Goal: Task Accomplishment & Management: Manage account settings

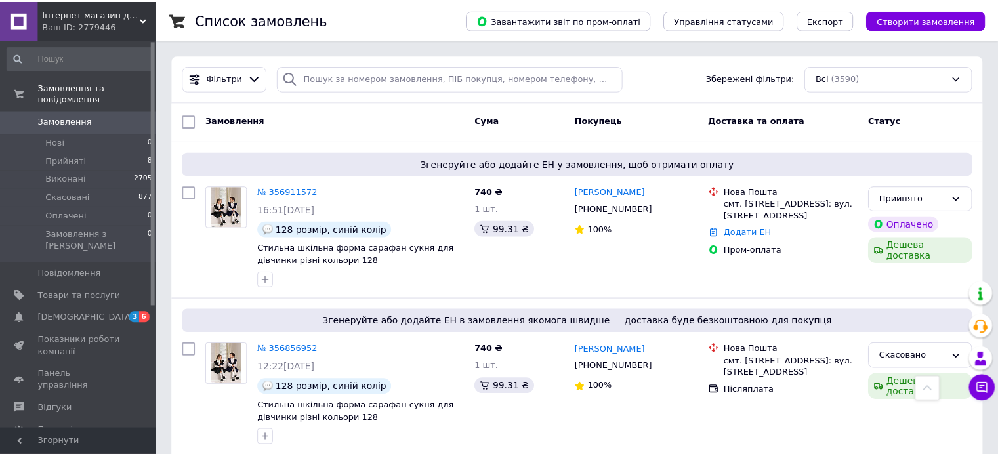
scroll to position [378, 0]
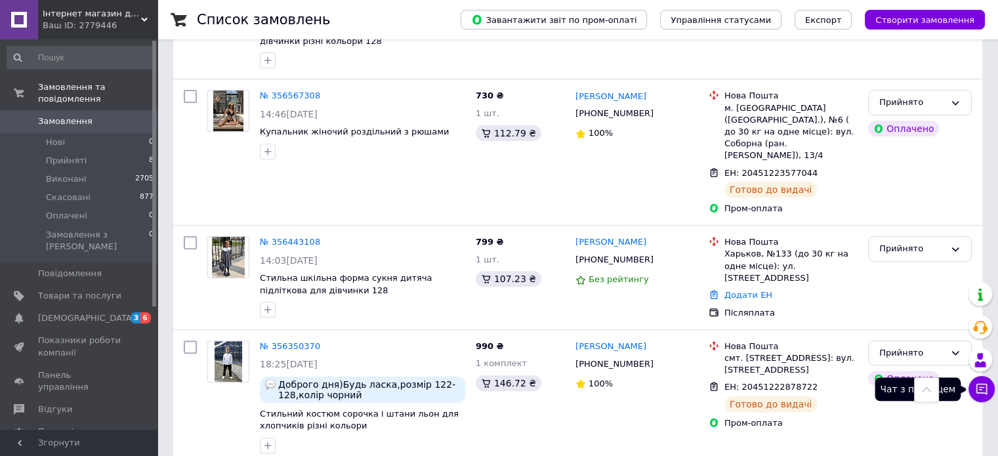
click at [985, 385] on icon at bounding box center [981, 389] width 13 height 13
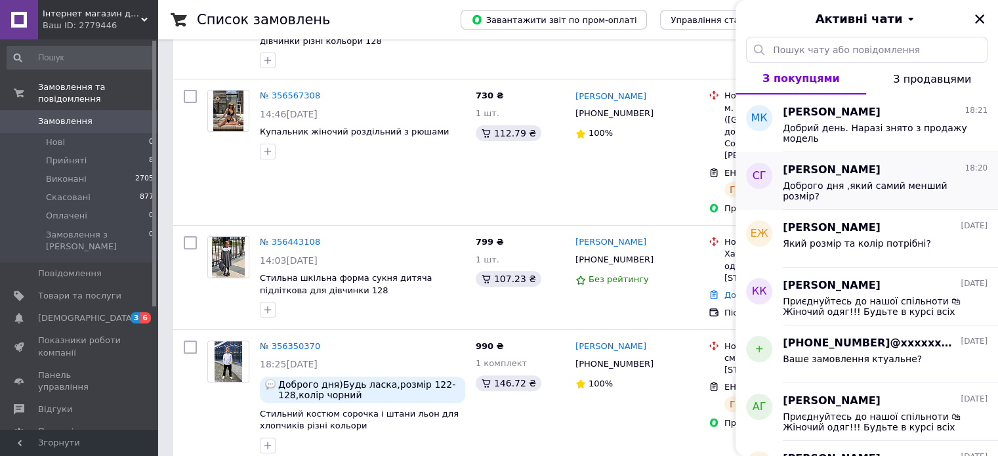
click at [816, 180] on span "Доброго дня ,який самий менший розмір?" at bounding box center [876, 190] width 186 height 21
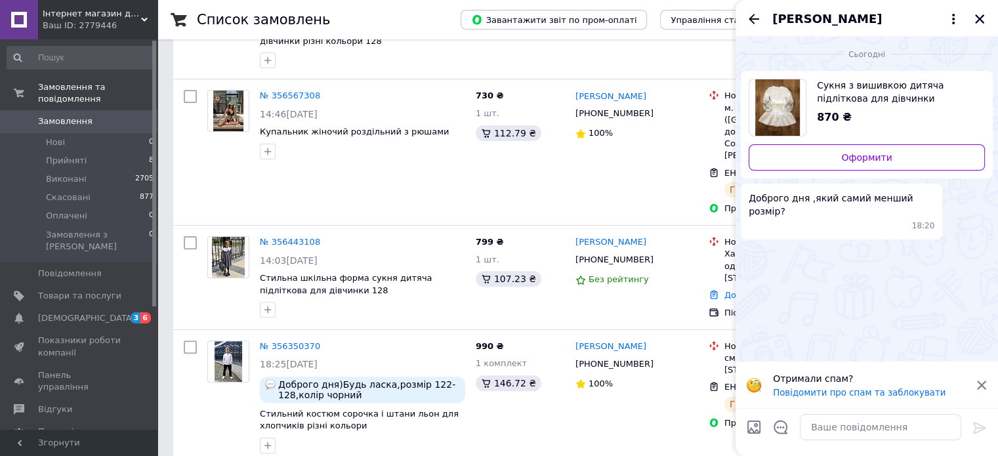
click at [835, 97] on span "Сукня з вишивкою дитяча підліткова для дівчинки" at bounding box center [896, 92] width 158 height 26
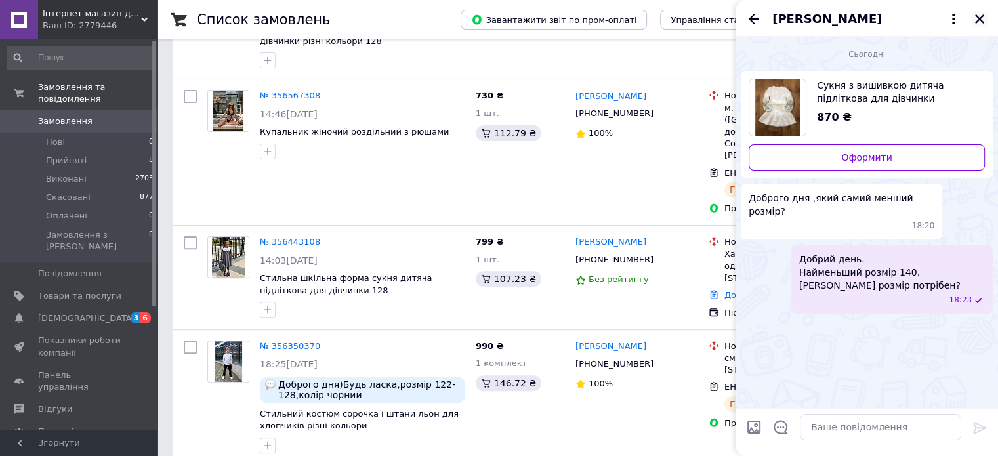
click at [974, 22] on icon "Закрити" at bounding box center [980, 19] width 12 height 12
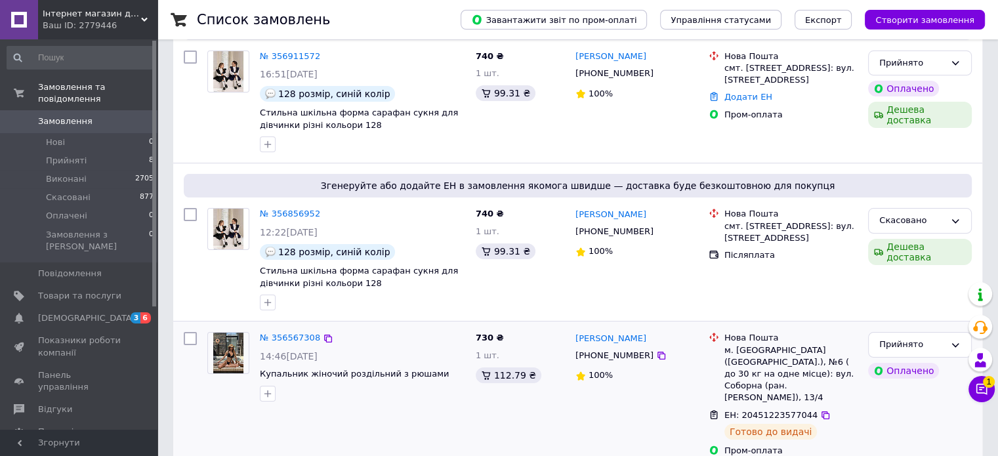
scroll to position [0, 0]
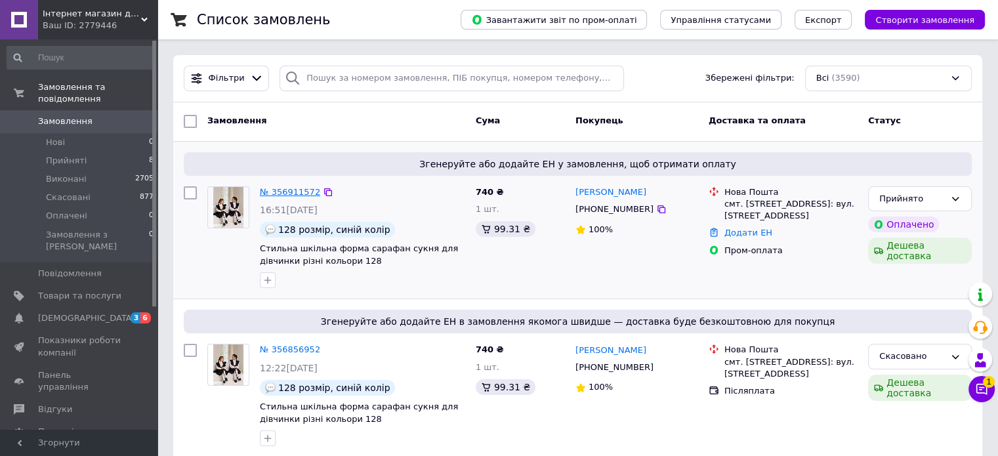
click at [293, 194] on link "№ 356911572" at bounding box center [290, 192] width 60 height 10
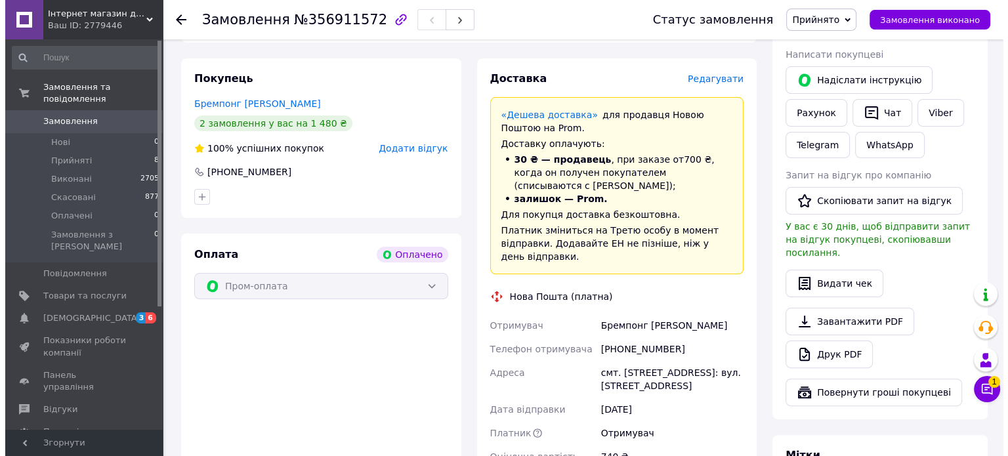
scroll to position [270, 0]
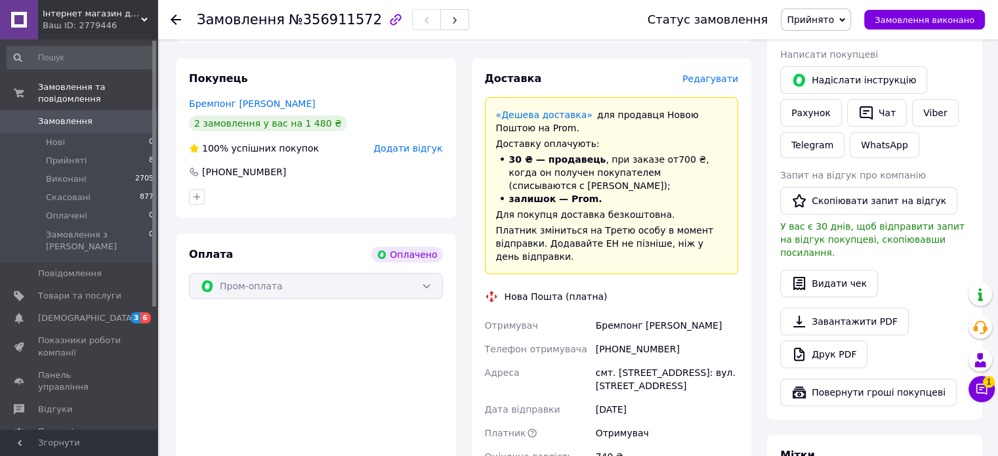
click at [719, 79] on span "Редагувати" at bounding box center [711, 79] width 56 height 11
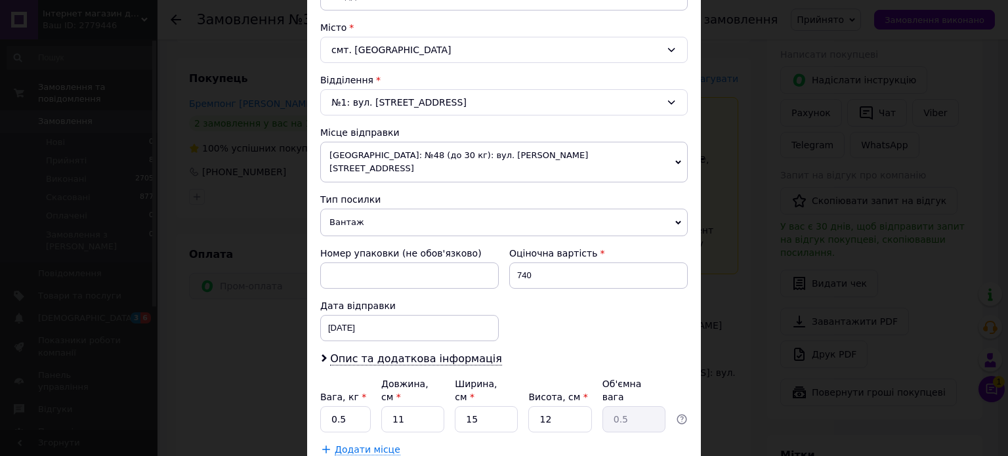
scroll to position [357, 0]
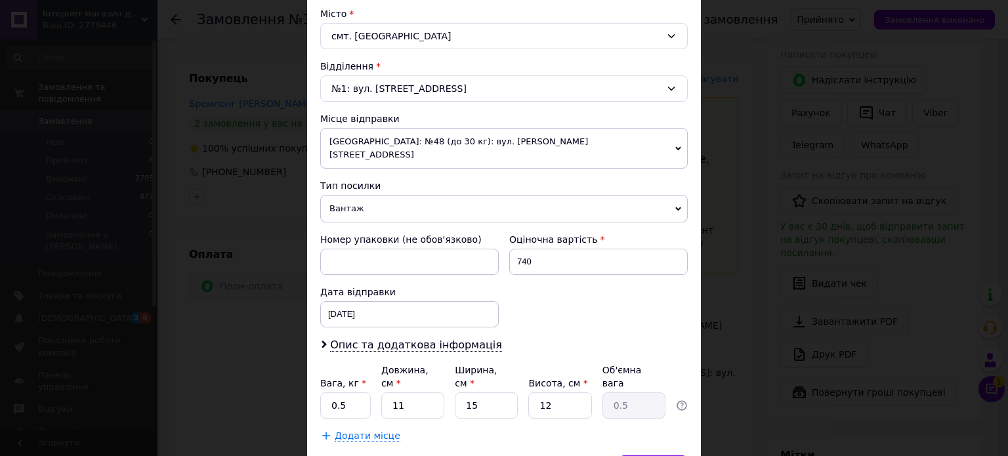
click at [551, 140] on span "[GEOGRAPHIC_DATA]: №48 (до 30 кг): вул. [PERSON_NAME][STREET_ADDRESS]" at bounding box center [504, 148] width 368 height 41
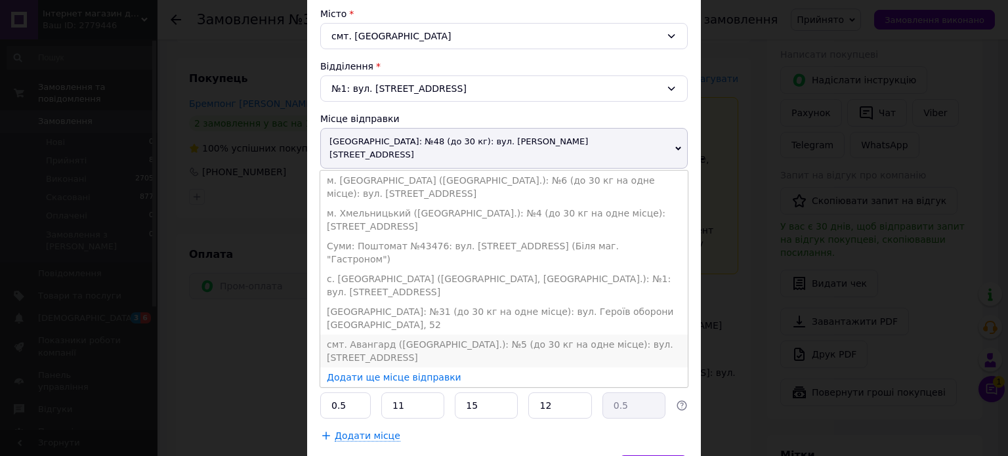
click at [524, 335] on li "смт. Авангард ([GEOGRAPHIC_DATA].): №5 (до 30 кг на одне місце): вул. [STREET_A…" at bounding box center [504, 351] width 368 height 33
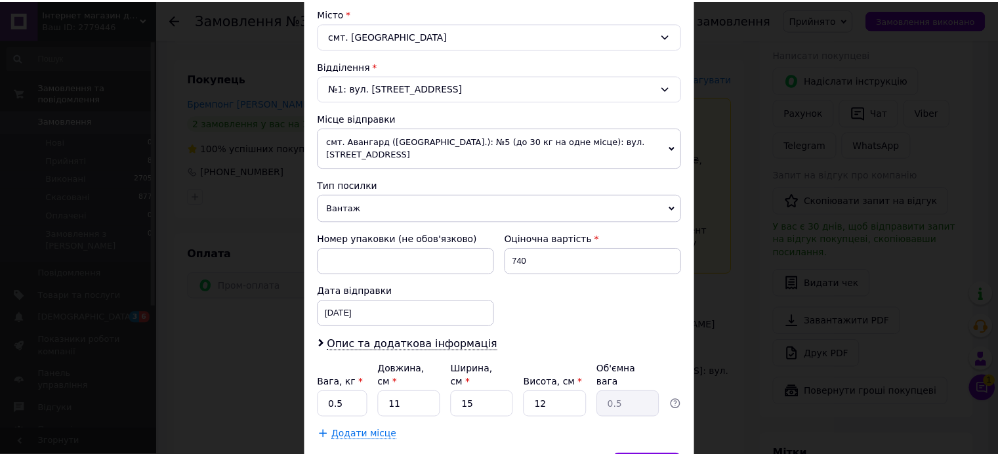
scroll to position [411, 0]
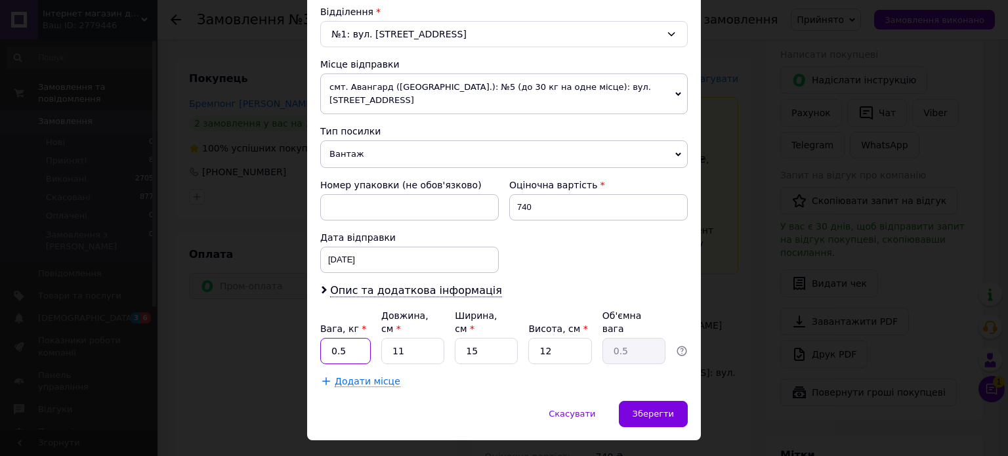
click at [347, 338] on input "0.5" at bounding box center [345, 351] width 51 height 26
type input "0.2"
click at [490, 338] on input "15" at bounding box center [486, 351] width 63 height 26
type input "1"
type input "0.1"
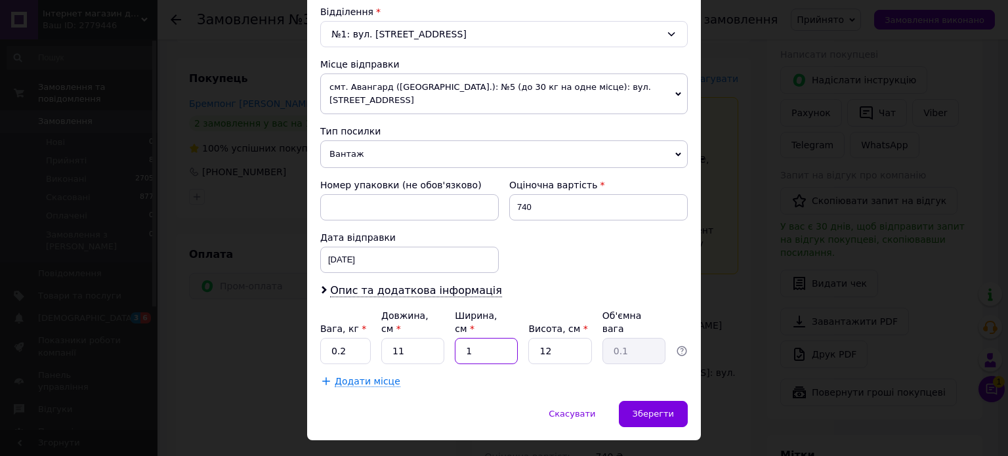
type input "10"
type input "0.33"
type input "10"
click at [566, 338] on input "12" at bounding box center [559, 351] width 63 height 26
type input "1"
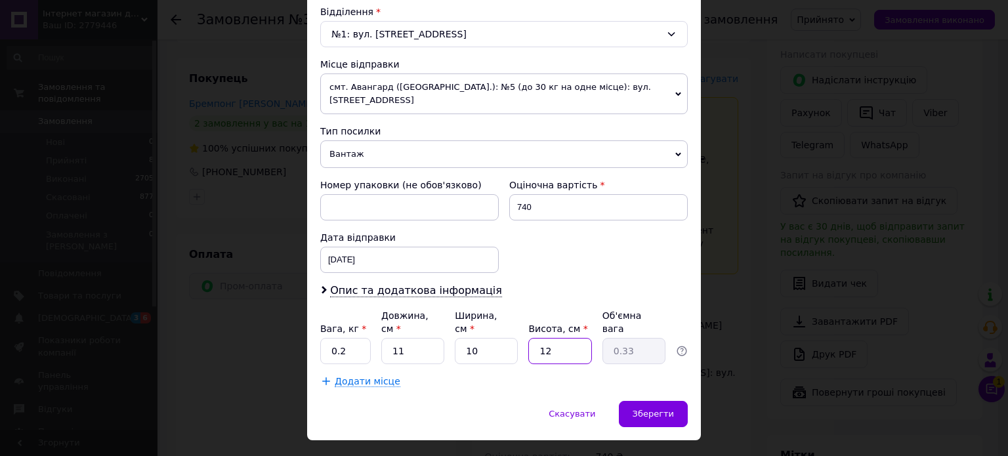
type input "0.1"
type input "1"
click at [641, 409] on span "Зберегти" at bounding box center [653, 414] width 41 height 10
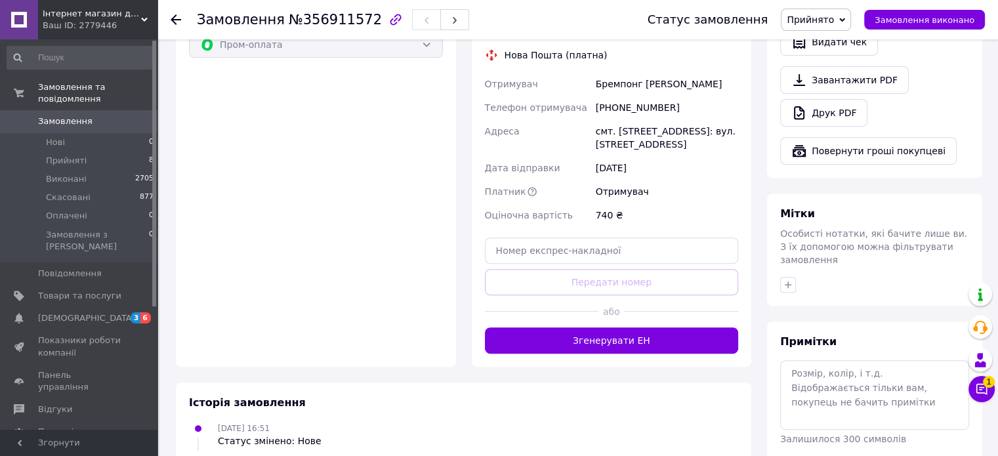
scroll to position [519, 0]
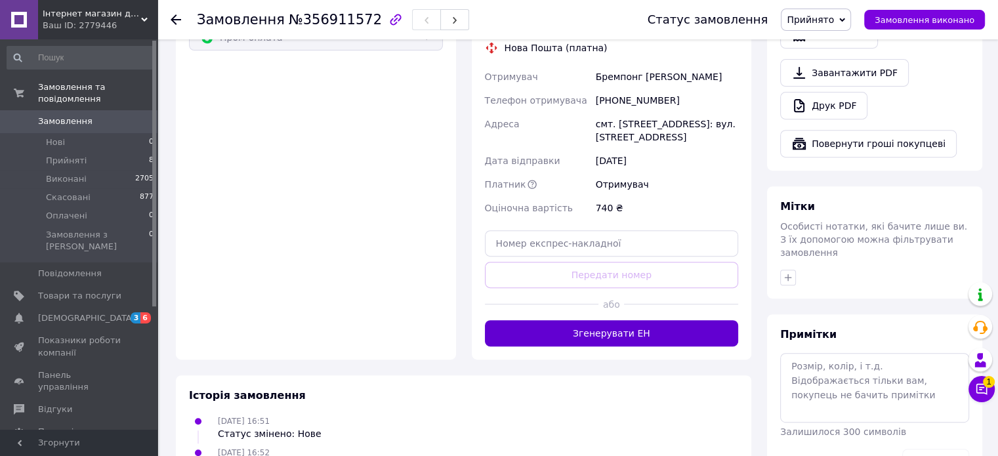
click at [614, 322] on button "Згенерувати ЕН" at bounding box center [612, 333] width 254 height 26
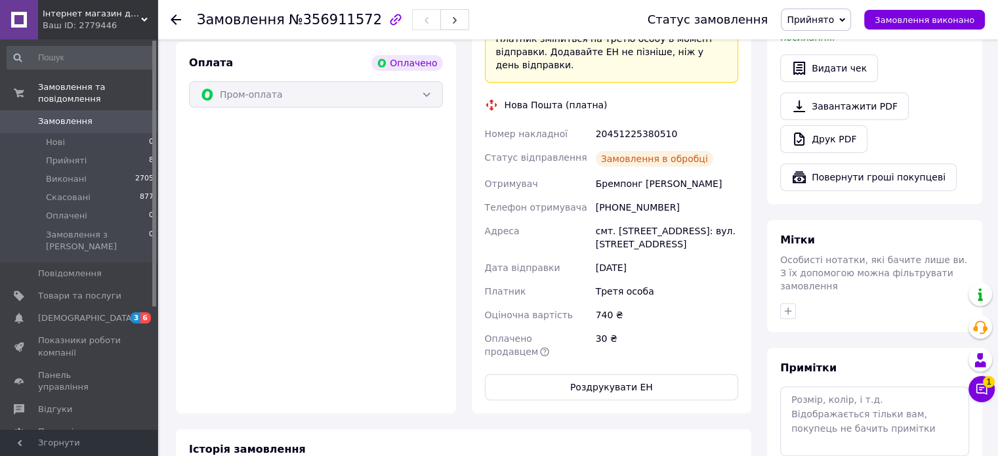
scroll to position [448, 0]
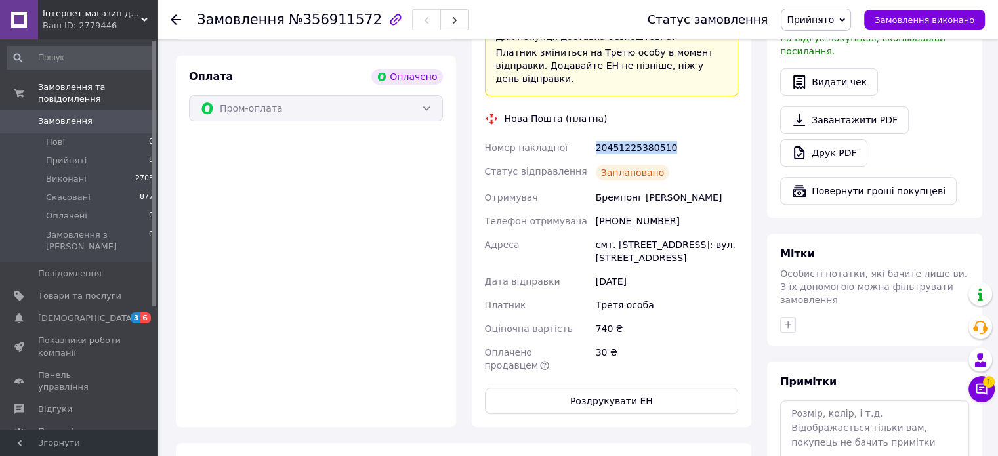
drag, startPoint x: 593, startPoint y: 135, endPoint x: 664, endPoint y: 138, distance: 71.0
click at [664, 138] on div "20451225380510" at bounding box center [667, 148] width 148 height 24
copy div "20451225380510"
drag, startPoint x: 596, startPoint y: 186, endPoint x: 661, endPoint y: 188, distance: 65.0
click at [661, 188] on div "Бремпонг [PERSON_NAME]" at bounding box center [667, 198] width 148 height 24
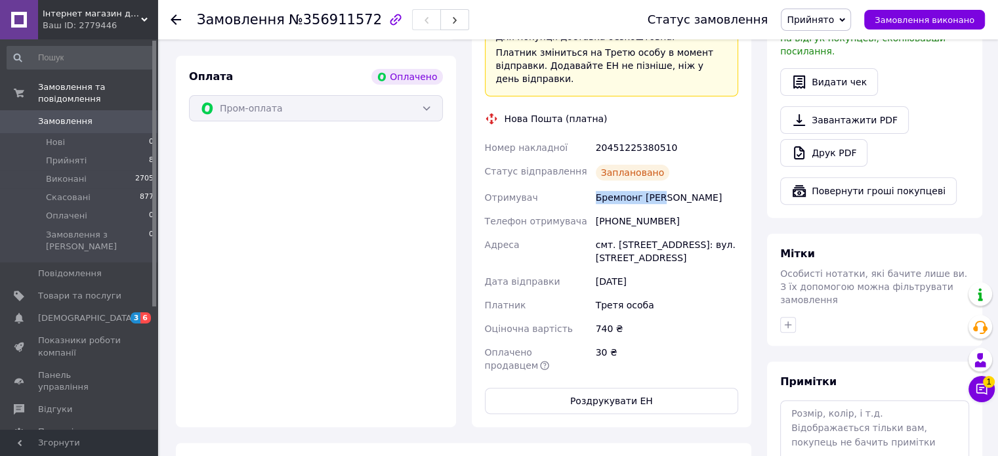
copy div "Бремпонг [PERSON_NAME]"
click at [822, 312] on div "Мітки Особисті нотатки, які бачите лише ви. З їх допомогою можна фільтрувати за…" at bounding box center [874, 290] width 215 height 112
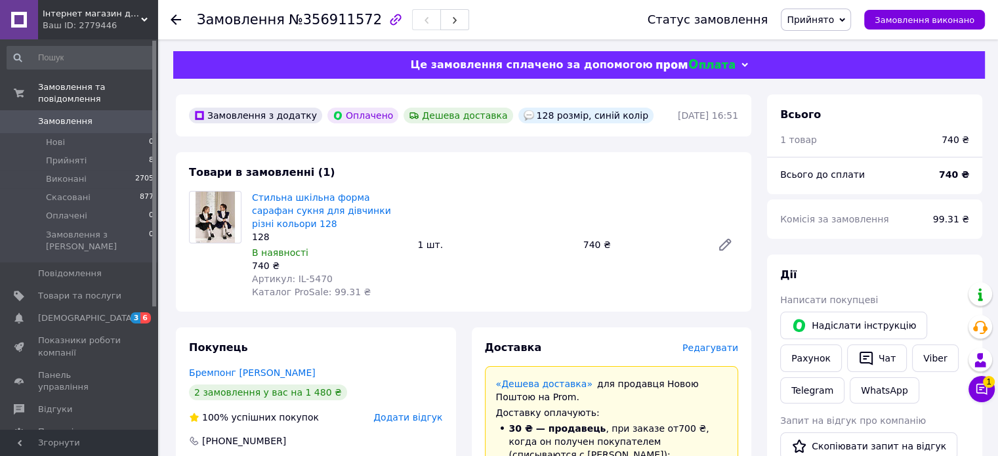
scroll to position [0, 0]
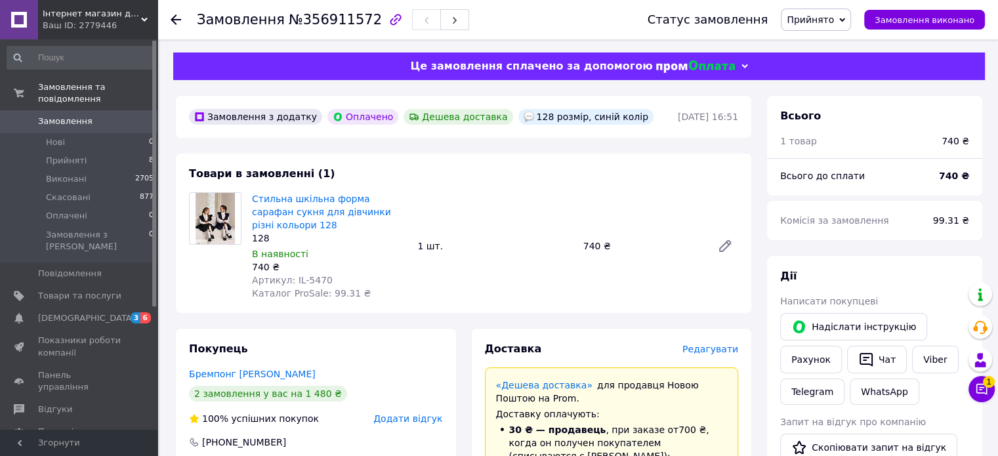
click at [173, 22] on use at bounding box center [176, 19] width 11 height 11
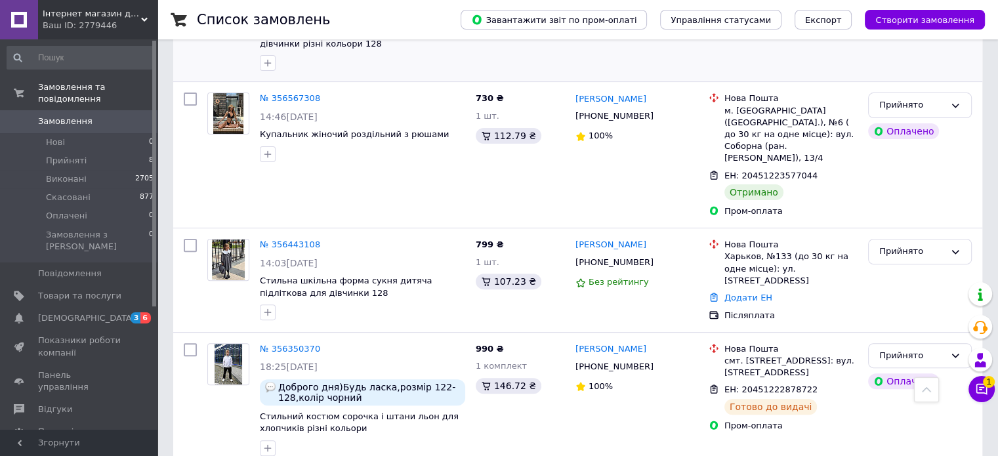
scroll to position [377, 0]
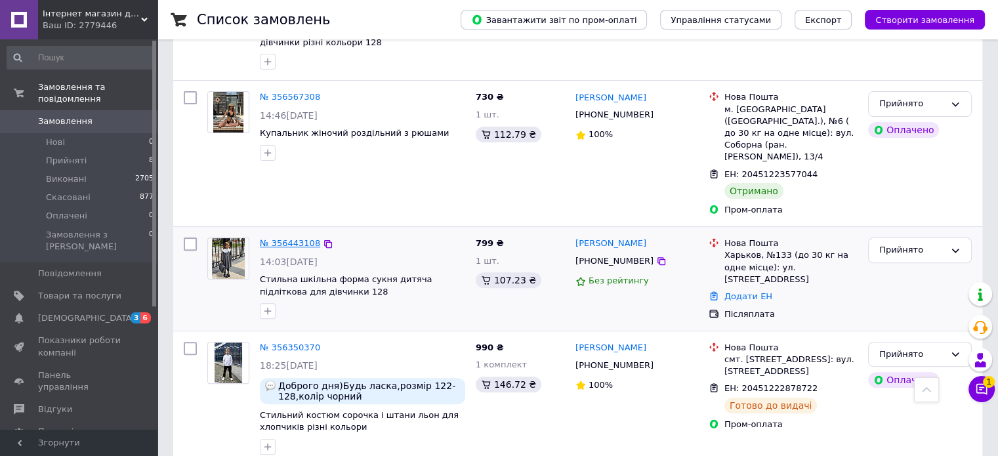
click at [276, 238] on link "№ 356443108" at bounding box center [290, 243] width 60 height 10
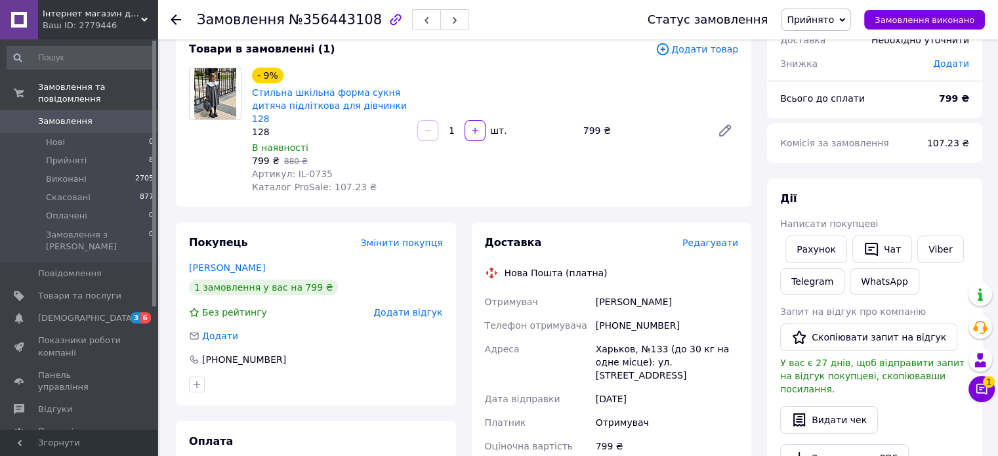
scroll to position [54, 0]
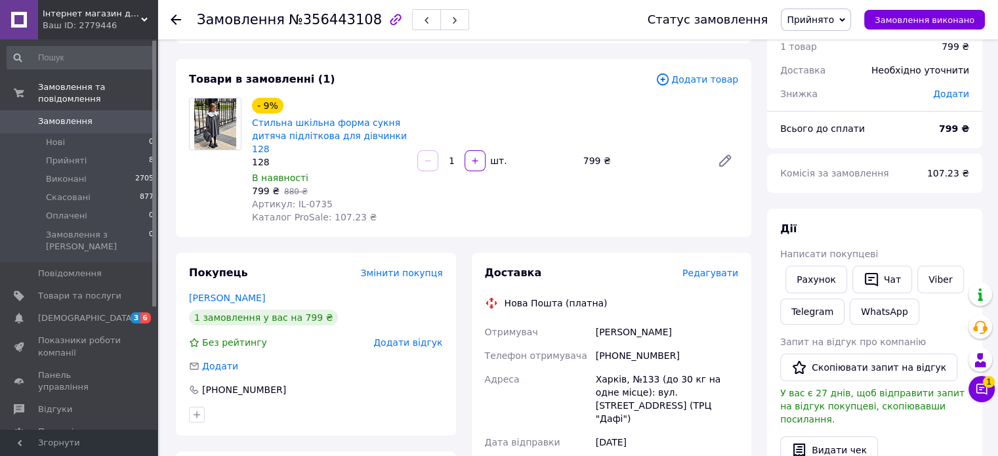
click at [390, 15] on icon "button" at bounding box center [395, 19] width 11 height 11
click at [751, 93] on div "Замовлення з каталогу [DATE] 14:03 Товари в замовленні (1) Додати товар - 9% Ст…" at bounding box center [463, 449] width 591 height 897
click at [983, 387] on icon at bounding box center [981, 389] width 13 height 13
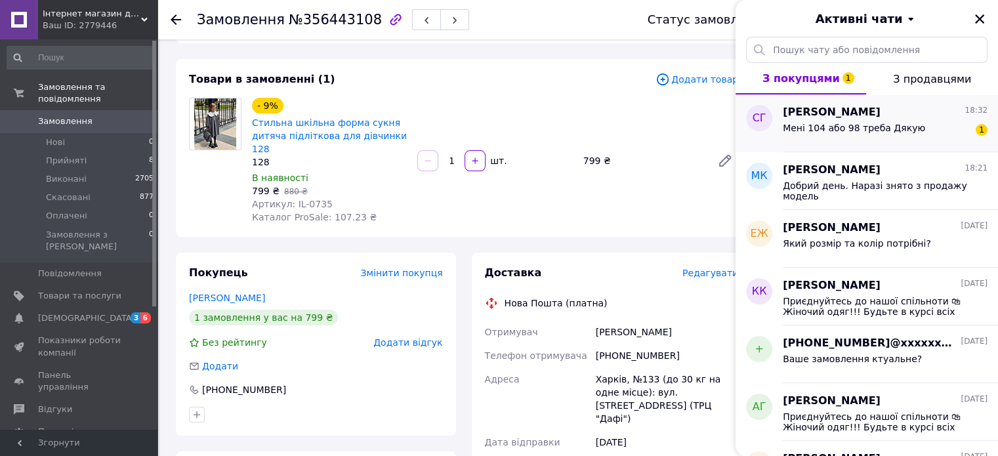
click at [940, 133] on div "Мені 104 або 98 треба Дякую 1" at bounding box center [885, 130] width 205 height 21
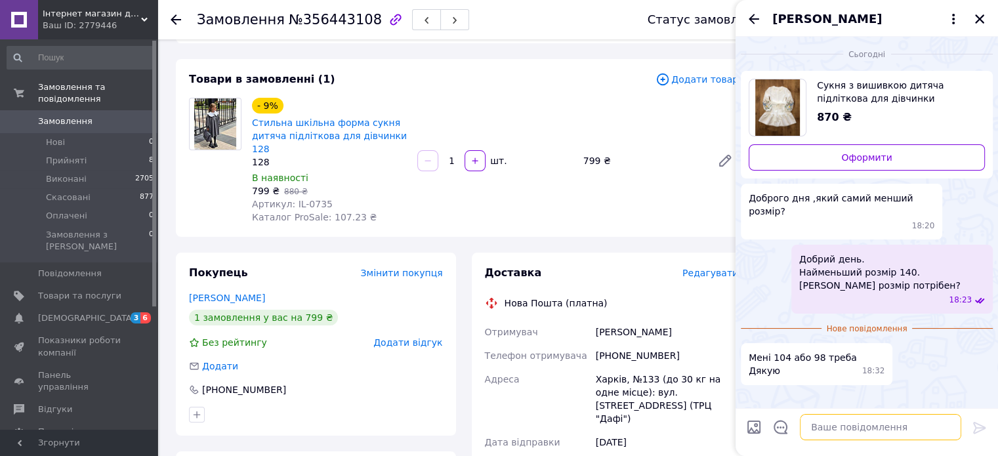
click at [875, 435] on textarea at bounding box center [880, 427] width 161 height 26
type textarea "["
type textarea "хвилинку уточнюю"
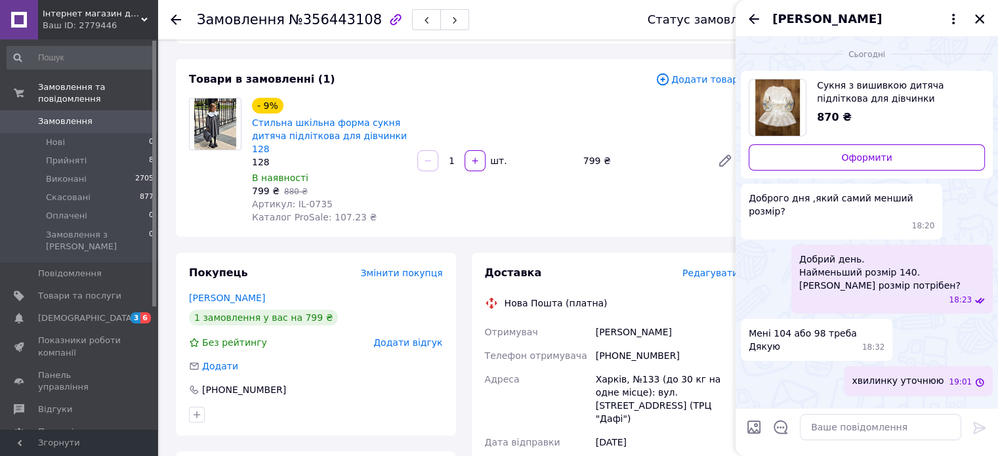
click at [691, 131] on div "- 9% Стильна шкільна форма сукня дитяча підліткова для дівчинки 128 128 В наявн…" at bounding box center [495, 160] width 497 height 131
click at [977, 24] on icon "Закрити" at bounding box center [980, 19] width 12 height 12
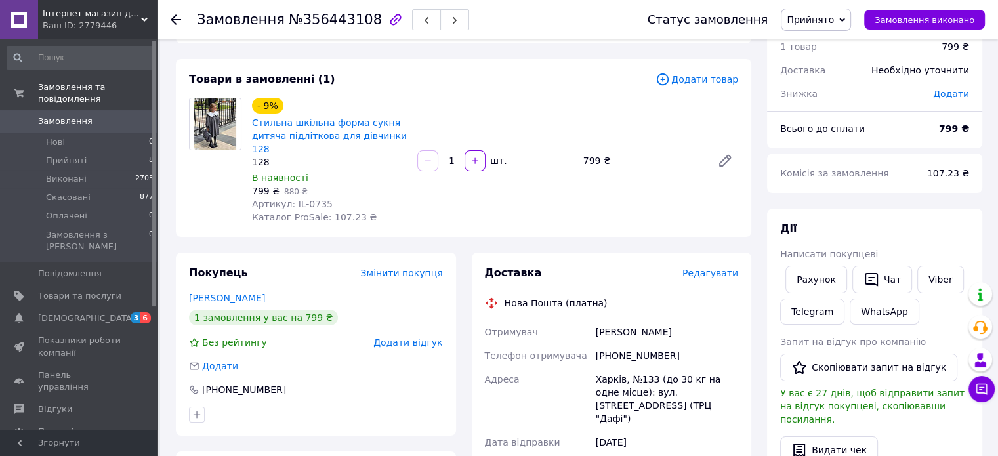
click at [175, 18] on icon at bounding box center [176, 19] width 11 height 11
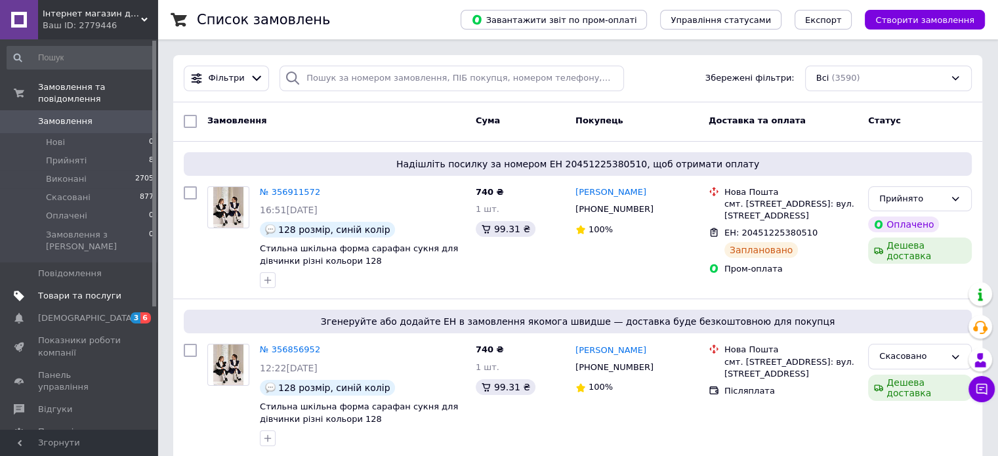
click at [70, 290] on span "Товари та послуги" at bounding box center [79, 296] width 83 height 12
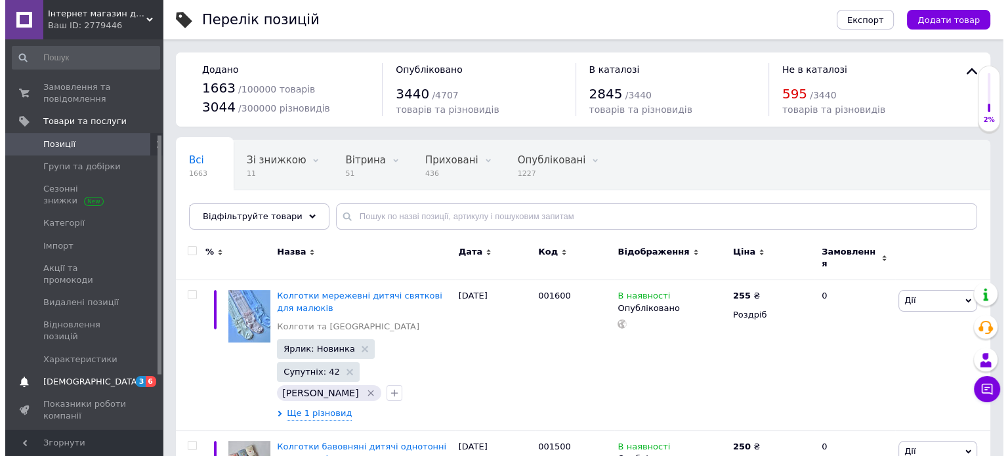
scroll to position [234, 0]
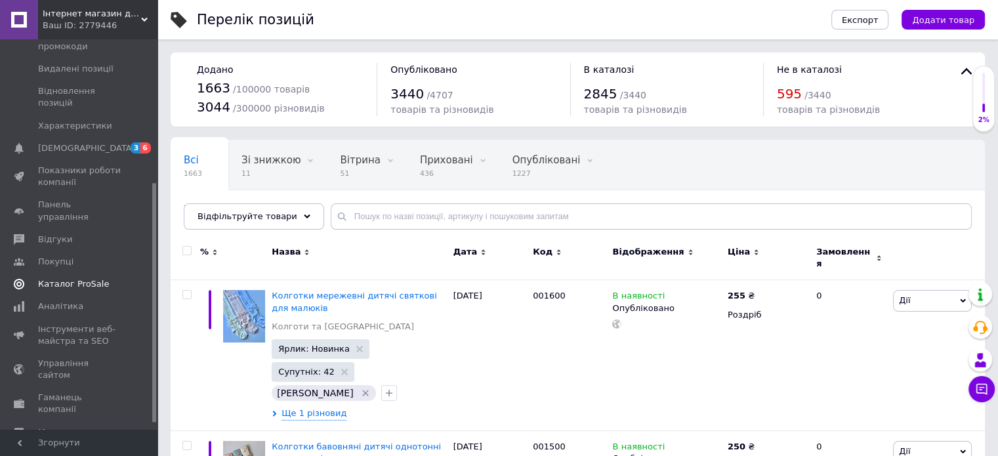
click at [80, 278] on span "Каталог ProSale" at bounding box center [73, 284] width 71 height 12
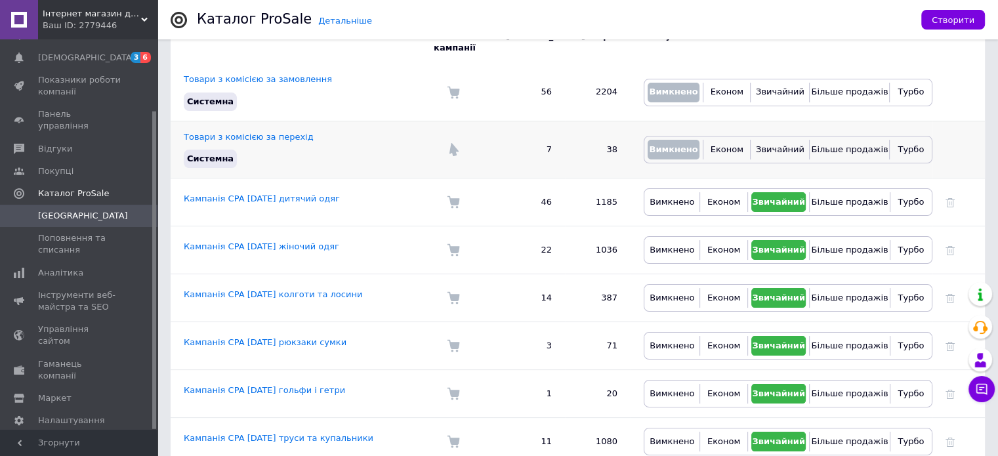
scroll to position [144, 0]
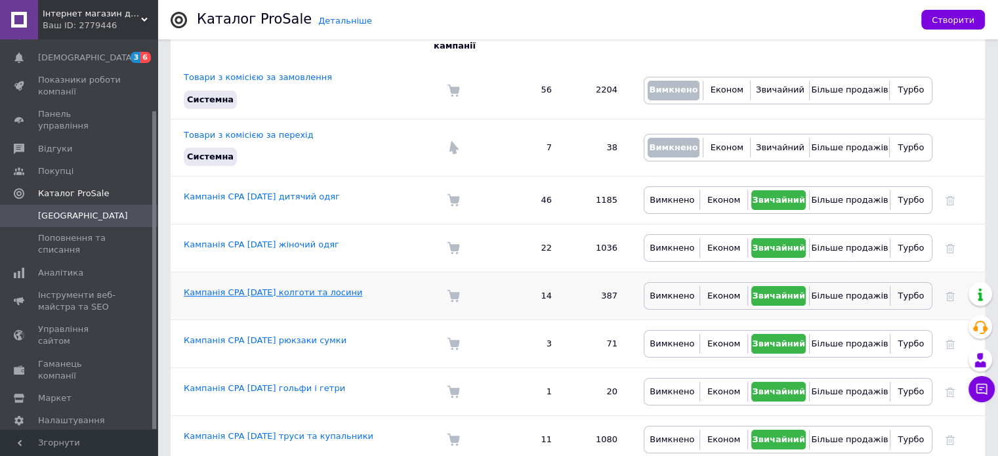
click at [316, 287] on link "Кампанія CPA [DATE] колготи та лосини" at bounding box center [273, 292] width 179 height 10
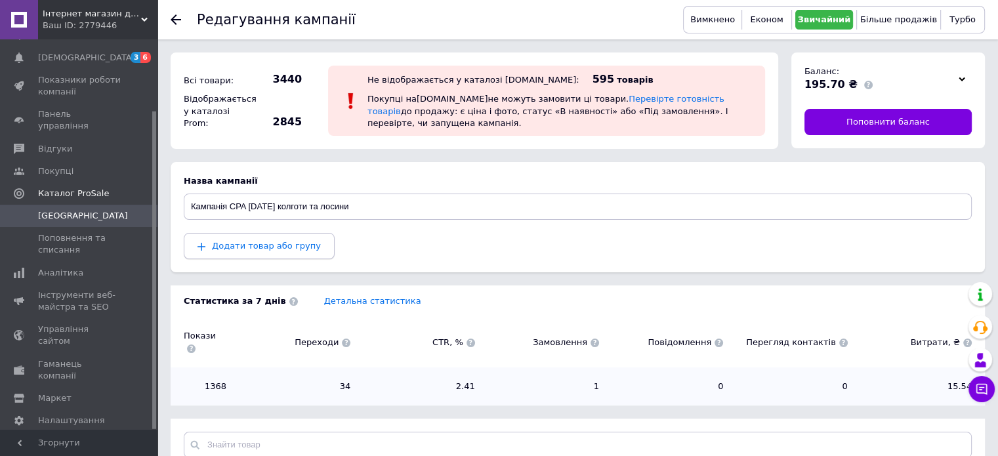
click at [285, 251] on span "Додати товар або групу" at bounding box center [259, 246] width 123 height 12
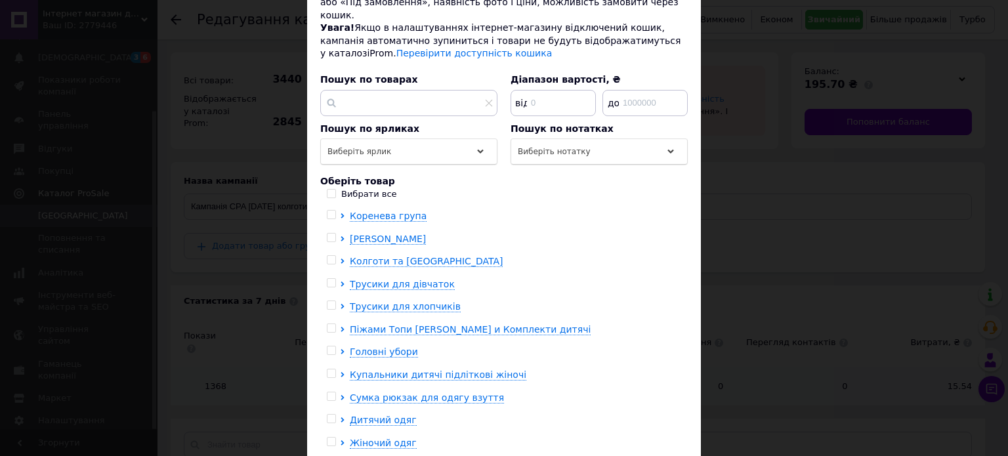
scroll to position [180, 0]
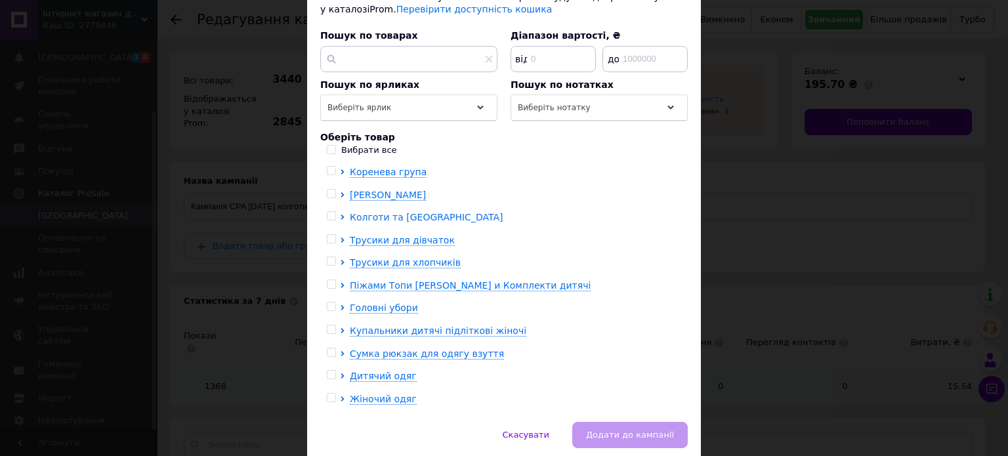
click at [408, 212] on span "Колготи та [GEOGRAPHIC_DATA]" at bounding box center [426, 217] width 153 height 11
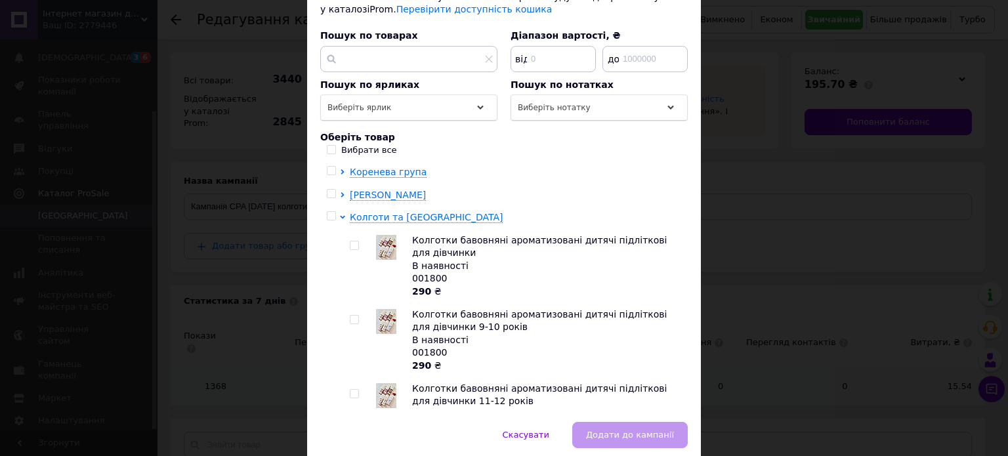
click at [329, 212] on input "checkbox" at bounding box center [331, 216] width 9 height 9
checkbox input "true"
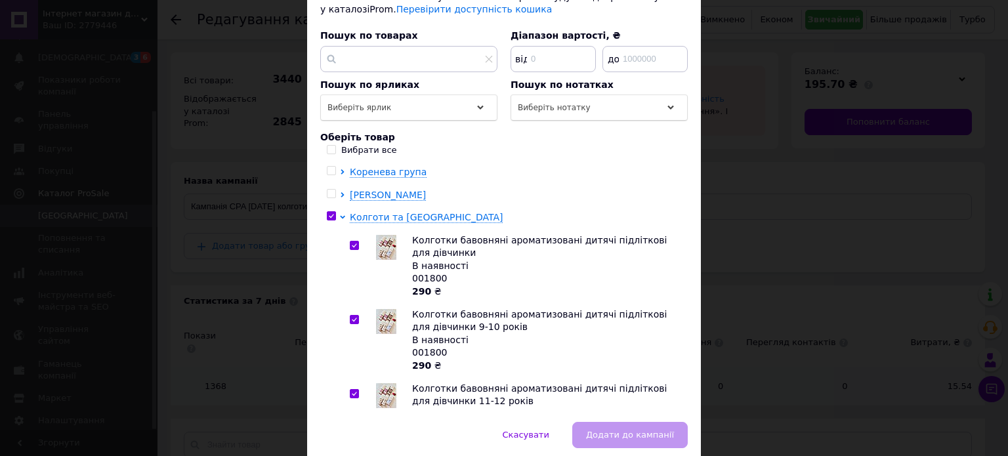
checkbox input "true"
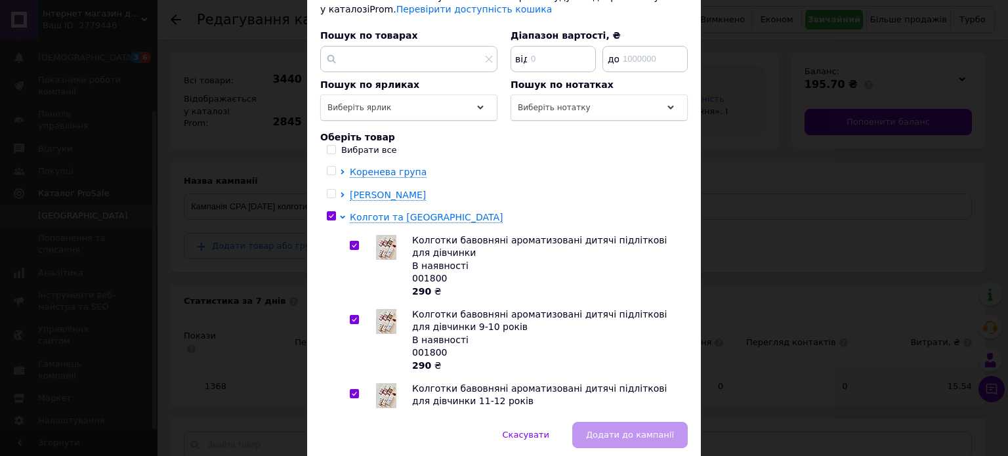
checkbox input "true"
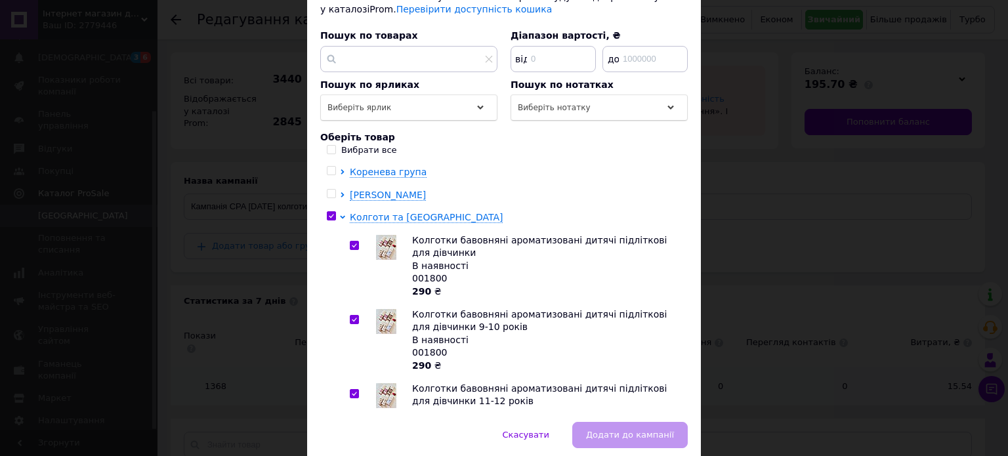
checkbox input "true"
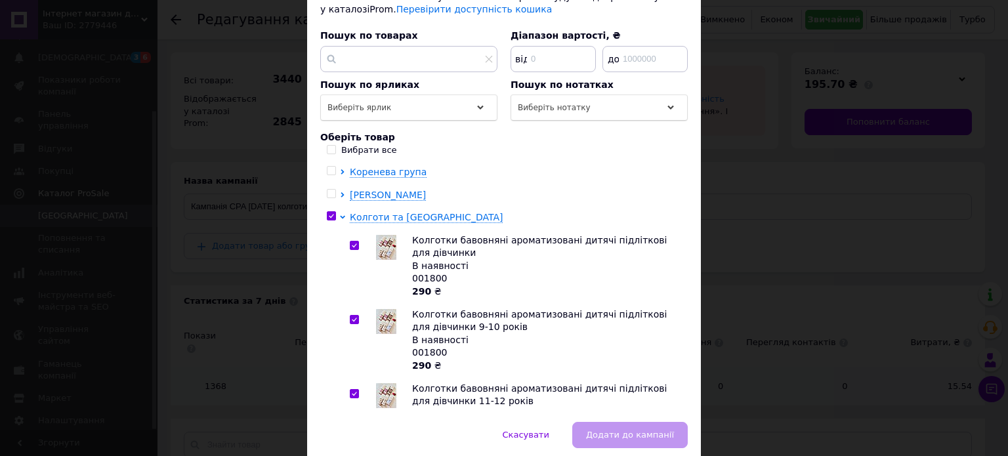
checkbox input "true"
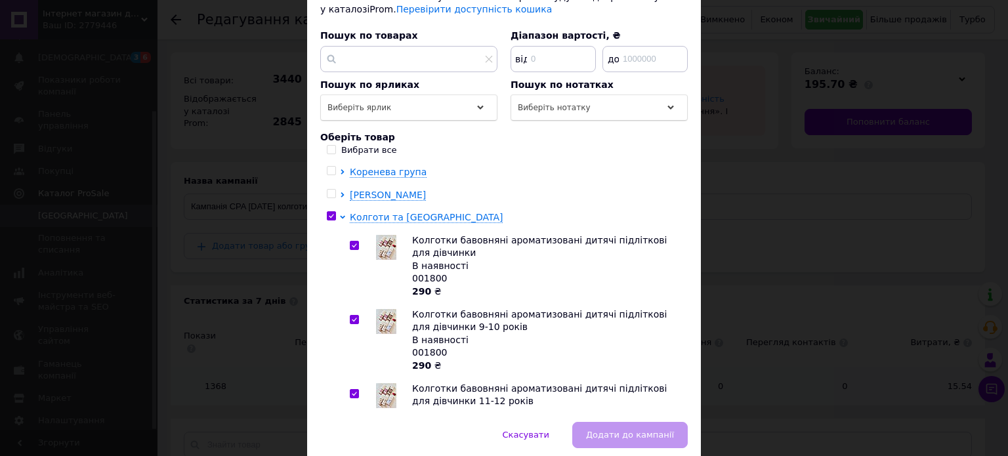
checkbox input "true"
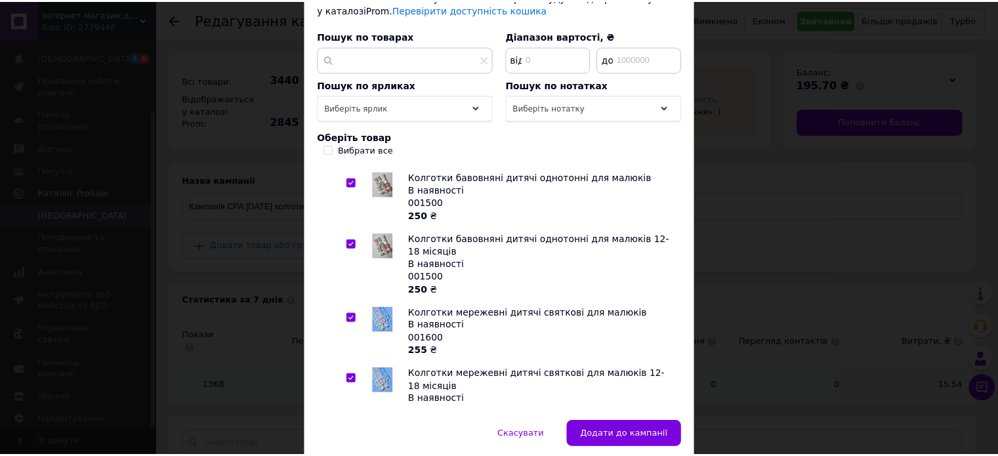
scroll to position [1514, 0]
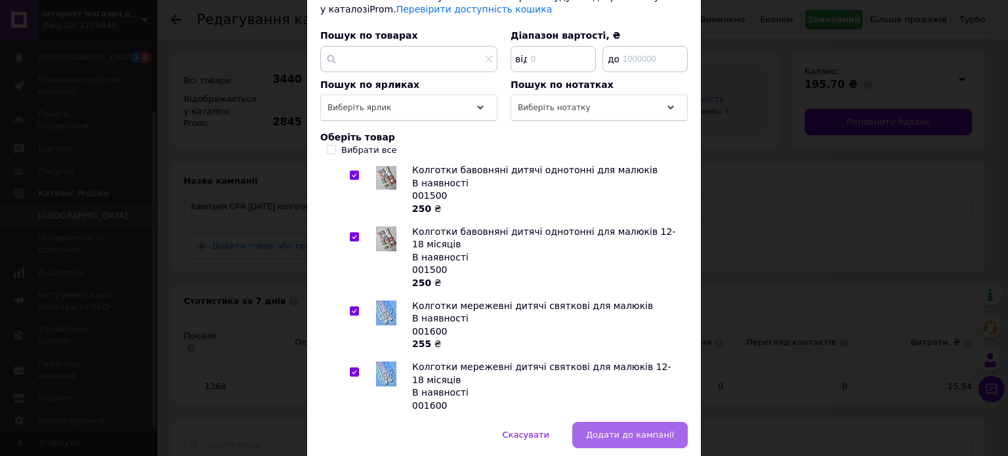
click at [615, 430] on span "Додати до кампанії" at bounding box center [630, 435] width 88 height 10
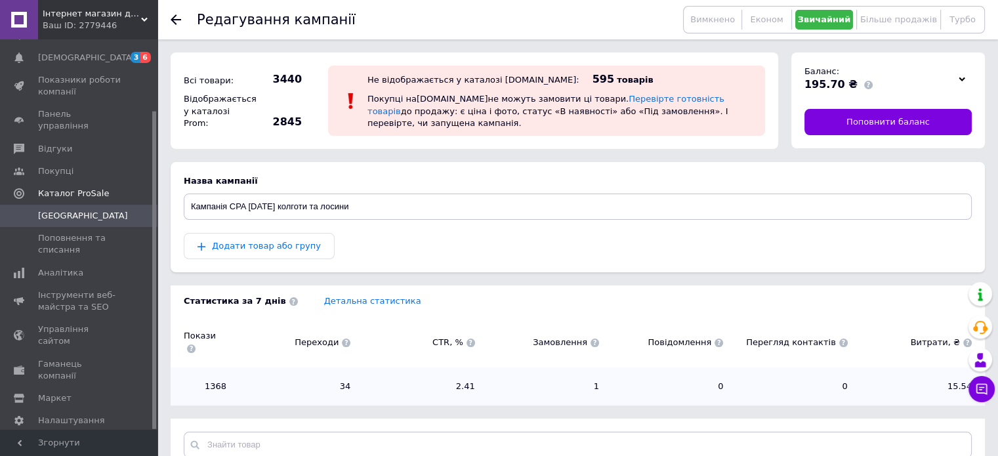
click at [176, 20] on use at bounding box center [176, 19] width 11 height 11
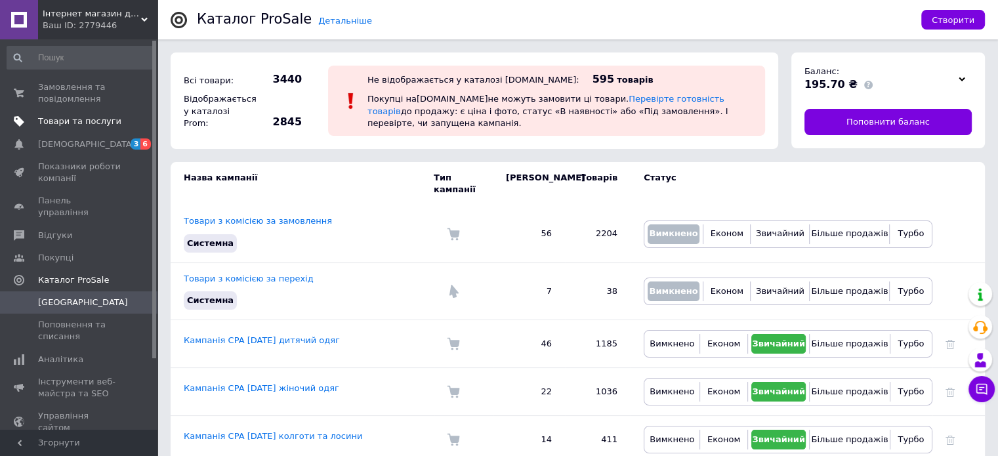
click at [69, 122] on span "Товари та послуги" at bounding box center [79, 122] width 83 height 12
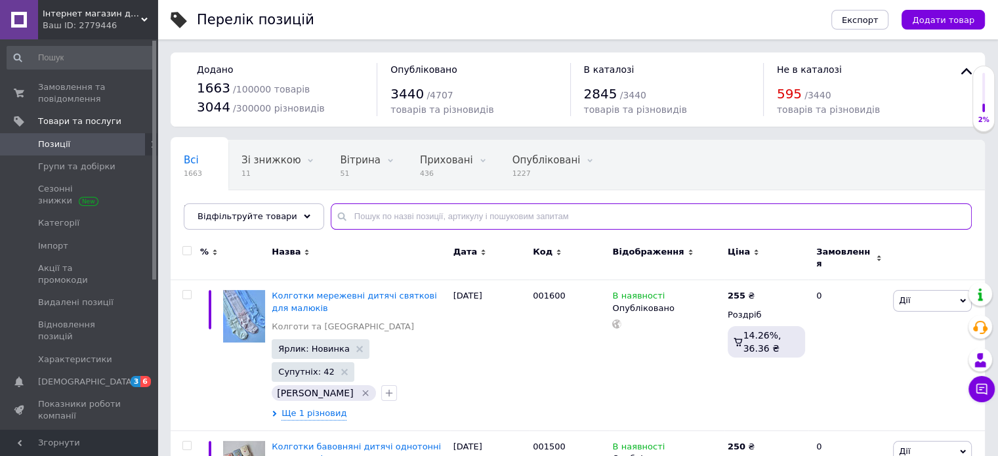
click at [426, 217] on input "text" at bounding box center [651, 216] width 641 height 26
paste input "040"
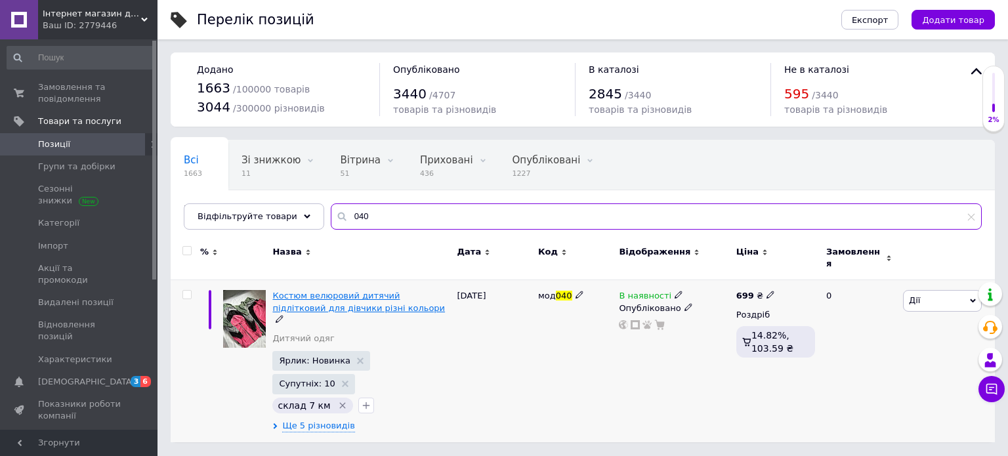
type input "040"
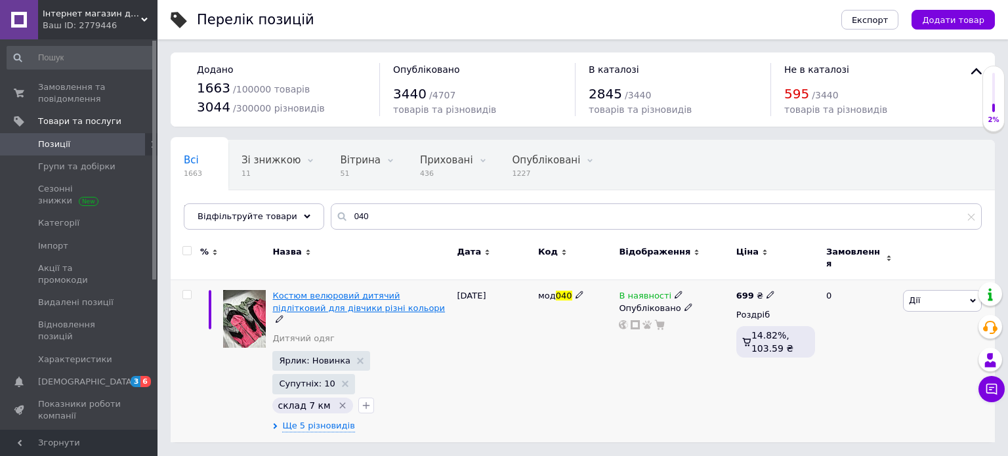
click at [384, 291] on span "Костюм велюровий дитячий підлітковий для дівчики різні кольори" at bounding box center [358, 302] width 173 height 22
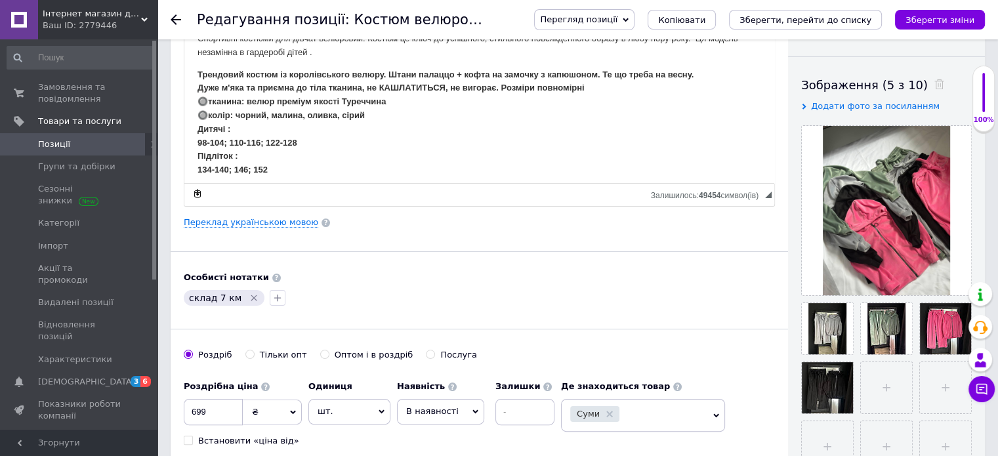
scroll to position [200, 0]
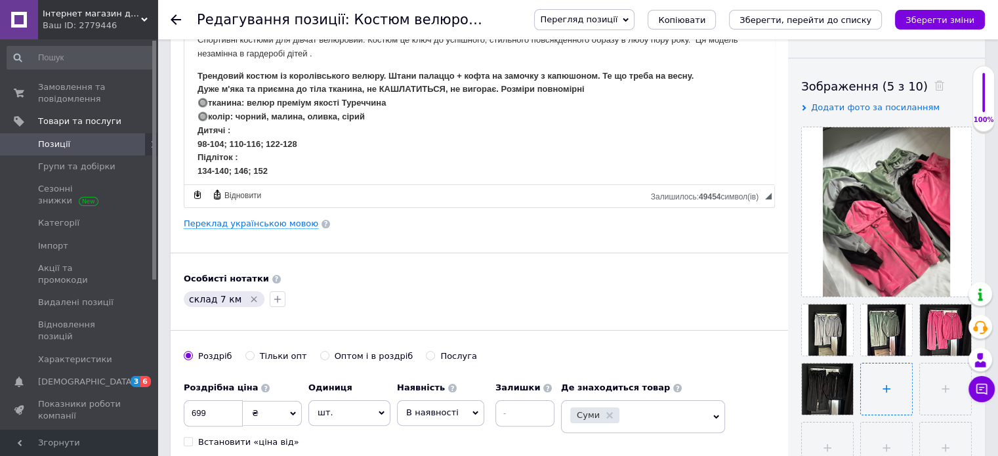
click at [875, 392] on input "file" at bounding box center [886, 389] width 51 height 51
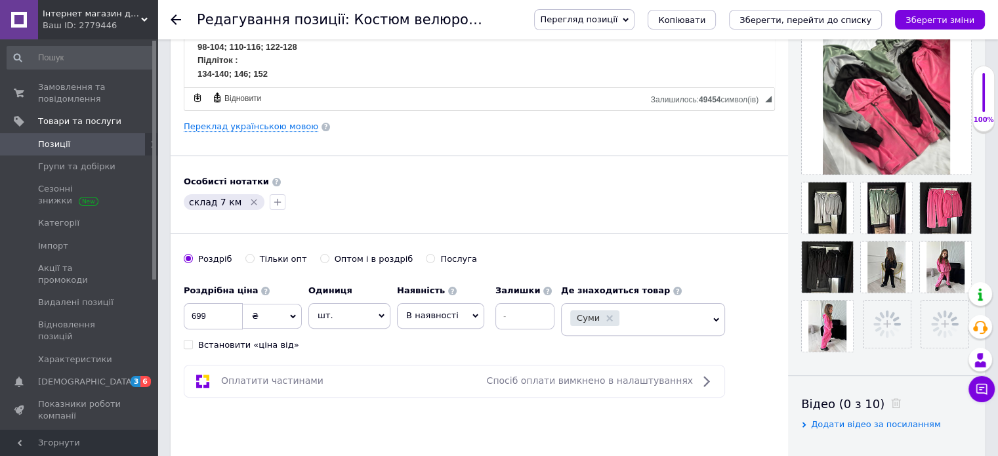
scroll to position [307, 0]
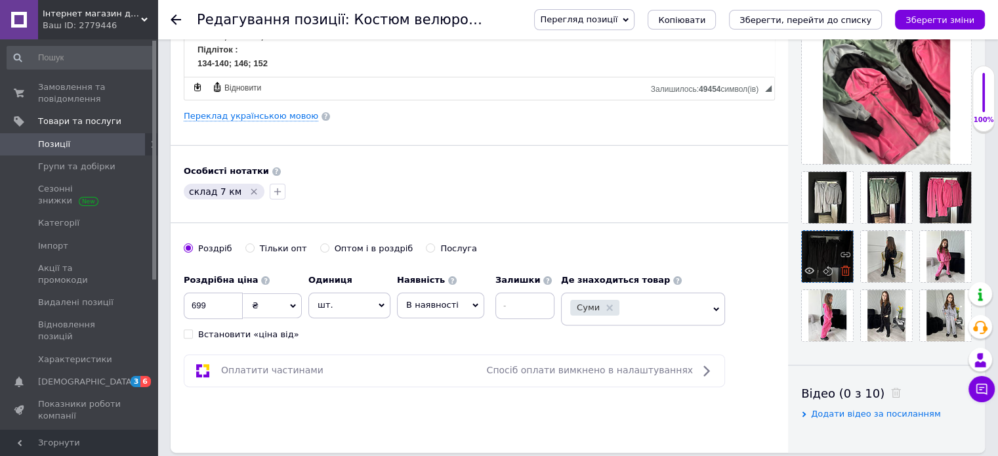
click at [843, 273] on icon at bounding box center [846, 271] width 10 height 10
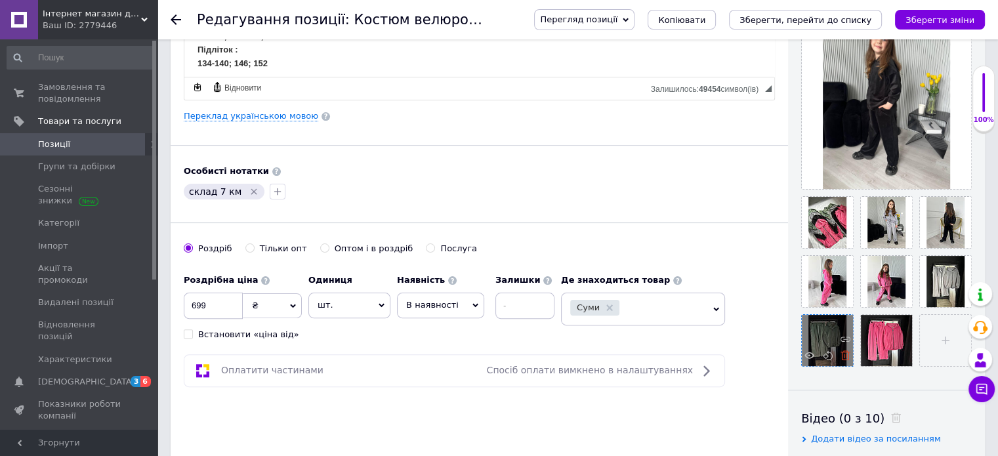
click at [844, 358] on icon at bounding box center [846, 355] width 10 height 10
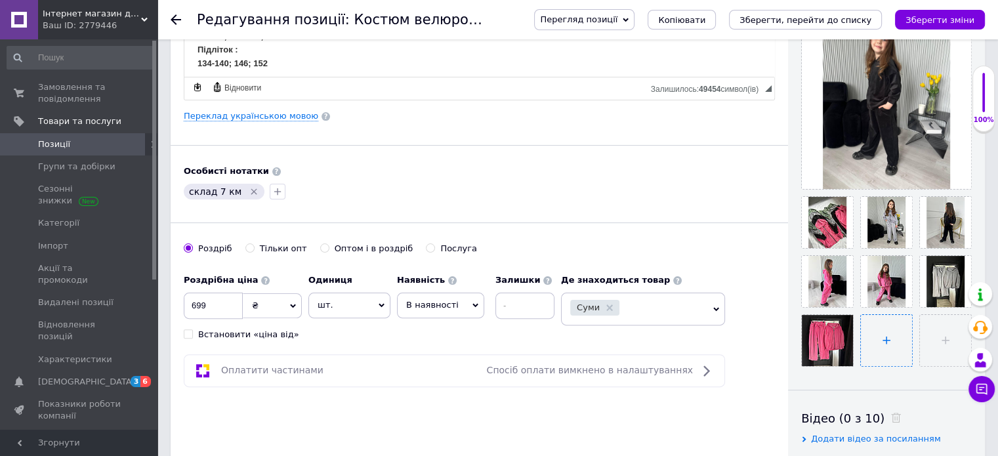
click at [872, 349] on input "file" at bounding box center [886, 340] width 51 height 51
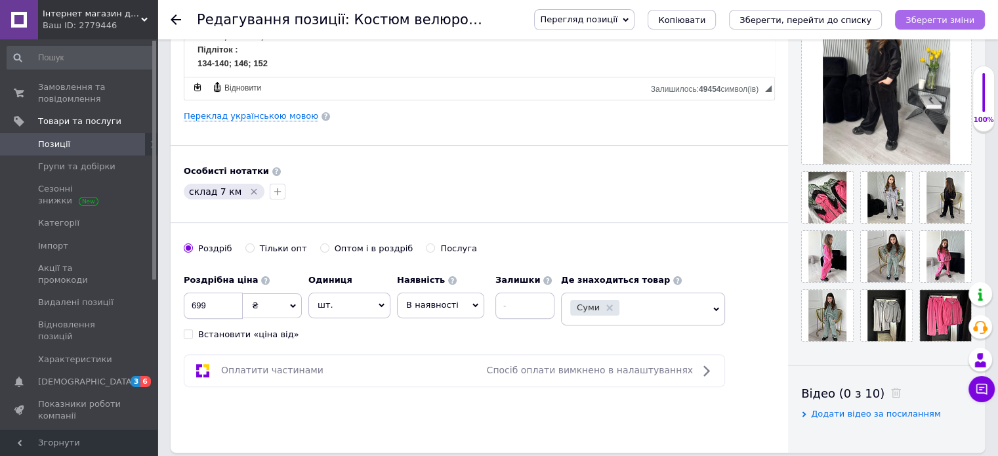
click at [935, 17] on icon "Зберегти зміни" at bounding box center [940, 20] width 69 height 10
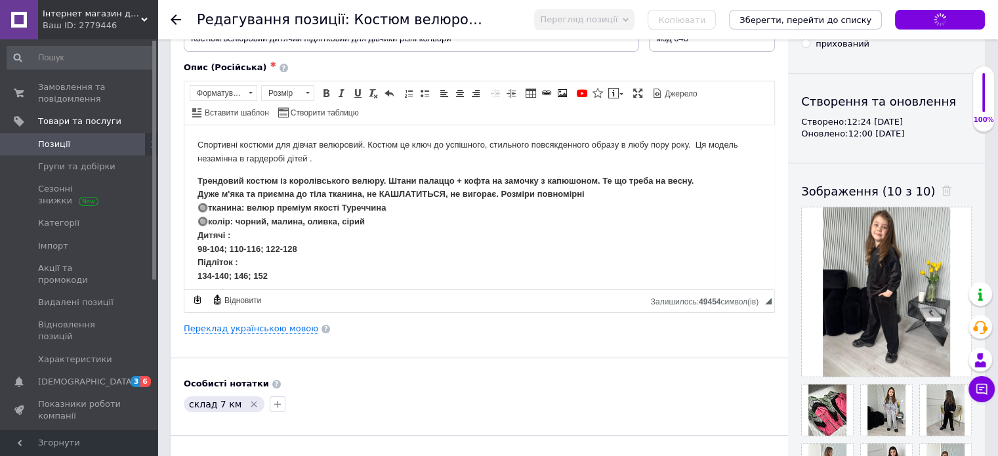
scroll to position [50, 0]
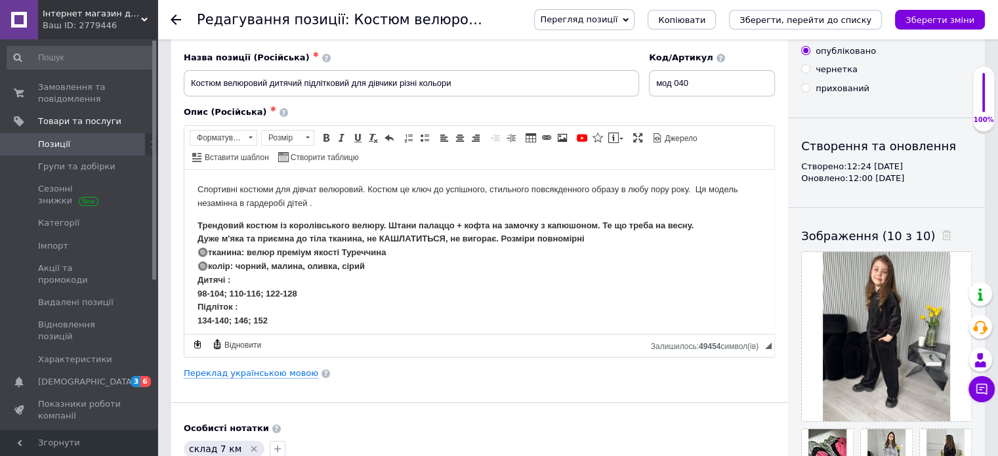
click at [789, 117] on div at bounding box center [886, 117] width 197 height 1
click at [798, 194] on div "Видимість опубліковано чернетка прихований Створення та оновлення Створено: 12:…" at bounding box center [886, 356] width 197 height 707
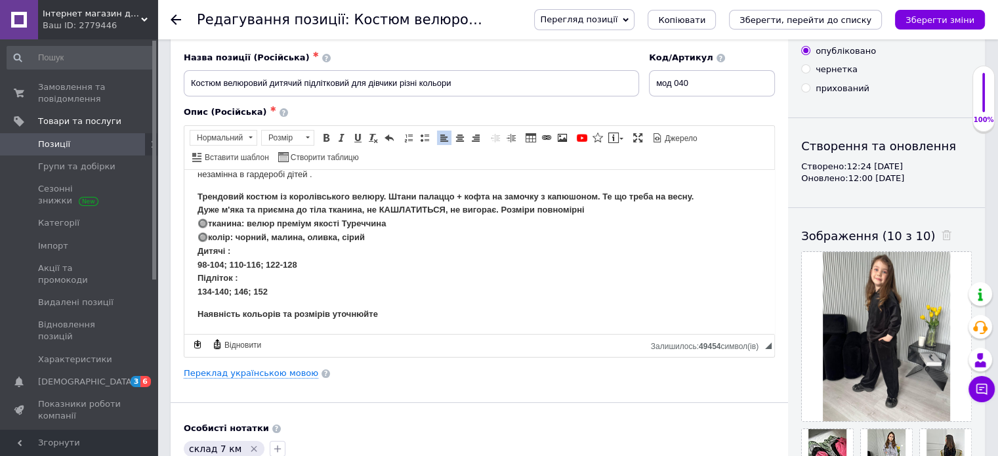
click at [297, 297] on p "Трендовий костюм із королівського велюру. Штани палаццо + кофта на замочку з ка…" at bounding box center [480, 244] width 564 height 109
click at [243, 375] on link "Переклад українською мовою" at bounding box center [251, 373] width 135 height 11
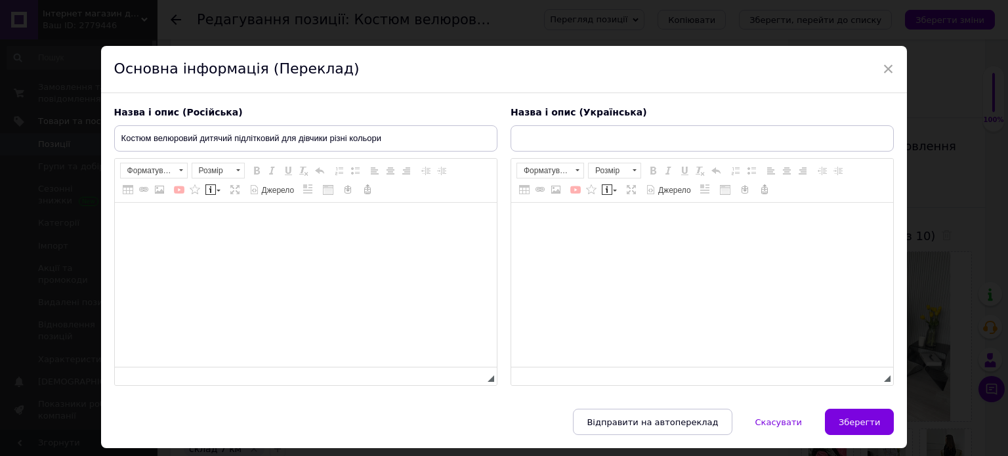
checkbox input "true"
type input "Костюм велюровий дитячий підлітковий для дівчики різні кольори"
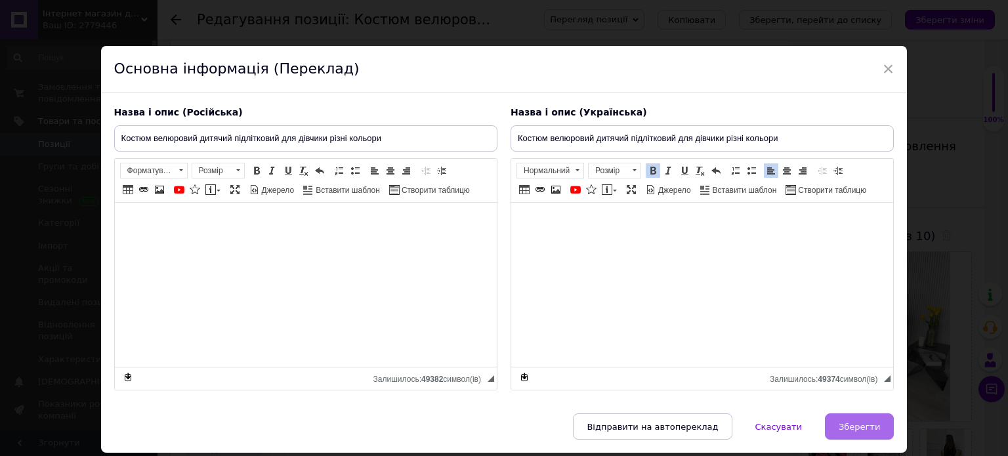
click at [847, 423] on span "Зберегти" at bounding box center [859, 427] width 41 height 10
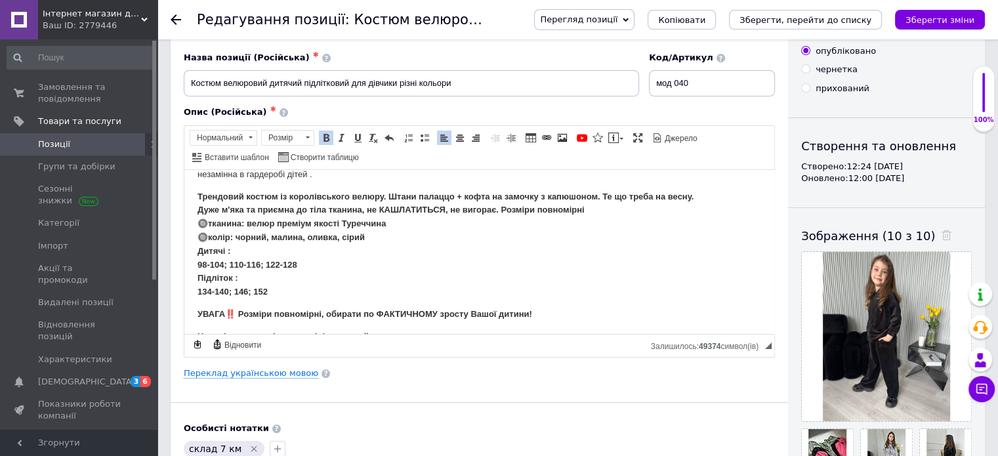
scroll to position [175, 0]
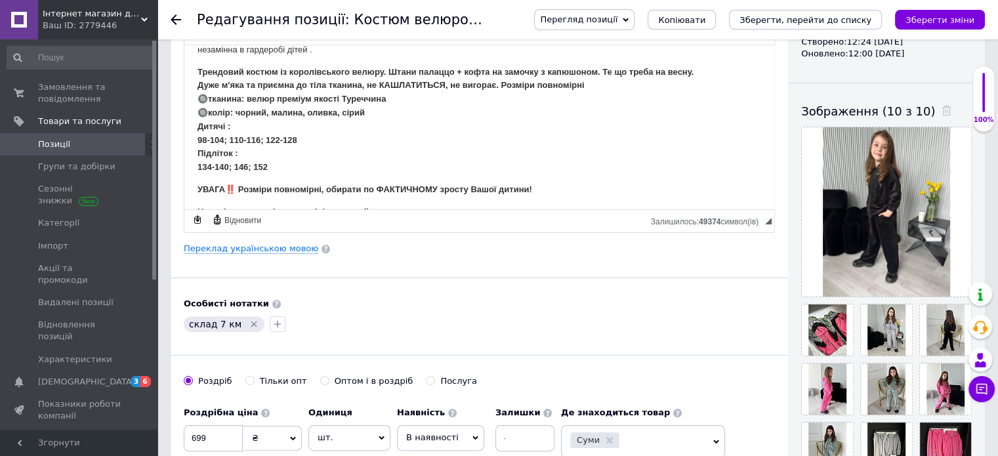
click at [790, 146] on div "Видимість опубліковано чернетка прихований Створення та оновлення Створено: 12:…" at bounding box center [886, 231] width 197 height 707
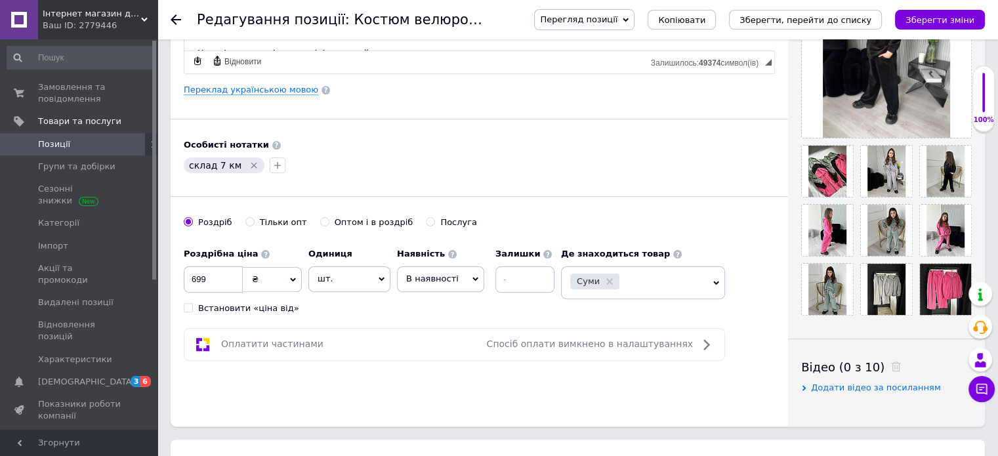
scroll to position [341, 0]
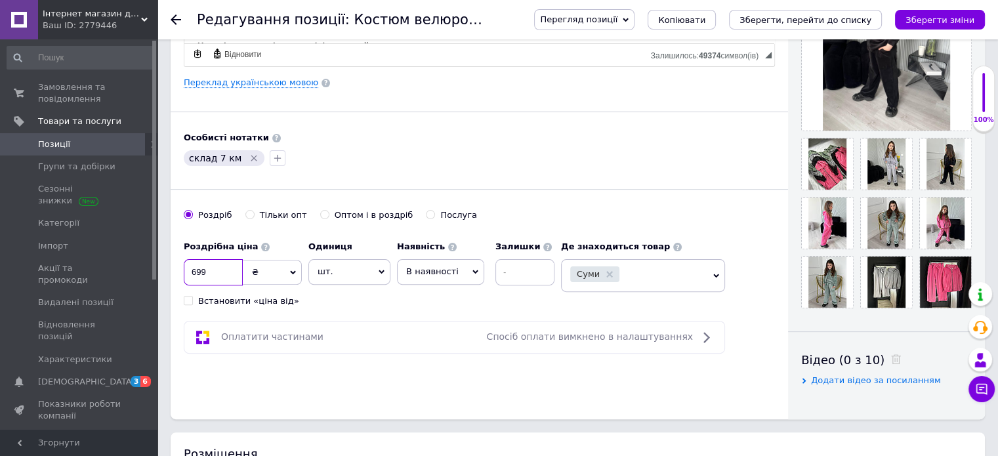
click at [221, 267] on input "699" at bounding box center [213, 272] width 59 height 26
checkbox input "true"
type input "69"
checkbox input "true"
type input "6"
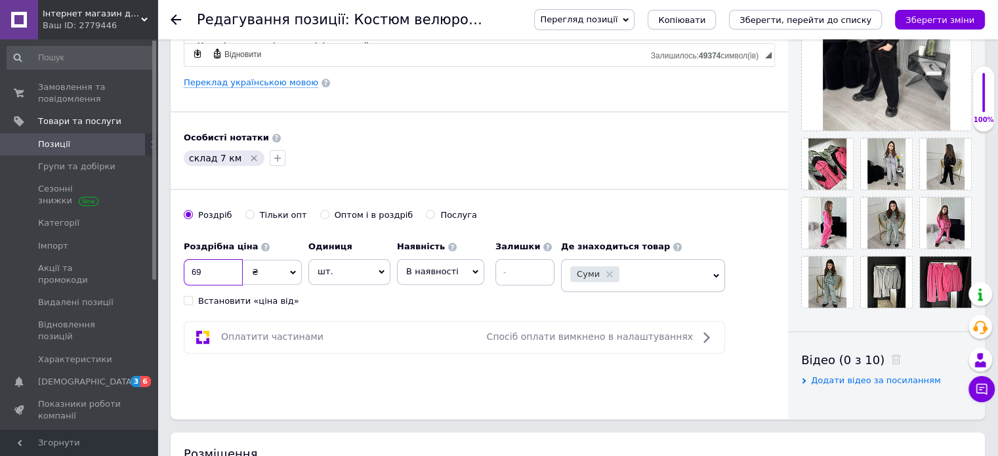
checkbox input "true"
type input "4"
checkbox input "true"
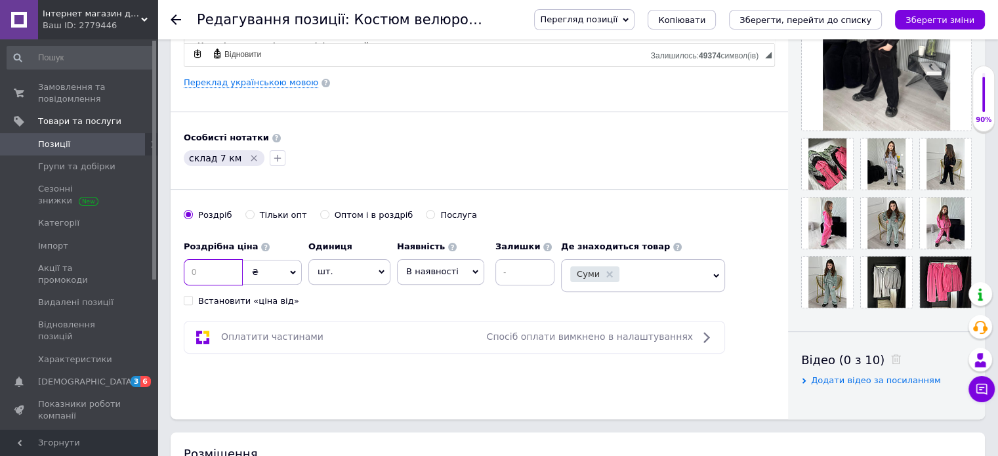
type input "7"
checkbox input "true"
type input "75"
checkbox input "true"
type input "750"
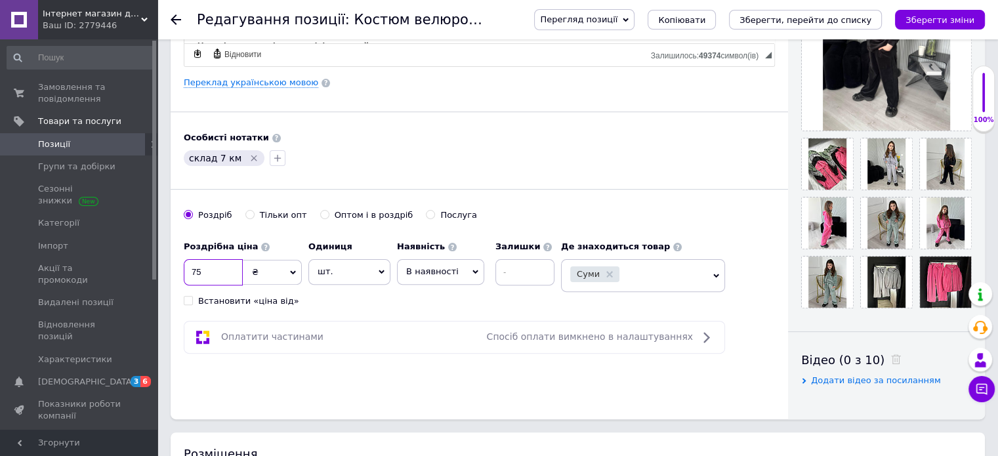
checkbox input "true"
type input "750"
click at [940, 17] on icon "Зберегти зміни" at bounding box center [940, 20] width 69 height 10
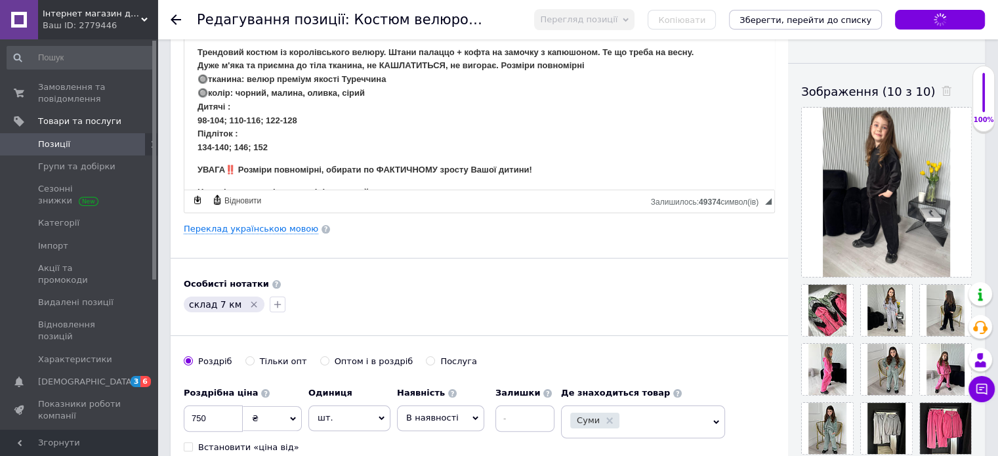
scroll to position [171, 0]
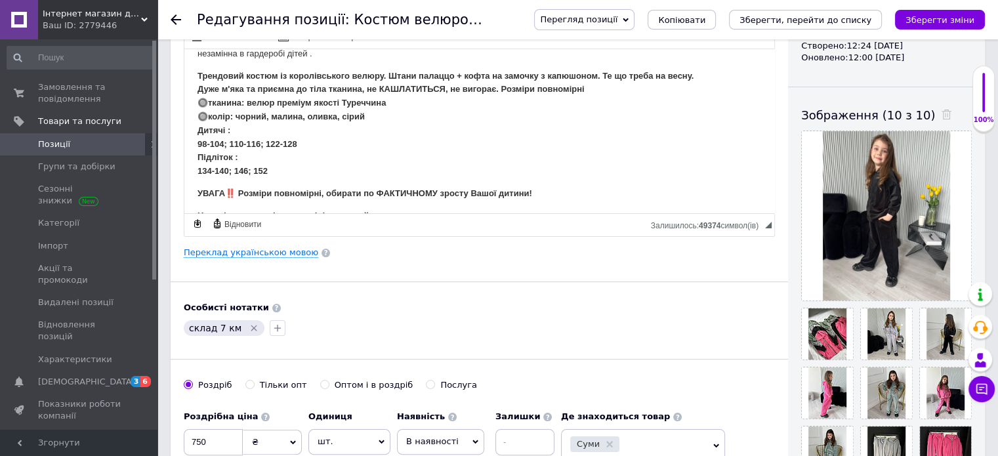
click at [795, 243] on div "Видимість опубліковано чернетка прихований Створення та оновлення Створено: 12:…" at bounding box center [886, 235] width 197 height 707
checkbox input "true"
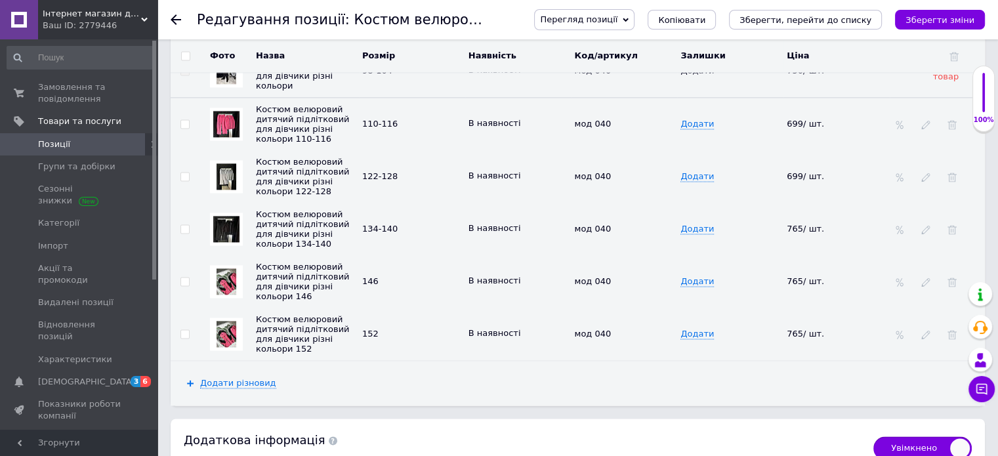
scroll to position [1845, 0]
click at [185, 224] on input "checkbox" at bounding box center [184, 228] width 9 height 9
checkbox input "true"
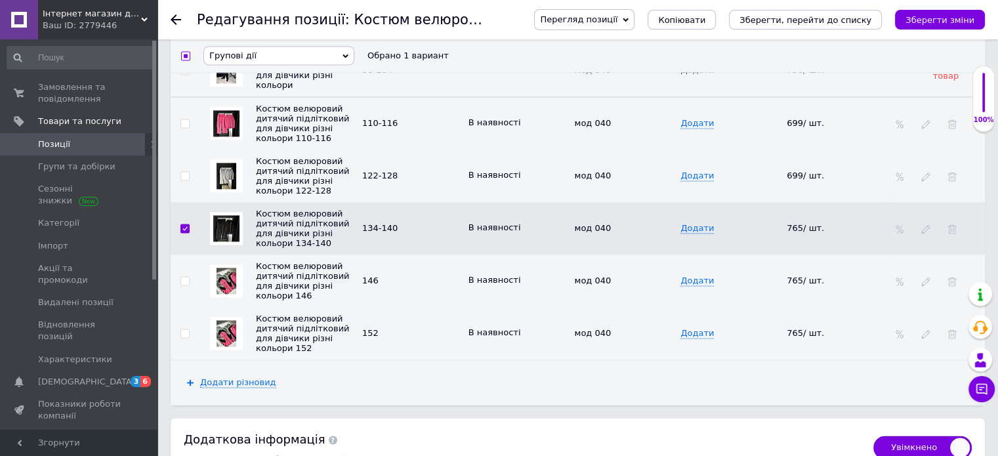
scroll to position [1846, 0]
click at [181, 276] on input "checkbox" at bounding box center [184, 280] width 9 height 9
checkbox input "true"
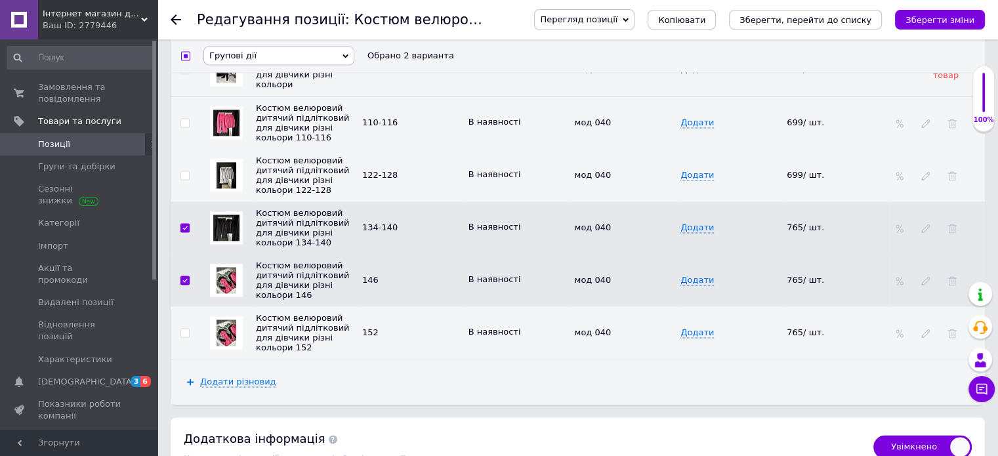
click at [184, 331] on input "checkbox" at bounding box center [184, 333] width 9 height 9
checkbox input "true"
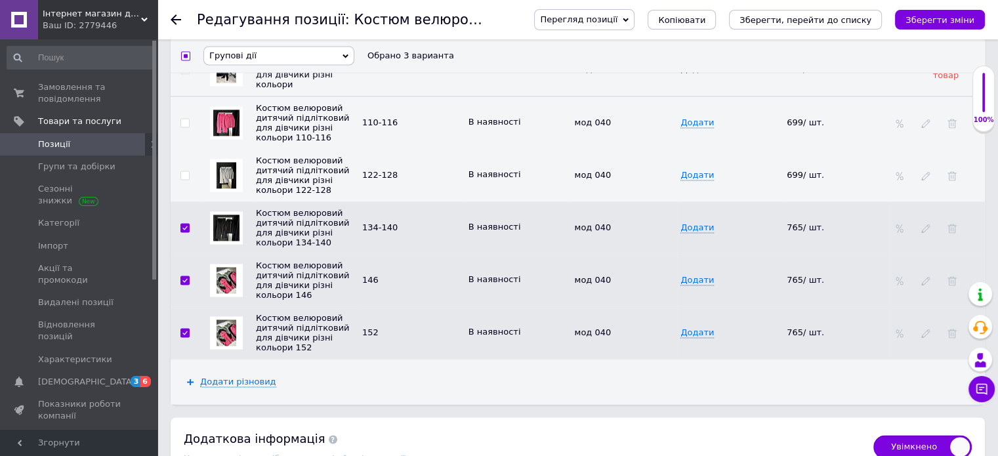
click at [293, 62] on span "Групові дії" at bounding box center [278, 55] width 151 height 19
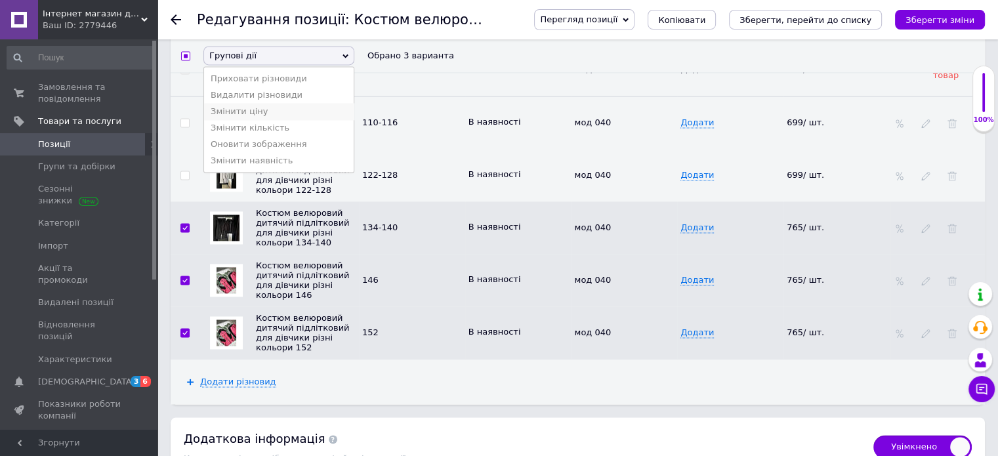
click at [263, 118] on li "Змінити ціну" at bounding box center [279, 111] width 150 height 16
checkbox input "true"
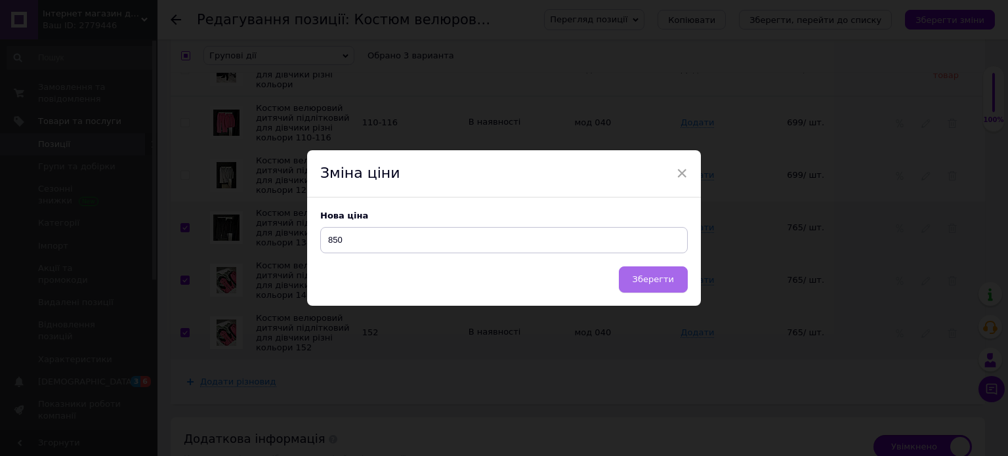
type input "850"
click at [654, 282] on span "Зберегти" at bounding box center [653, 279] width 41 height 10
checkbox input "true"
checkbox input "false"
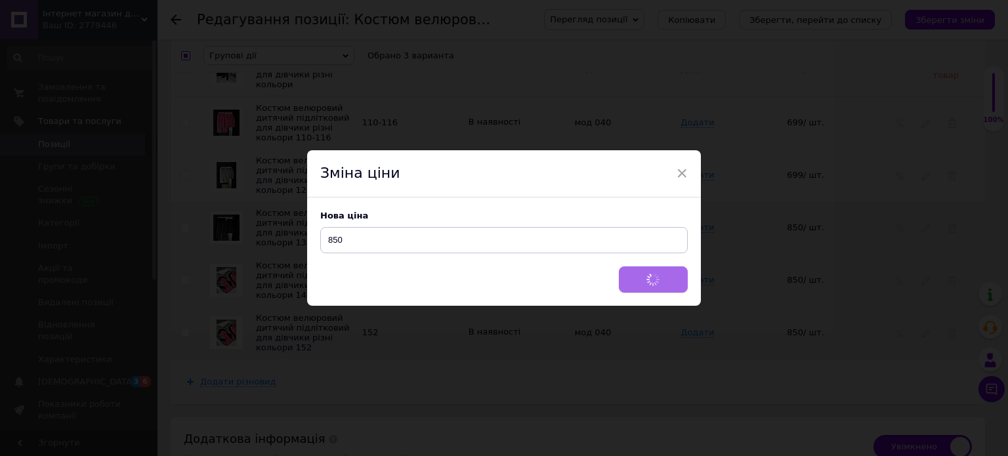
checkbox input "false"
checkbox input "true"
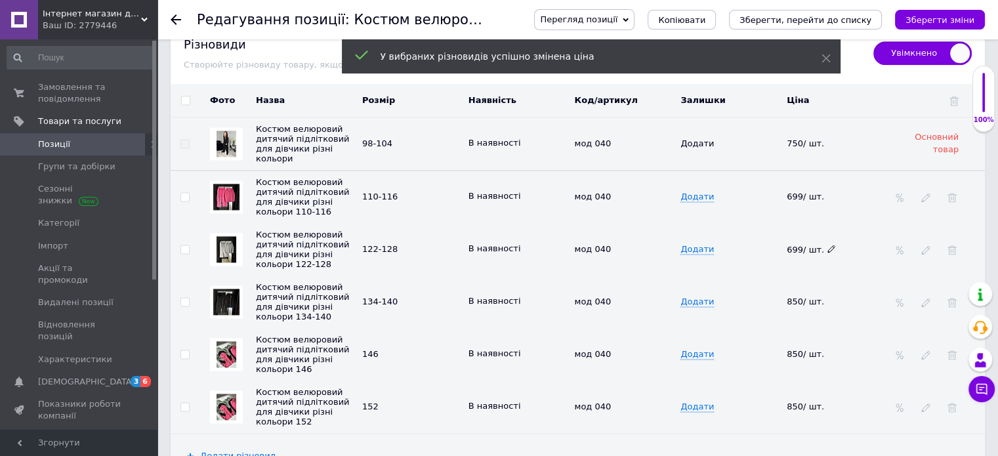
scroll to position [1769, 0]
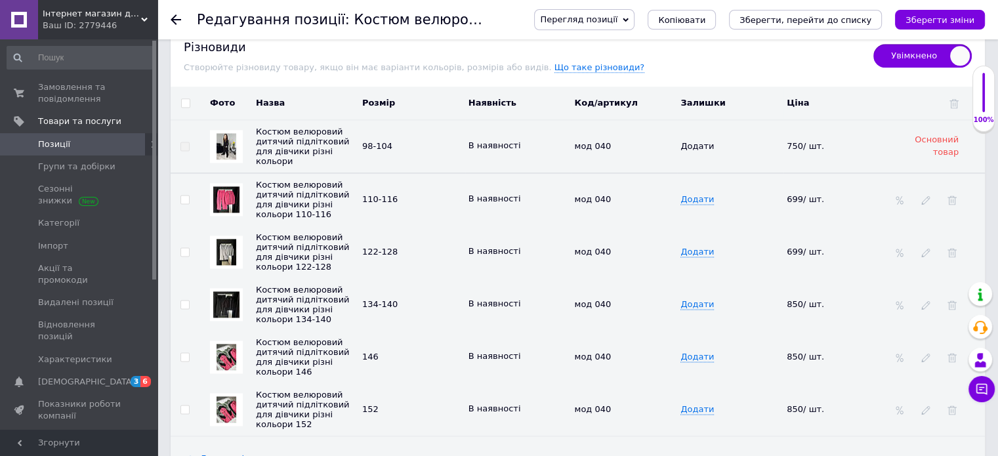
click at [181, 196] on input "checkbox" at bounding box center [184, 200] width 9 height 9
checkbox input "true"
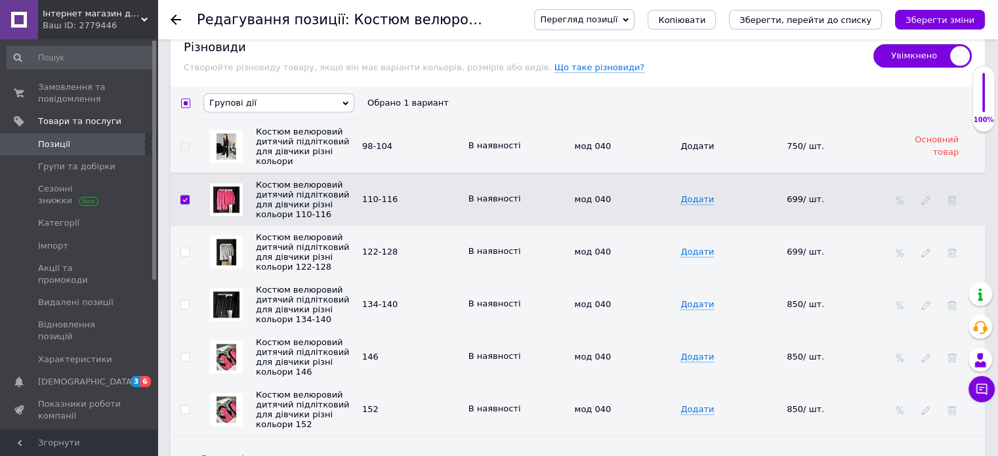
click at [181, 248] on input "checkbox" at bounding box center [184, 252] width 9 height 9
checkbox input "true"
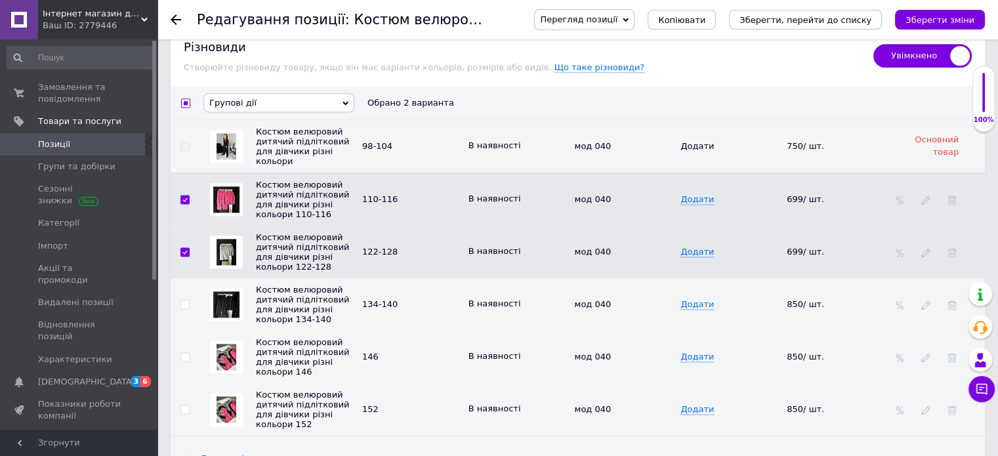
click at [243, 98] on span "Групові дії" at bounding box center [232, 103] width 47 height 10
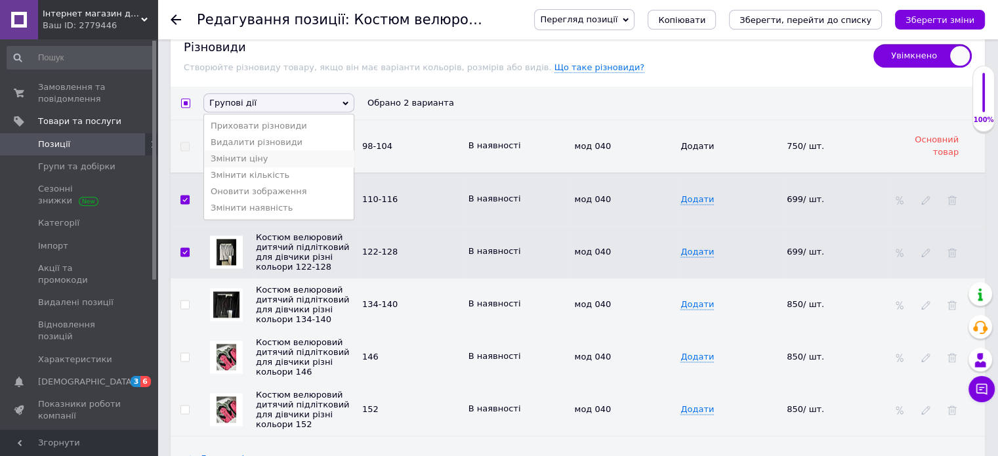
click at [247, 150] on li "Змінити ціну" at bounding box center [279, 158] width 150 height 16
checkbox input "true"
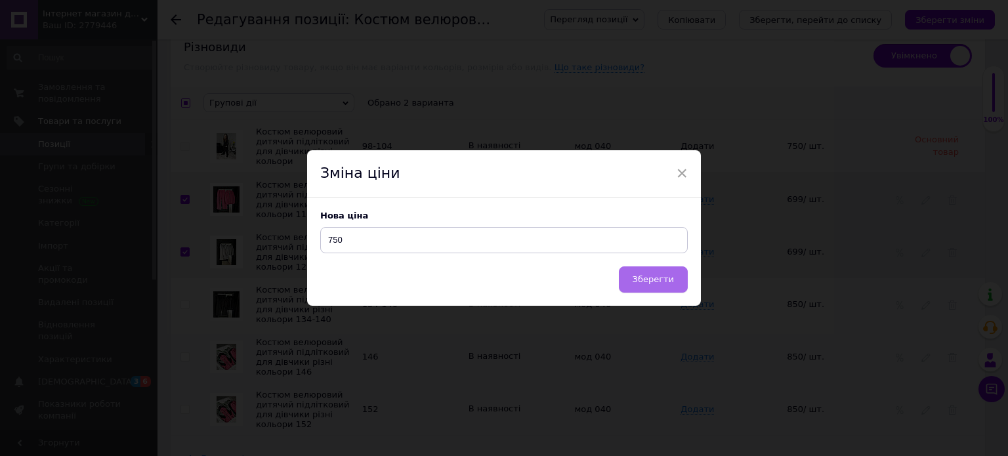
type input "750"
click at [649, 280] on span "Зберегти" at bounding box center [653, 279] width 41 height 10
checkbox input "true"
checkbox input "false"
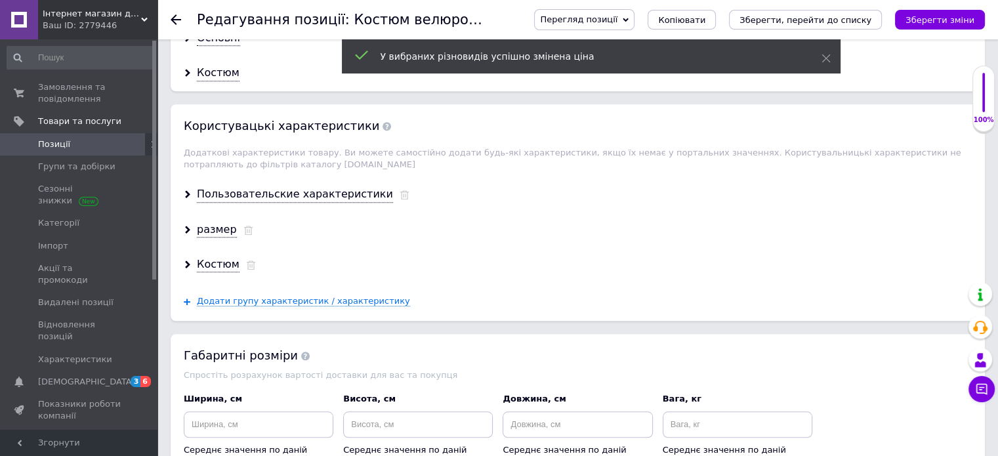
scroll to position [1193, 0]
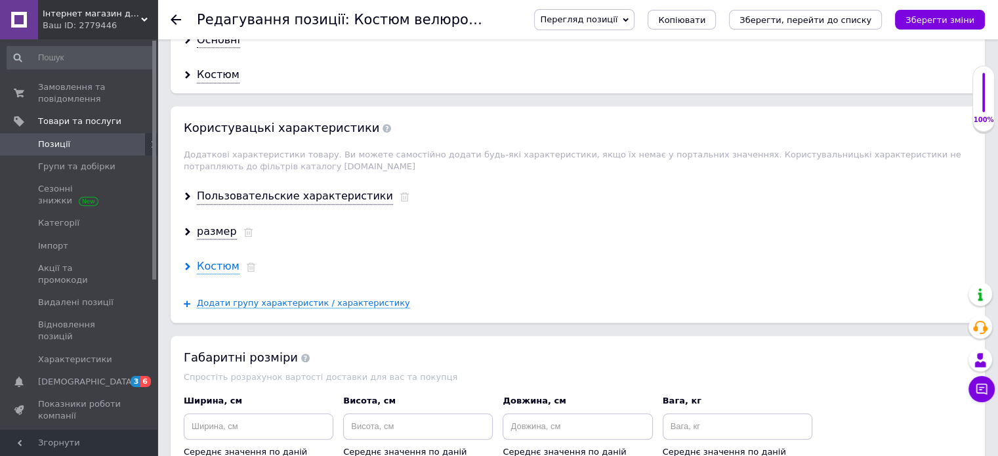
click at [200, 259] on div "Костюм" at bounding box center [218, 266] width 43 height 15
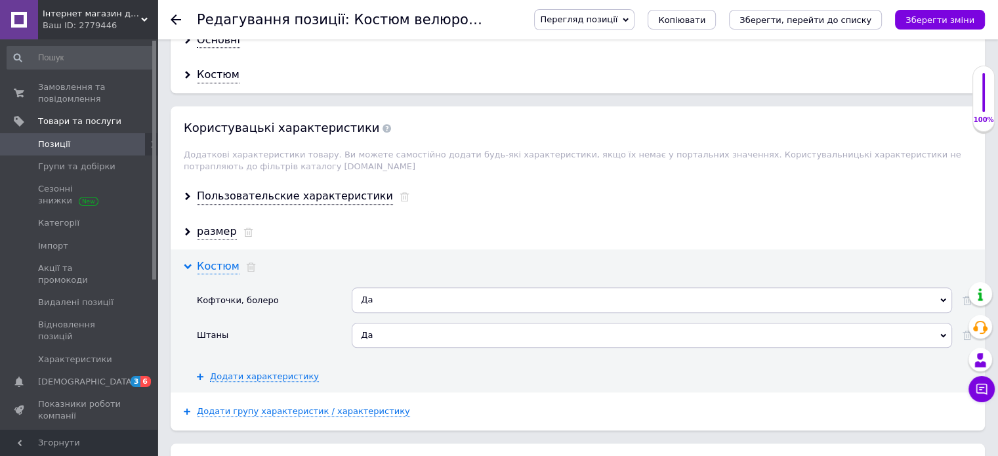
click at [200, 259] on div "Костюм" at bounding box center [218, 266] width 43 height 15
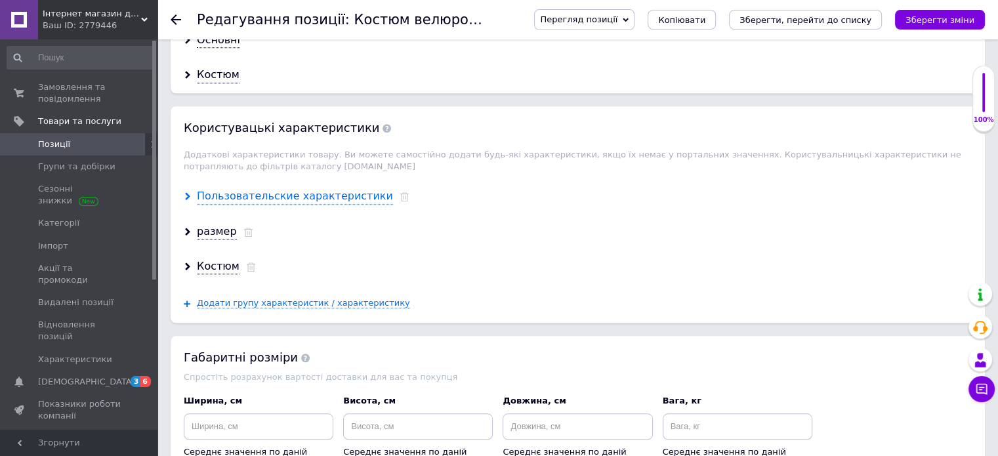
click at [238, 189] on div "Пользовательские характеристики" at bounding box center [295, 196] width 196 height 15
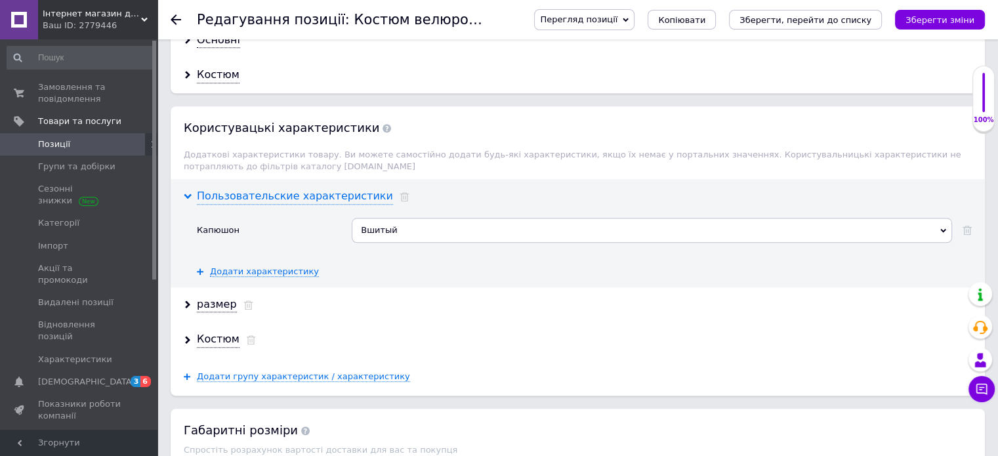
click at [238, 189] on div "Пользовательские характеристики" at bounding box center [295, 196] width 196 height 15
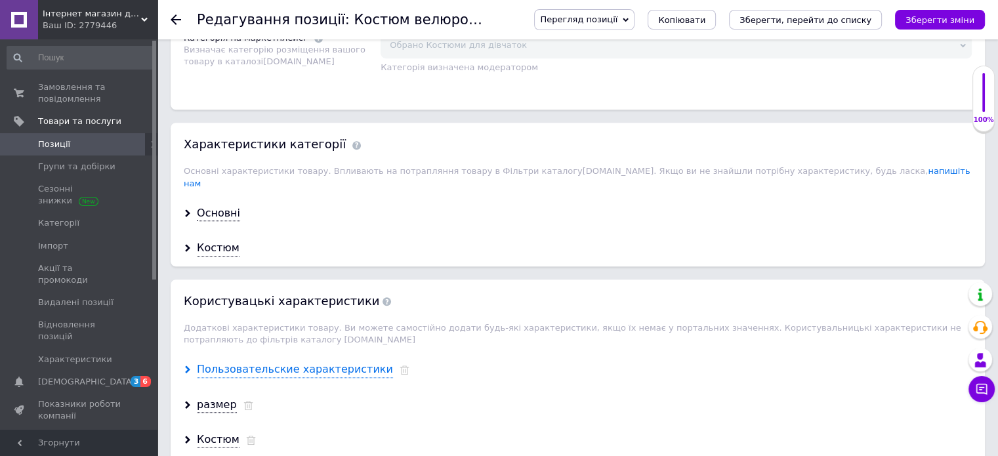
scroll to position [1017, 0]
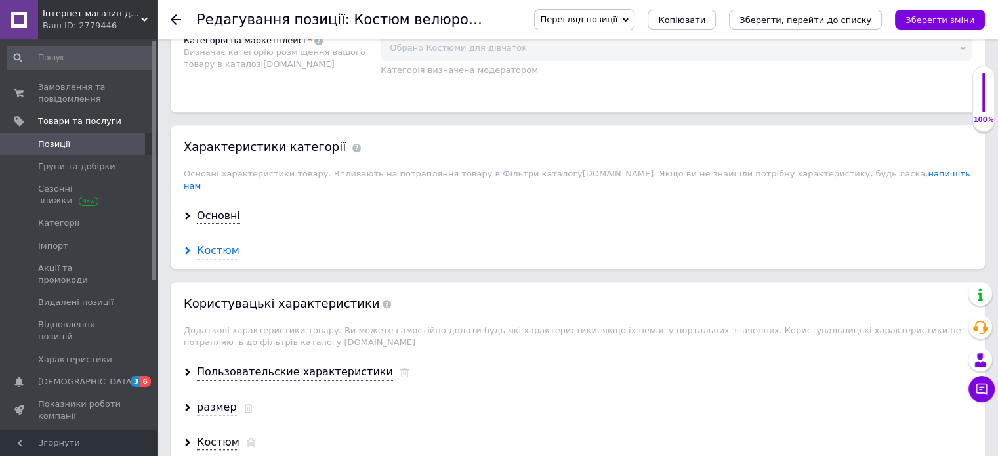
click at [216, 243] on div "Костюм" at bounding box center [218, 250] width 43 height 15
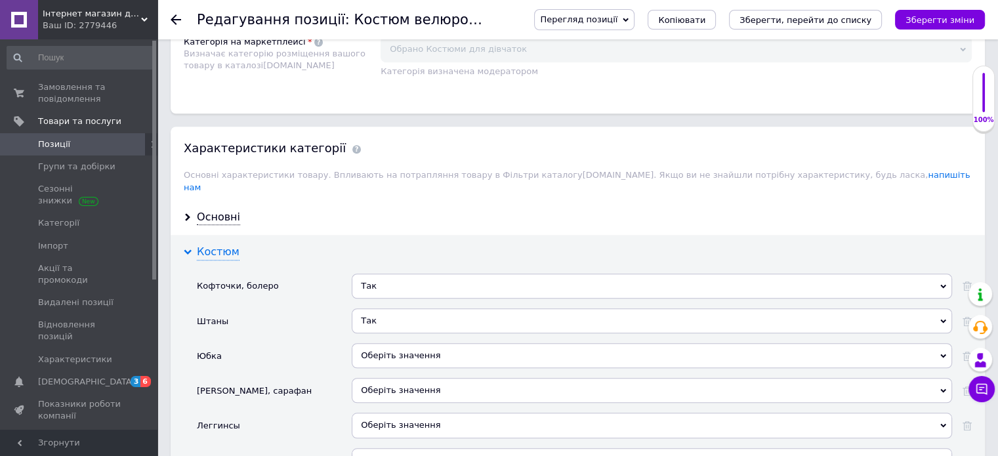
scroll to position [969, 0]
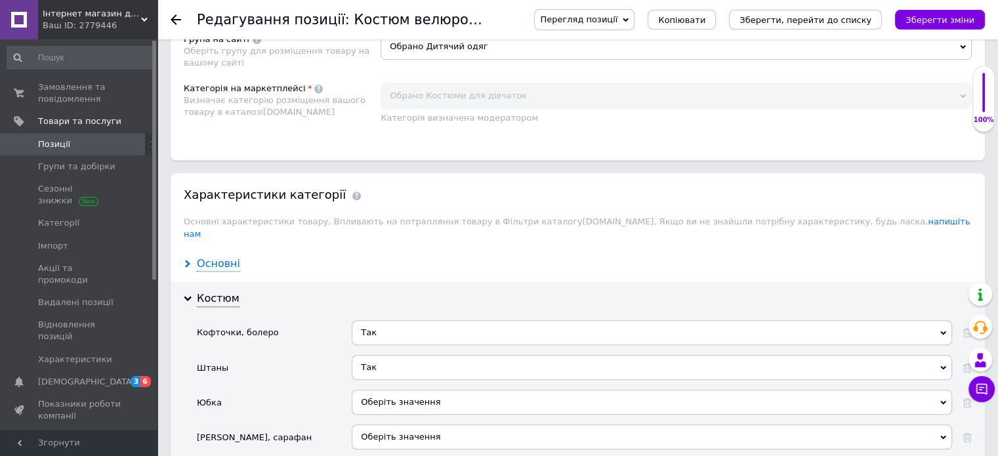
click at [217, 257] on div "Основні" at bounding box center [218, 264] width 43 height 15
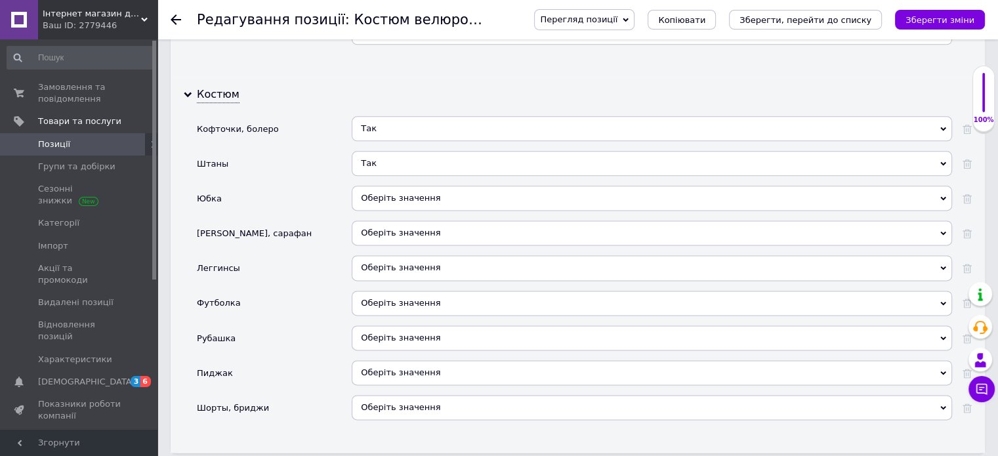
scroll to position [1677, 0]
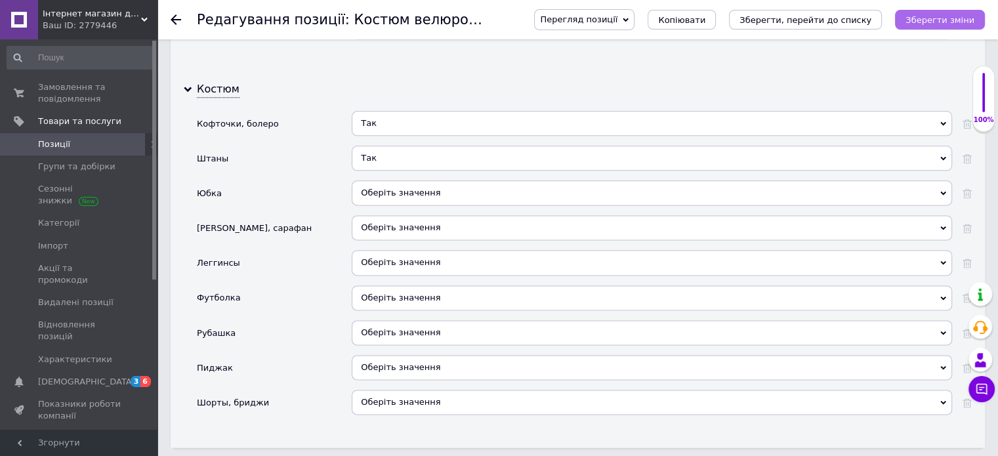
click at [968, 23] on icon "Зберегти зміни" at bounding box center [940, 20] width 69 height 10
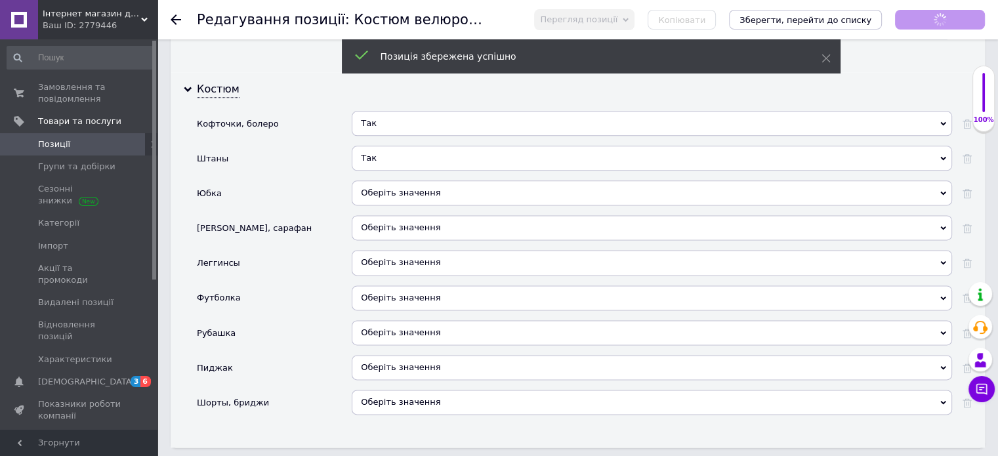
checkbox input "true"
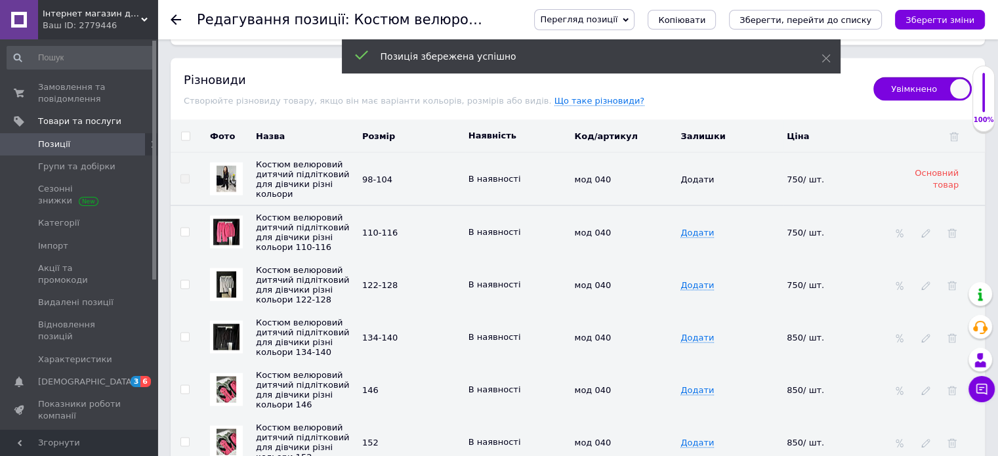
scroll to position [2578, 0]
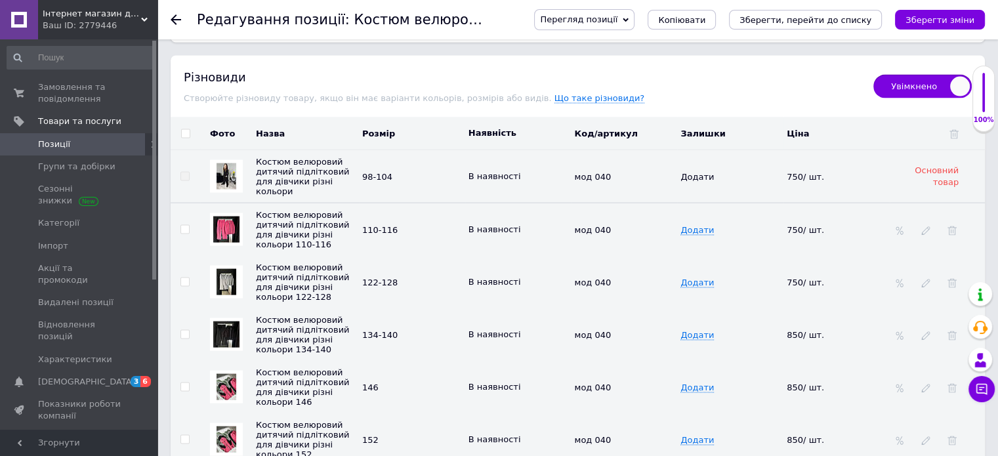
click at [184, 130] on input "checkbox" at bounding box center [185, 134] width 9 height 9
checkbox input "true"
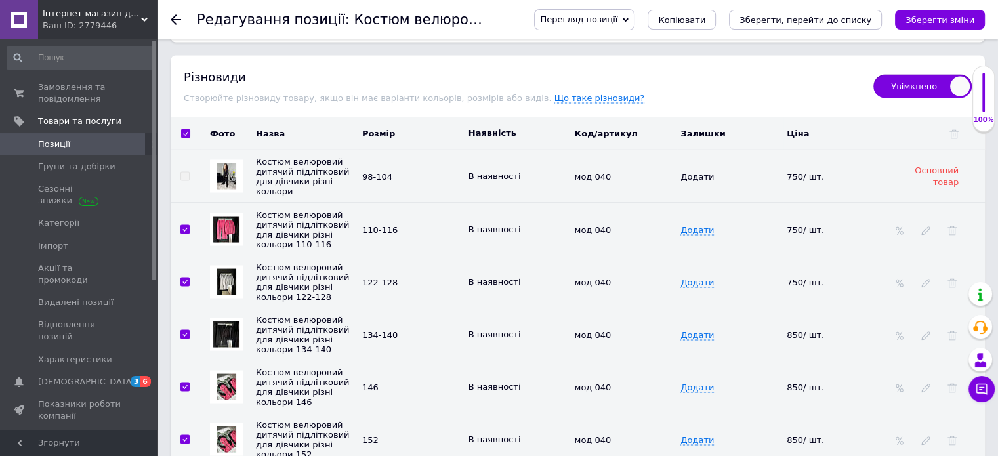
checkbox input "true"
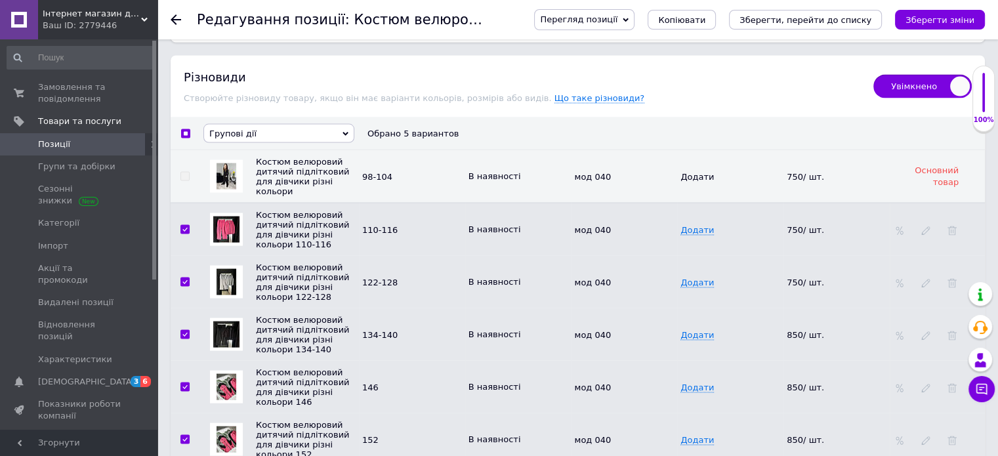
click at [264, 124] on span "Групові дії" at bounding box center [278, 133] width 151 height 19
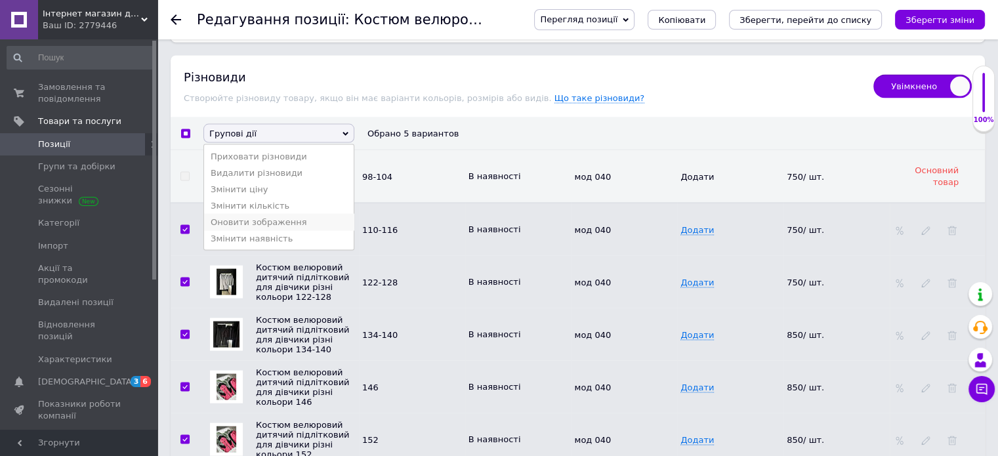
click at [260, 214] on li "Оновити зображення" at bounding box center [279, 222] width 150 height 16
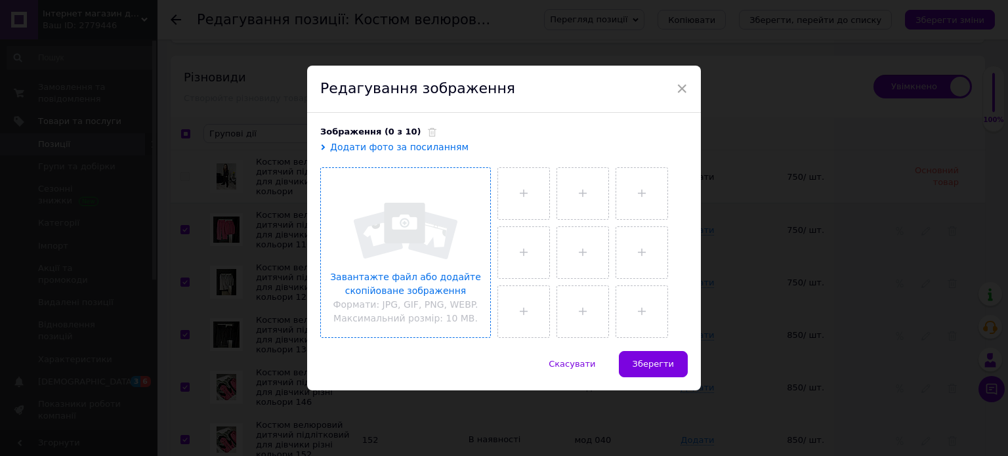
click at [377, 223] on input "file" at bounding box center [405, 252] width 169 height 169
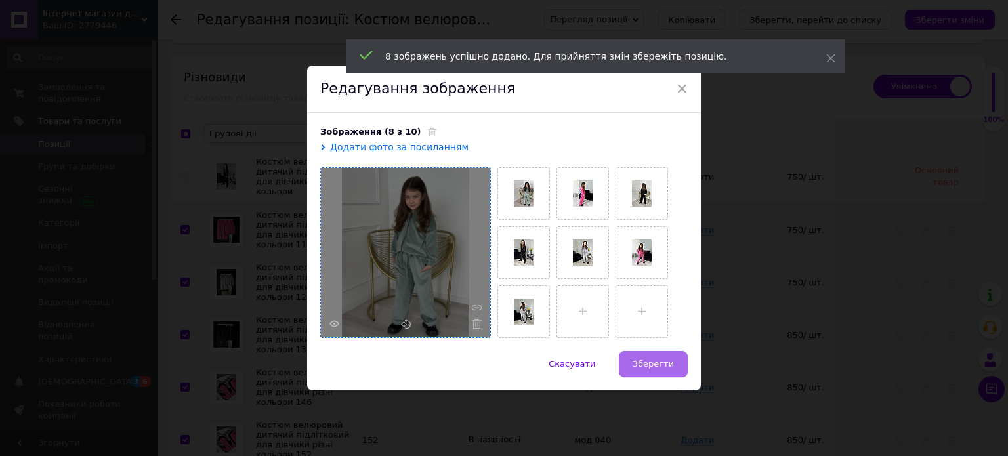
click at [650, 357] on button "Зберегти" at bounding box center [653, 364] width 69 height 26
checkbox input "true"
checkbox input "false"
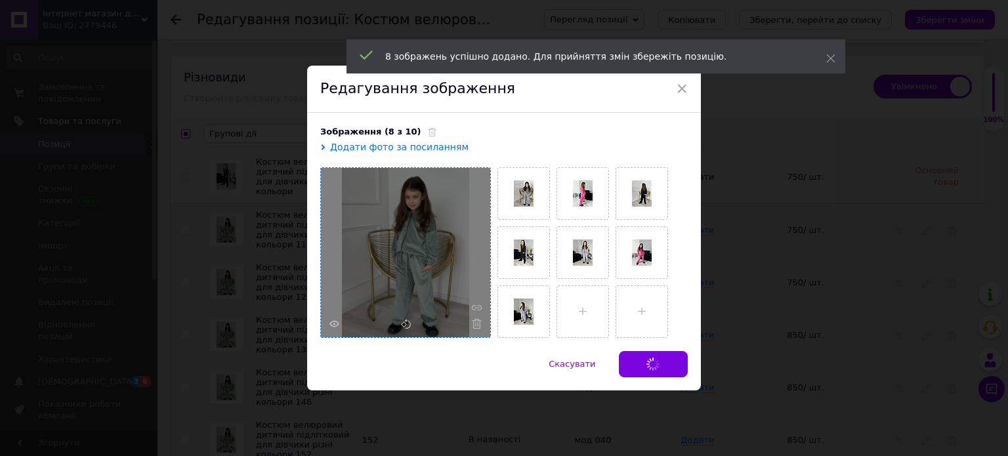
checkbox input "false"
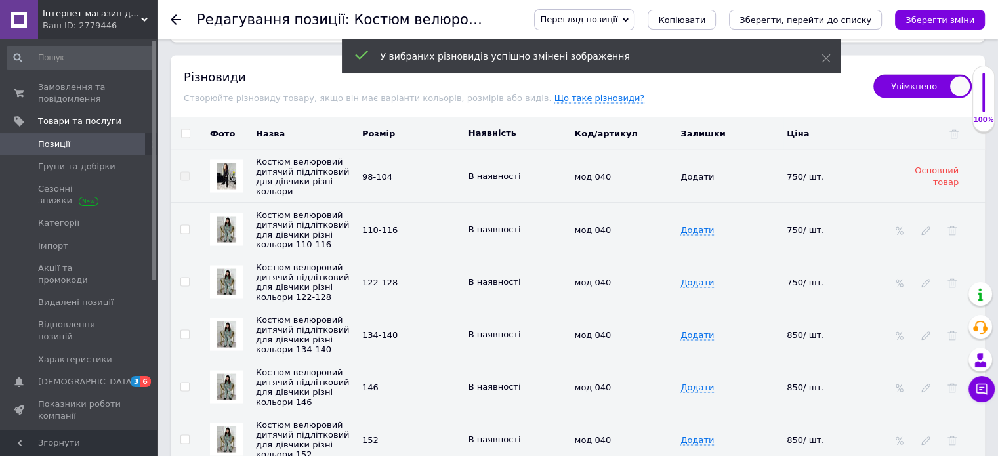
click at [224, 269] on img at bounding box center [227, 282] width 20 height 26
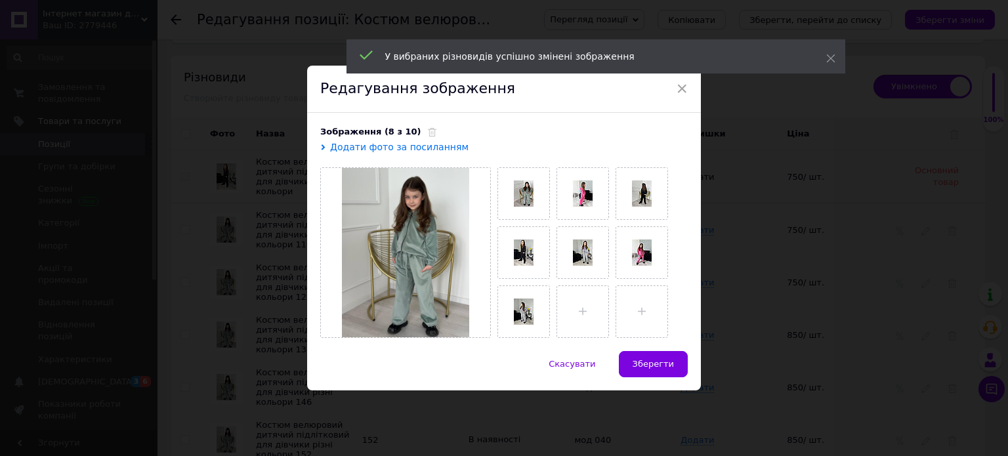
click at [224, 259] on div "× Редагування зображення Зображення (8 з 10) Додати фото за посиланням Скасуват…" at bounding box center [504, 228] width 1008 height 456
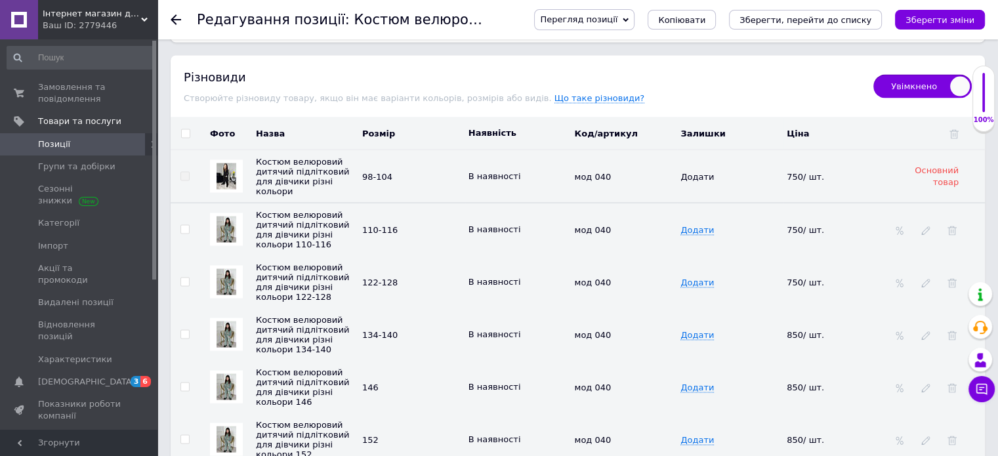
click at [223, 269] on img at bounding box center [227, 282] width 20 height 26
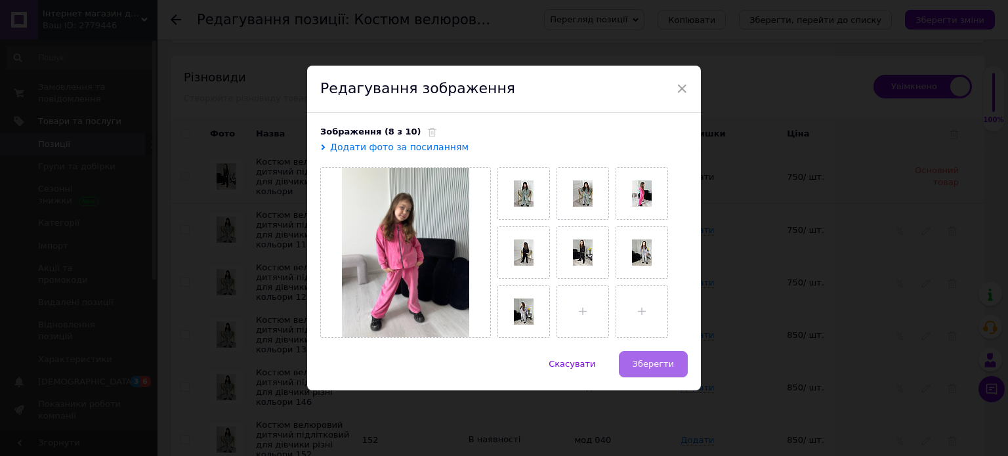
click at [646, 359] on span "Зберегти" at bounding box center [653, 364] width 41 height 10
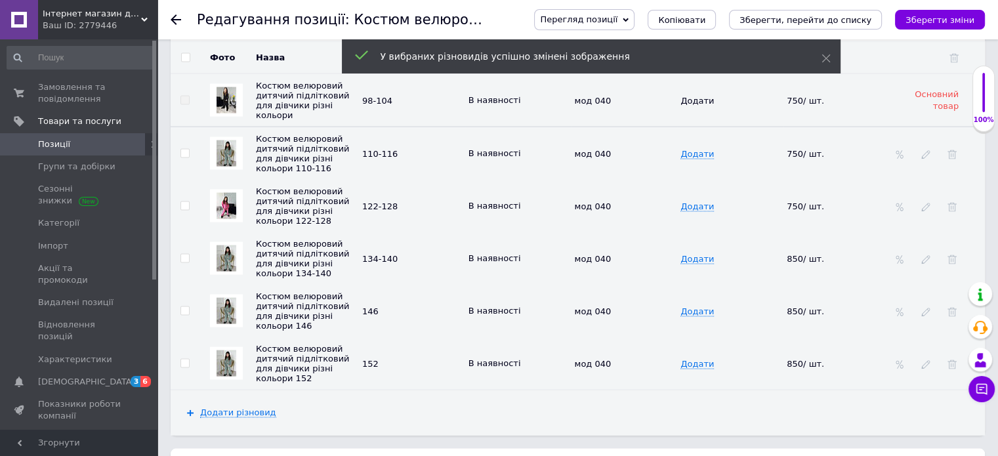
scroll to position [2659, 0]
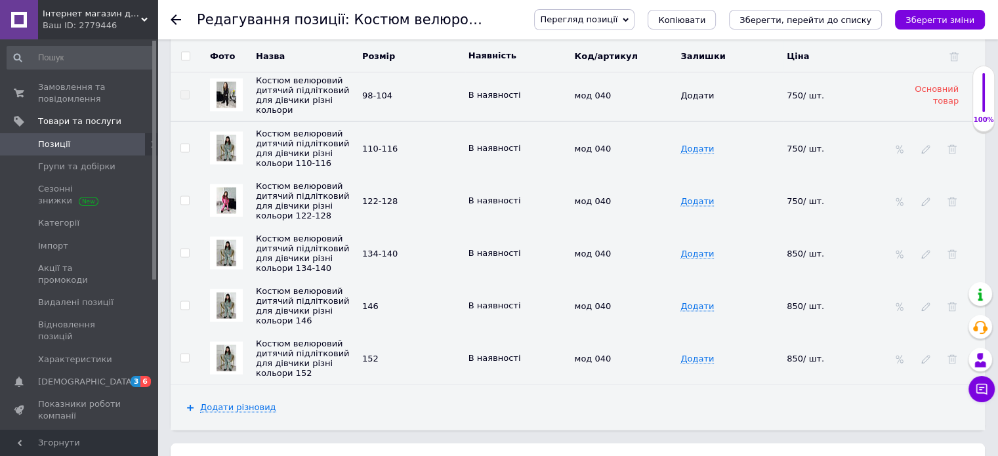
click at [226, 240] on img at bounding box center [227, 253] width 20 height 26
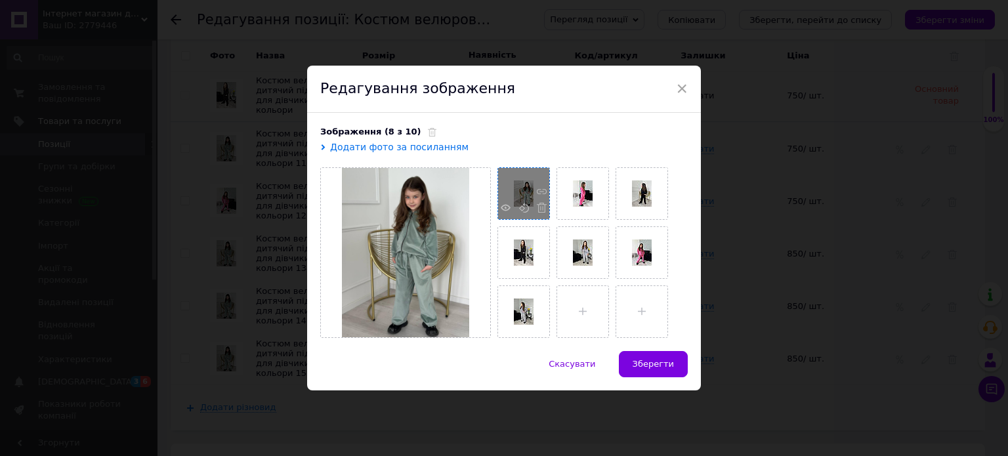
click at [528, 198] on div at bounding box center [523, 193] width 51 height 51
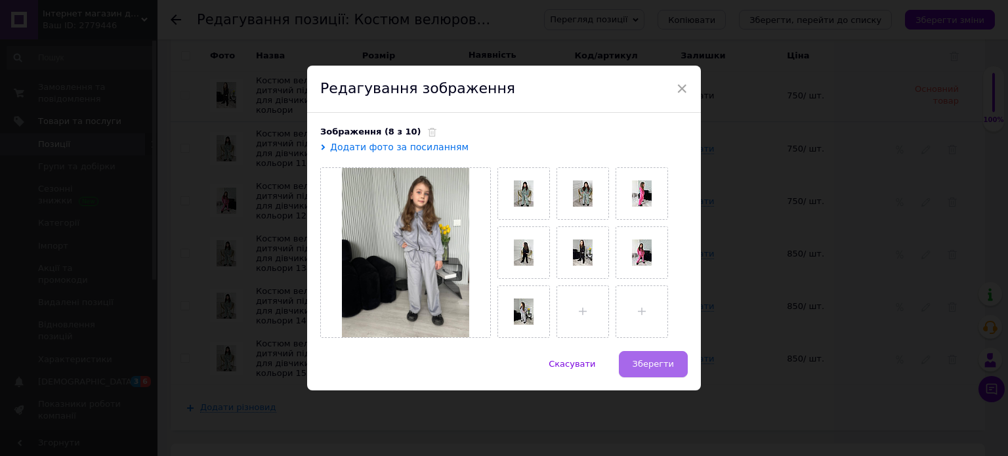
click at [648, 366] on span "Зберегти" at bounding box center [653, 364] width 41 height 10
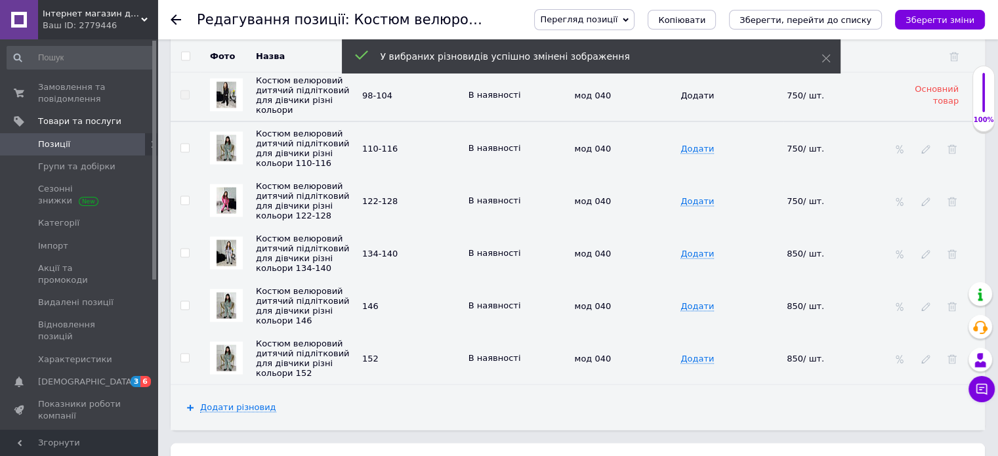
click at [225, 356] on img at bounding box center [227, 358] width 20 height 26
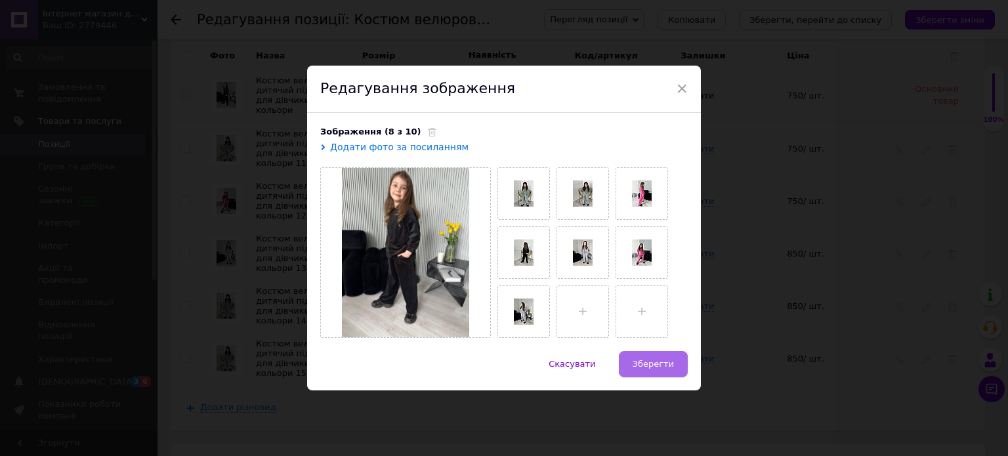
click at [656, 359] on span "Зберегти" at bounding box center [653, 364] width 41 height 10
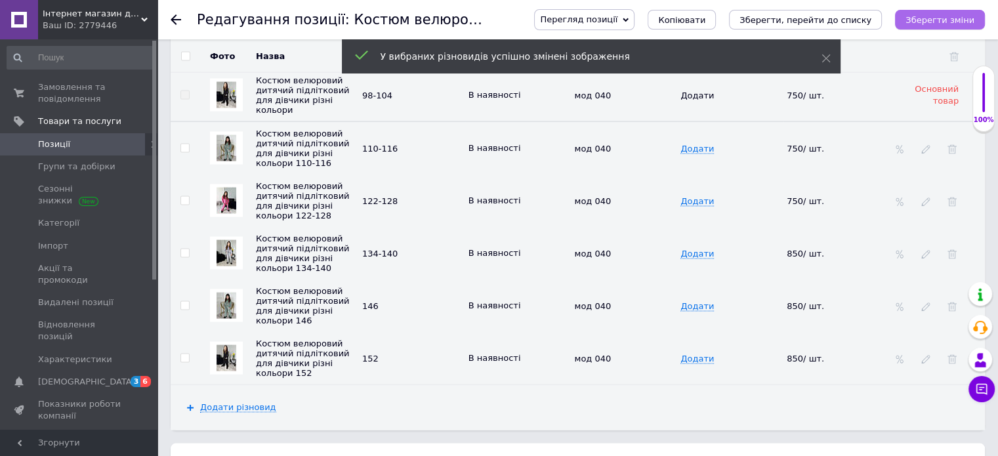
click at [945, 15] on icon "Зберегти зміни" at bounding box center [940, 20] width 69 height 10
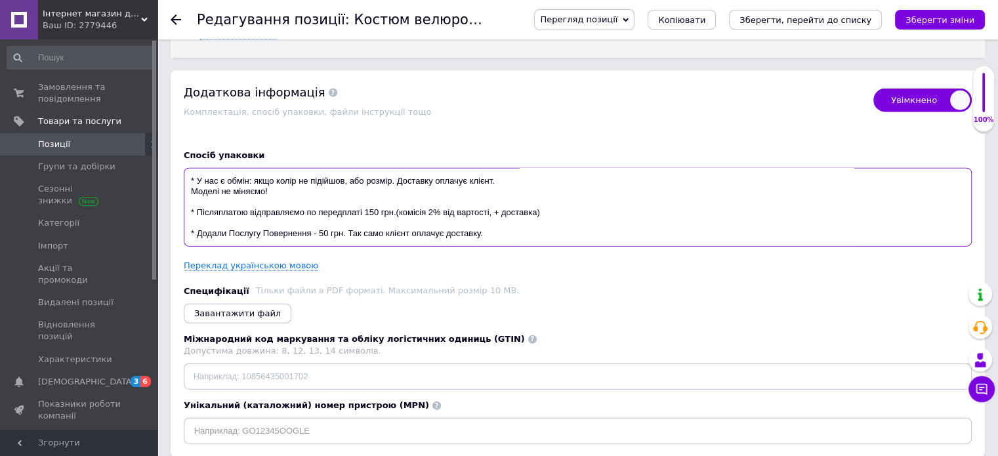
scroll to position [74, 0]
drag, startPoint x: 186, startPoint y: 174, endPoint x: 507, endPoint y: 283, distance: 338.9
click at [507, 283] on div "Спосіб упаковки * Ми відправляємо: новою поштою і укр поштою. Робочі дні: Понед…" at bounding box center [578, 294] width 814 height 328
checkbox input "true"
paste textarea "овою поштою по передплаті 150 грн.(комісія 2% від вартості, + доставка). Укрпош…"
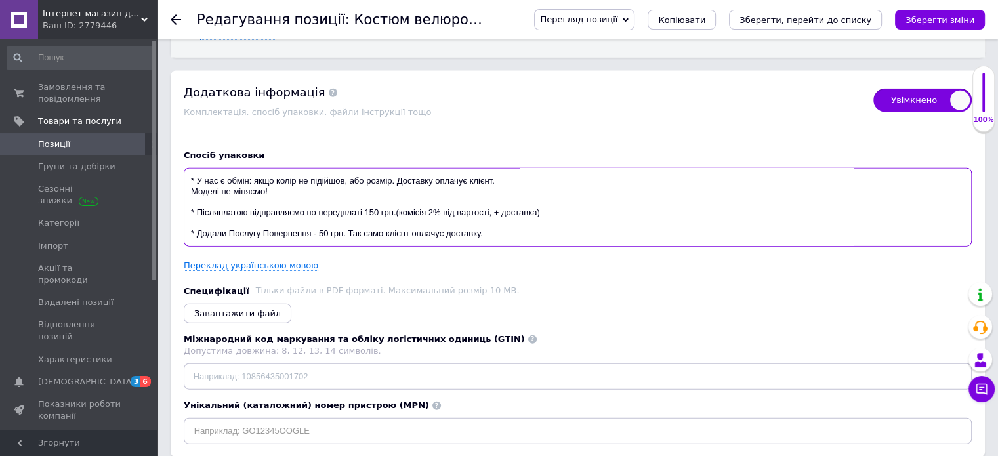
type textarea "* Ми відправляємо: новою поштою і укр поштою. Робочі дні: Понеділок, середа, су…"
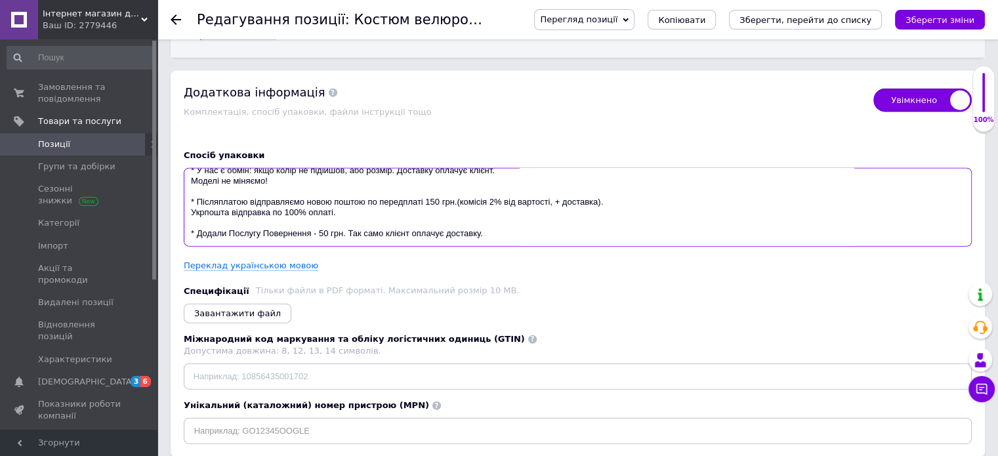
checkbox input "true"
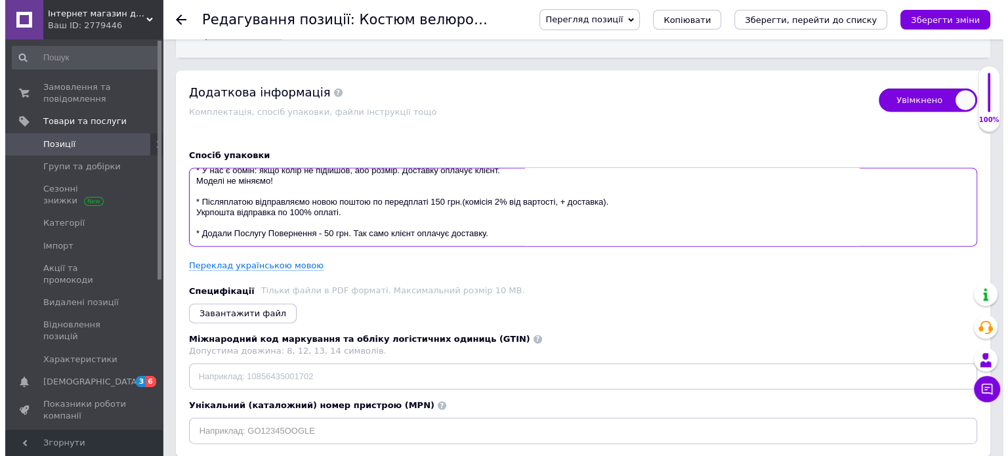
scroll to position [0, 0]
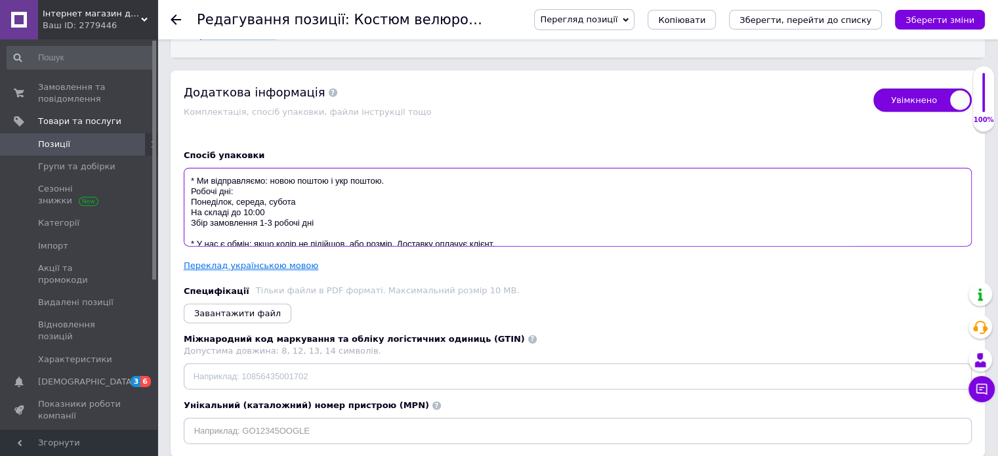
type textarea "* Ми відправляємо: новою поштою і укр поштою. Робочі дні: Понеділок, середа, су…"
click at [293, 263] on link "Переклад українською мовою" at bounding box center [251, 266] width 135 height 11
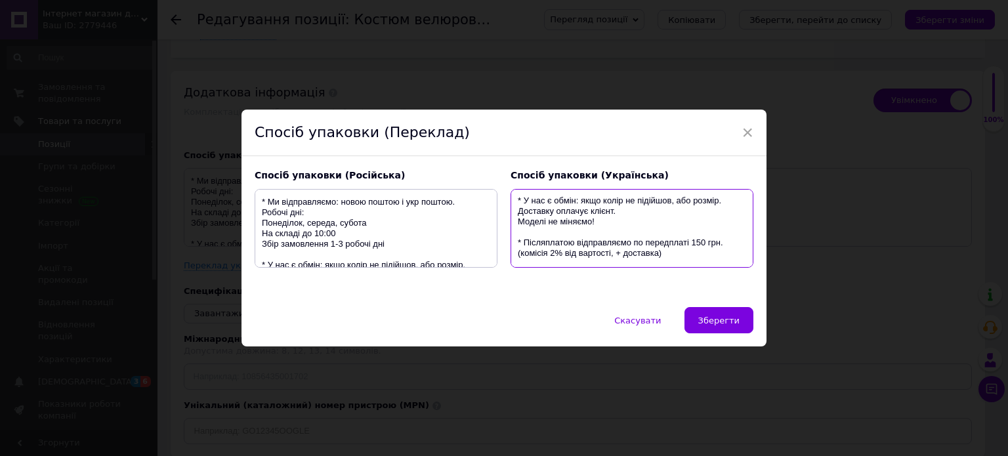
scroll to position [105, 0]
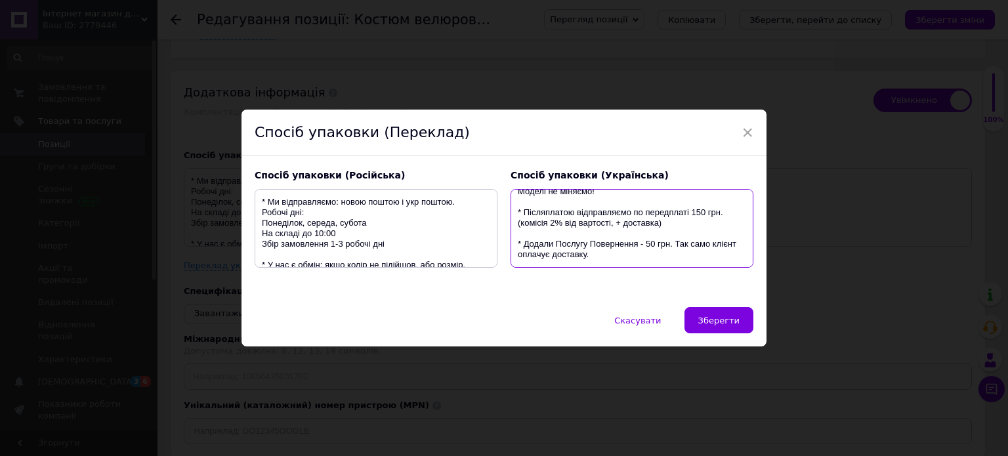
drag, startPoint x: 515, startPoint y: 200, endPoint x: 708, endPoint y: 284, distance: 211.3
click at [708, 284] on div "Спосіб упаковки (Українська) * Ми відправляємо: новою поштою і укр поштою. Робо…" at bounding box center [632, 227] width 256 height 128
paste textarea "овою поштою по передплаті 150 грн.(комісія 2% від вартості, + доставка). Укрпош…"
checkbox input "true"
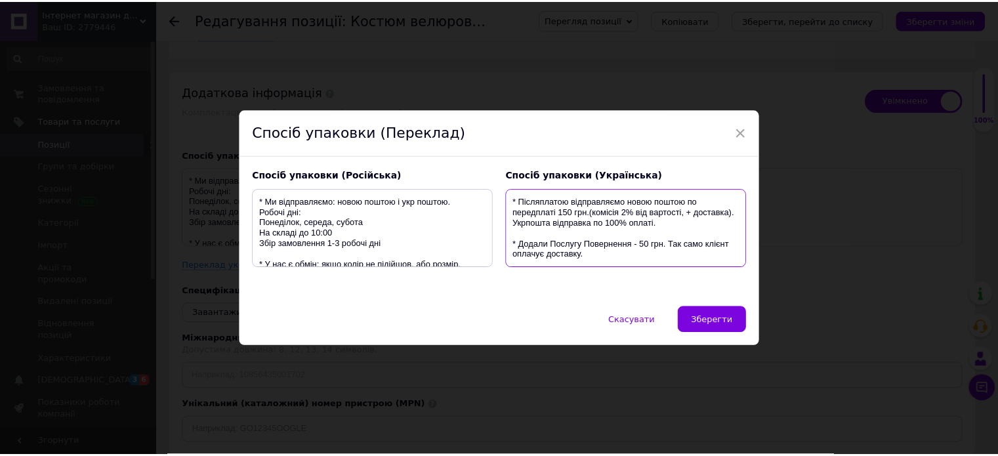
scroll to position [0, 0]
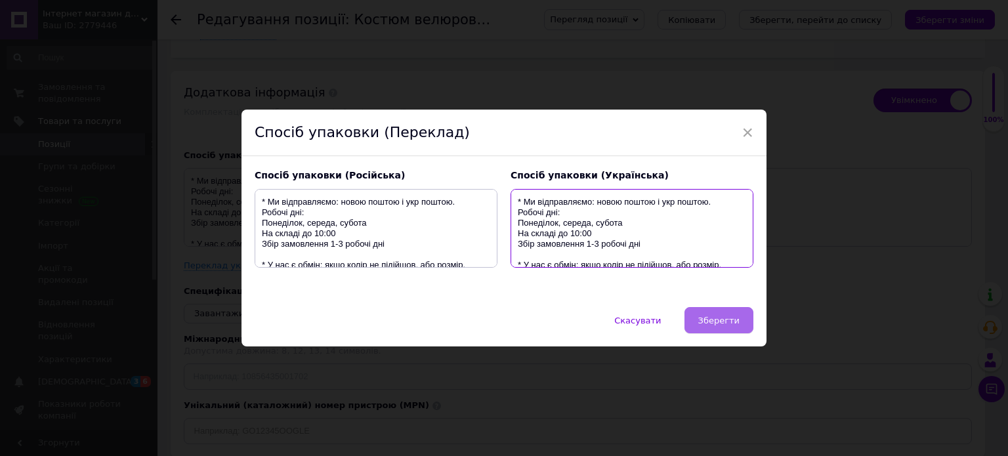
type textarea "* Ми відправляємо: новою поштою і укр поштою. Робочі дні: Понеділок, середа, су…"
click at [722, 317] on span "Зберегти" at bounding box center [718, 321] width 41 height 10
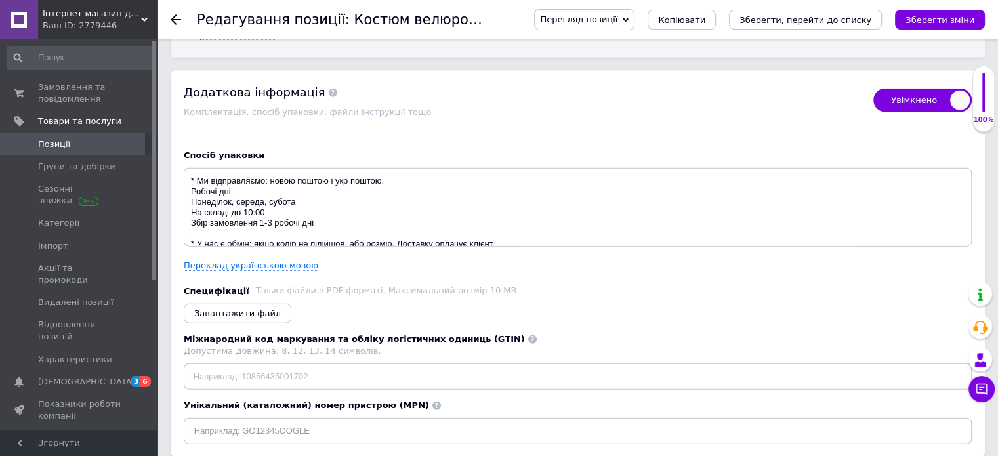
scroll to position [3260, 0]
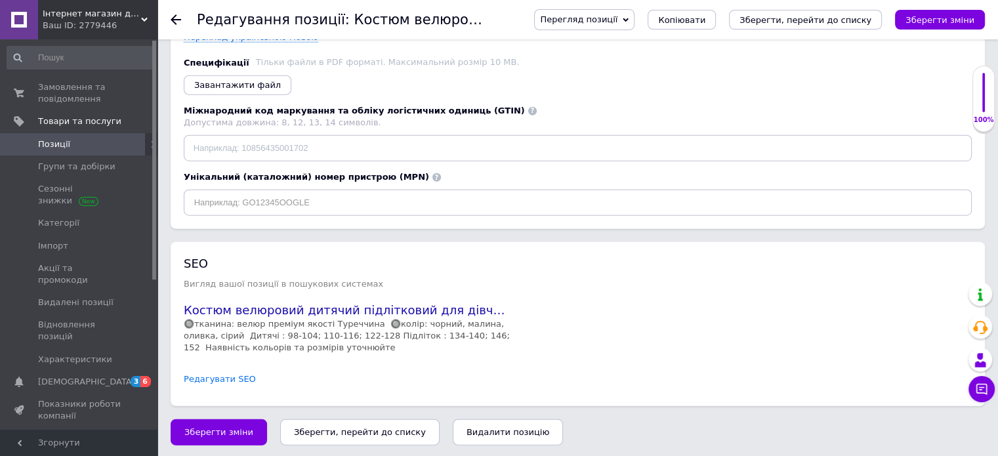
click at [229, 375] on link "Редагувати SEO" at bounding box center [220, 379] width 72 height 12
checkbox input "true"
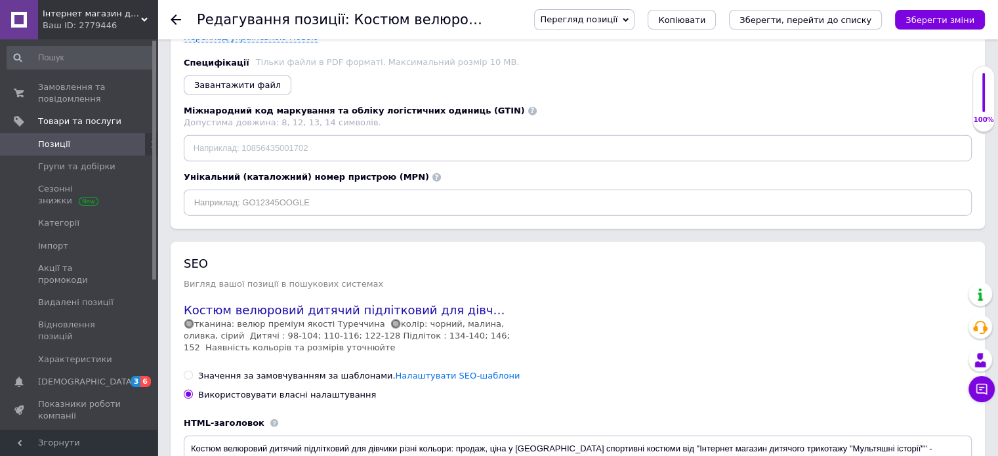
scroll to position [3525, 0]
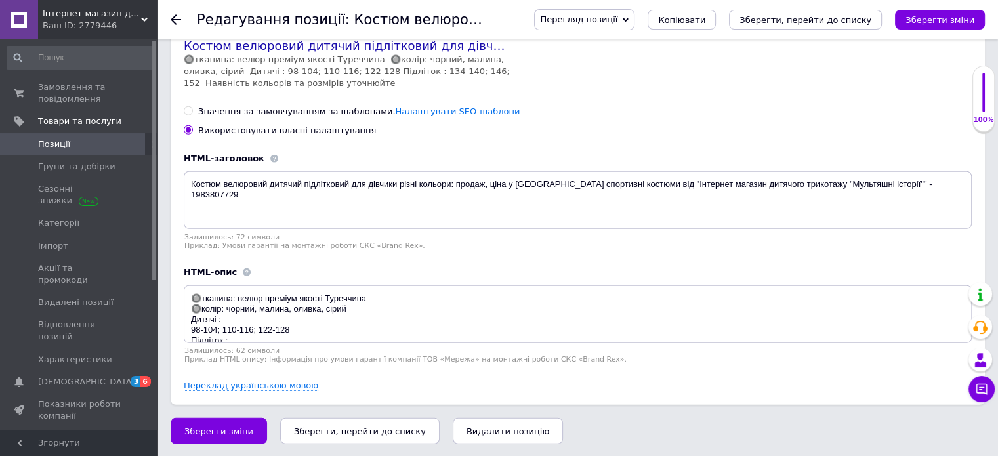
click at [189, 110] on input "Значення за замовчуванням за шаблонами. Налаштувати SEO-шаблони" at bounding box center [188, 110] width 9 height 9
radio input "true"
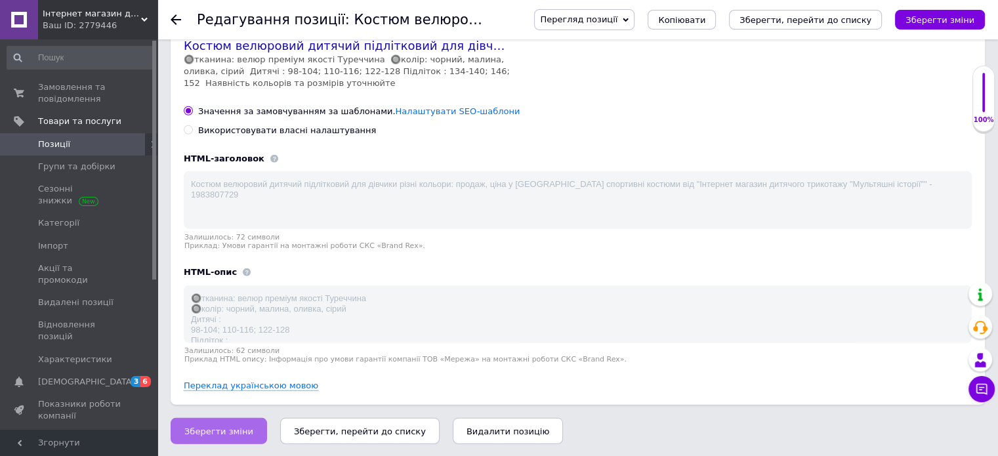
click at [210, 429] on span "Зберегти зміни" at bounding box center [218, 432] width 69 height 10
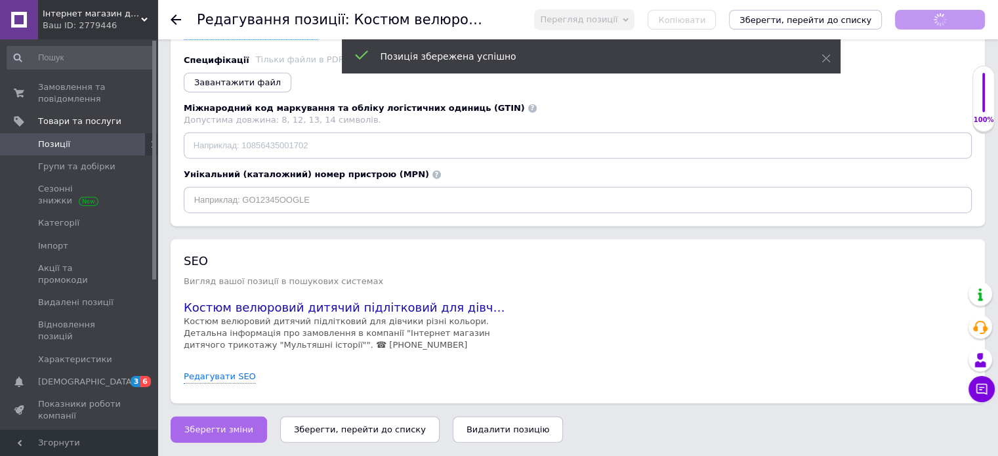
scroll to position [3260, 0]
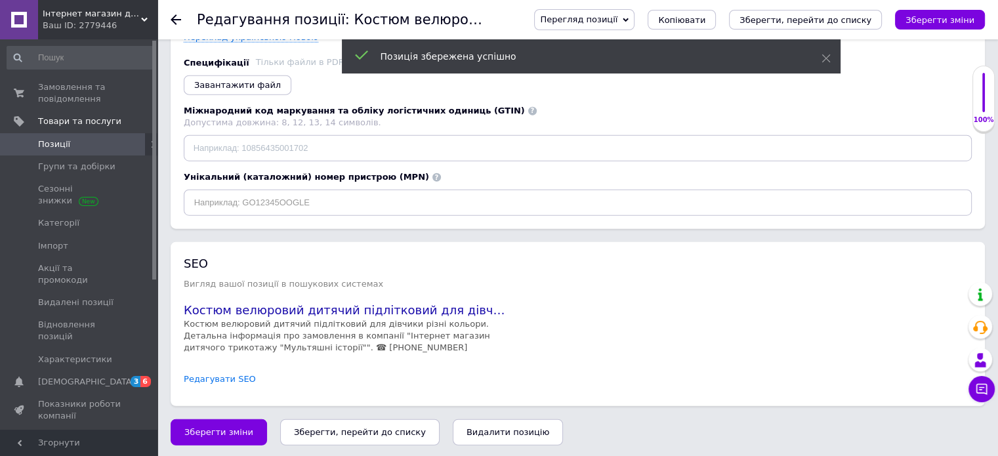
click at [213, 375] on link "Редагувати SEO" at bounding box center [220, 379] width 72 height 12
checkbox input "true"
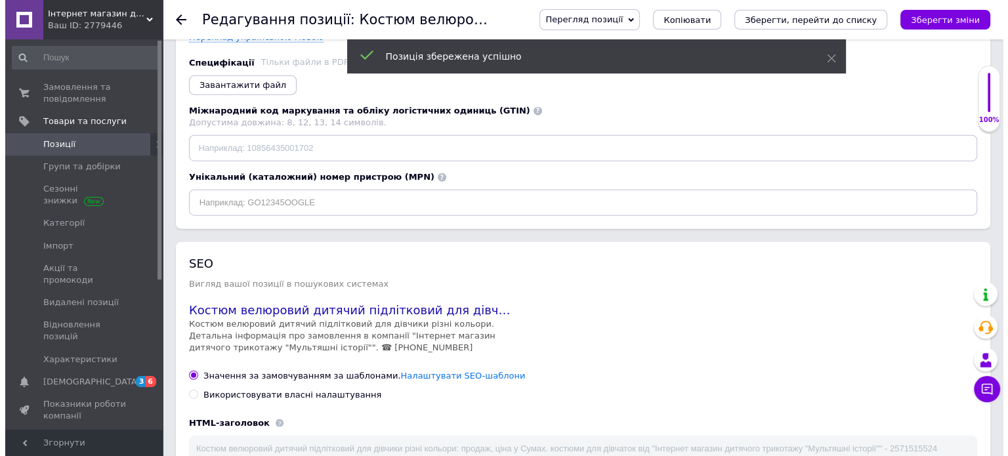
scroll to position [3525, 0]
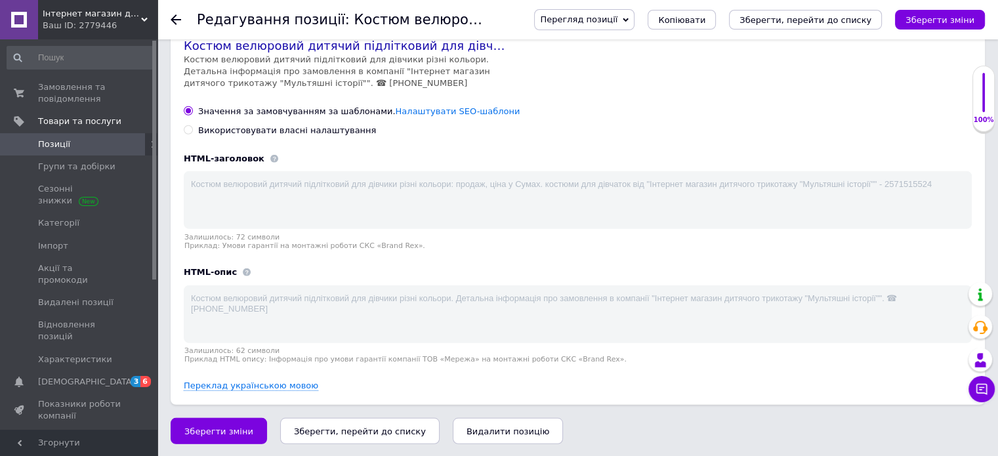
click at [190, 129] on input "Використовувати власні налаштування" at bounding box center [188, 129] width 9 height 9
radio input "true"
checkbox input "true"
type textarea "Костюм велюровий дитячий підлітковий для дівчики різні кольори: продаж, ціна у …"
type textarea "🔘тканина: велюр преміум якості Туреччина 🔘колір: чорний, малина, оливка, сірий …"
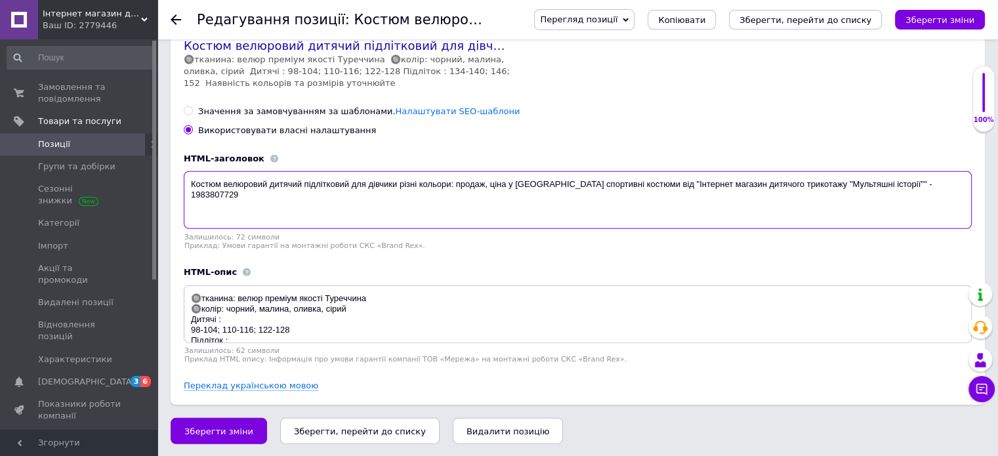
click at [256, 185] on textarea "Костюм велюровий дитячий підлітковий для дівчики різні кольори: продаж, ціна у …" at bounding box center [578, 200] width 788 height 58
paste textarea "костюми для дівчаток від "Інтернет магазин дитячого трикотажу "Мультяшні історі…"
checkbox input "true"
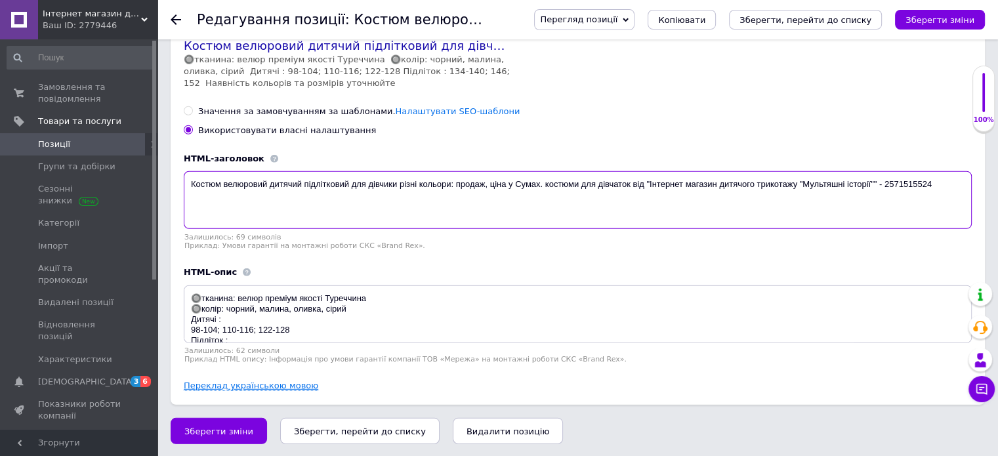
type textarea "Костюм велюровий дитячий підлітковий для дівчики різні кольори: продаж, ціна у …"
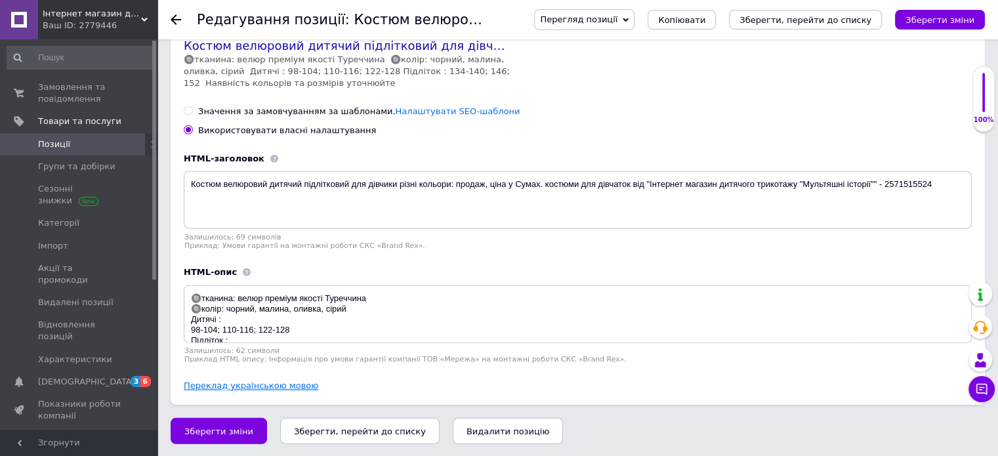
click at [234, 387] on link "Переклад українською мовою" at bounding box center [251, 386] width 135 height 11
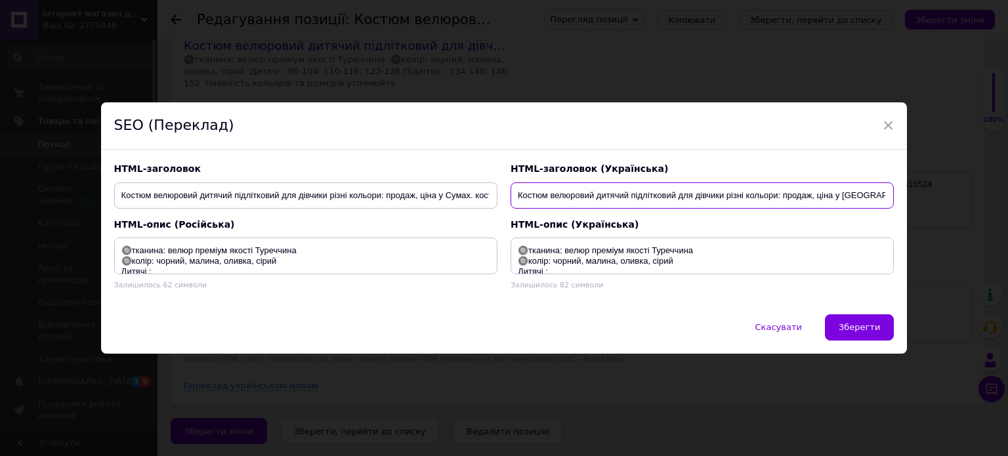
click at [662, 197] on input "Костюм велюровий дитячий підлітковий для дівчики різні кольори: продаж, ціна у …" at bounding box center [702, 195] width 383 height 26
paste input "костюми для дівчаток від "Інтернет магазин дитячого трикотажу "Мультяшні історі…"
checkbox input "true"
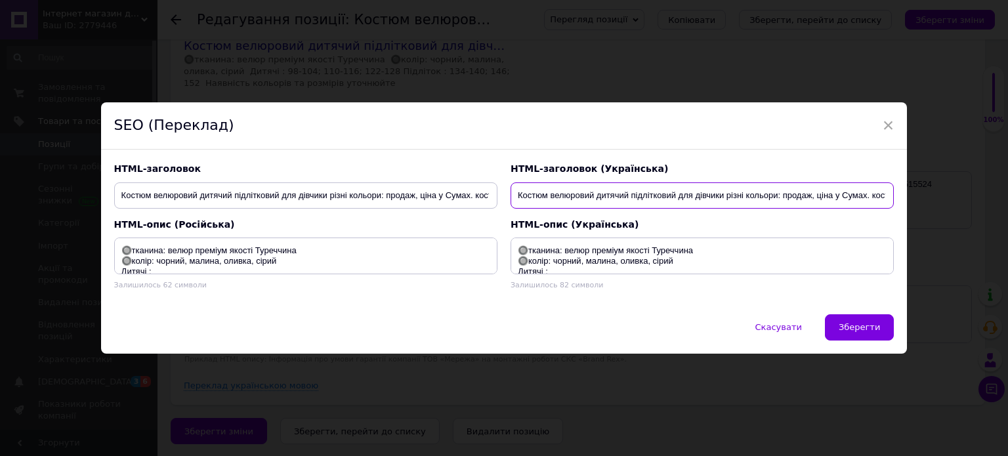
scroll to position [0, 374]
type input "Костюм велюровий дитячий підлітковий для дівчики різні кольори: продаж, ціна у …"
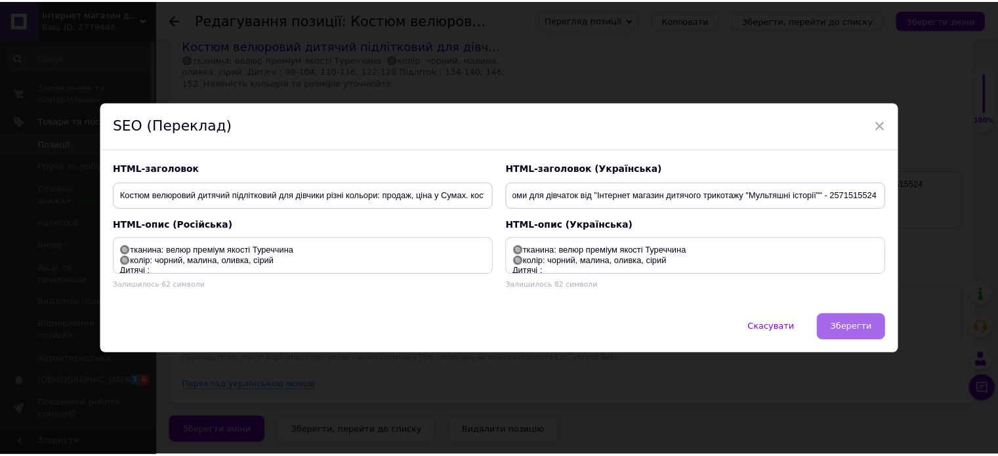
scroll to position [0, 0]
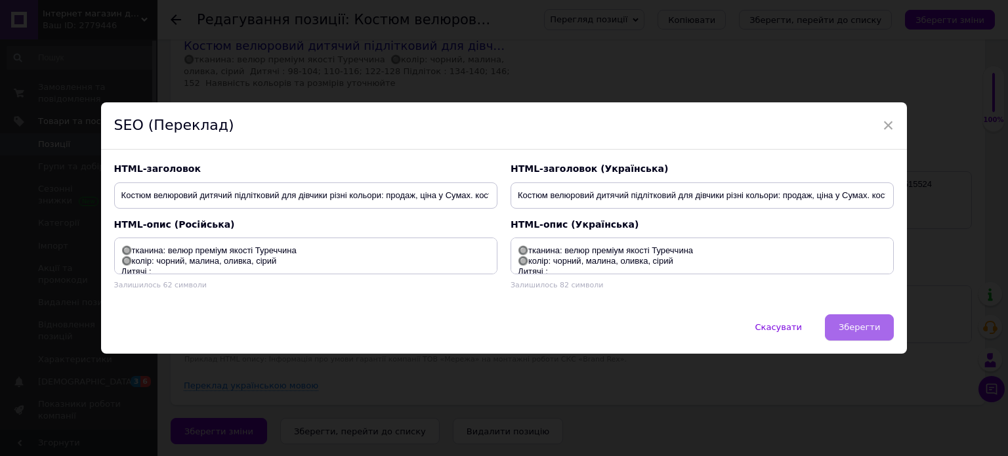
click at [872, 327] on span "Зберегти" at bounding box center [859, 327] width 41 height 10
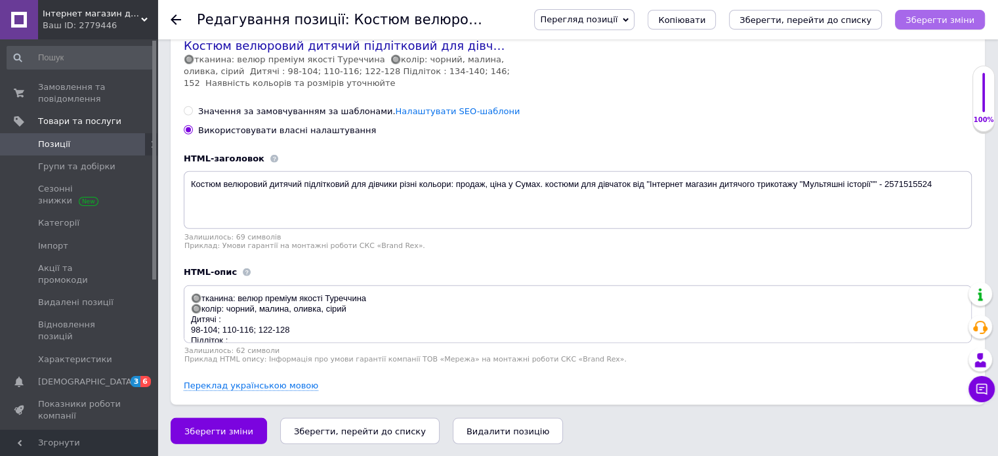
click at [945, 21] on icon "Зберегти зміни" at bounding box center [940, 20] width 69 height 10
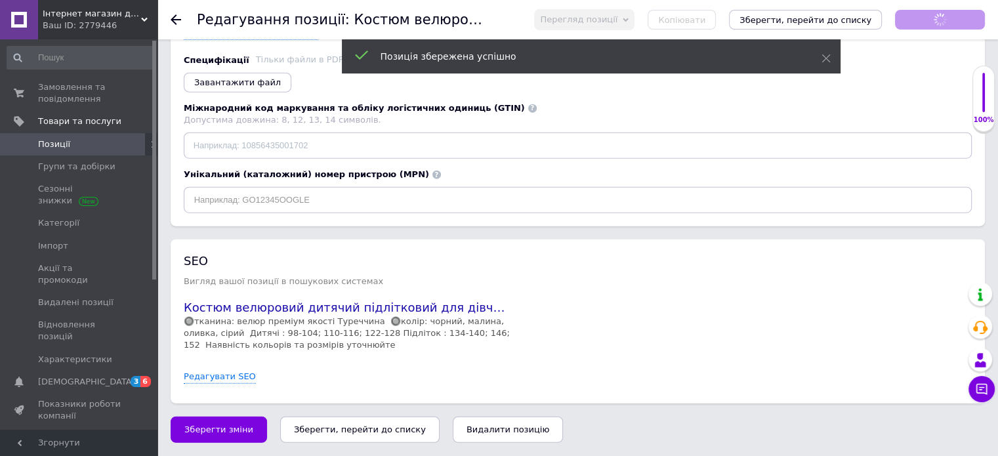
scroll to position [3260, 0]
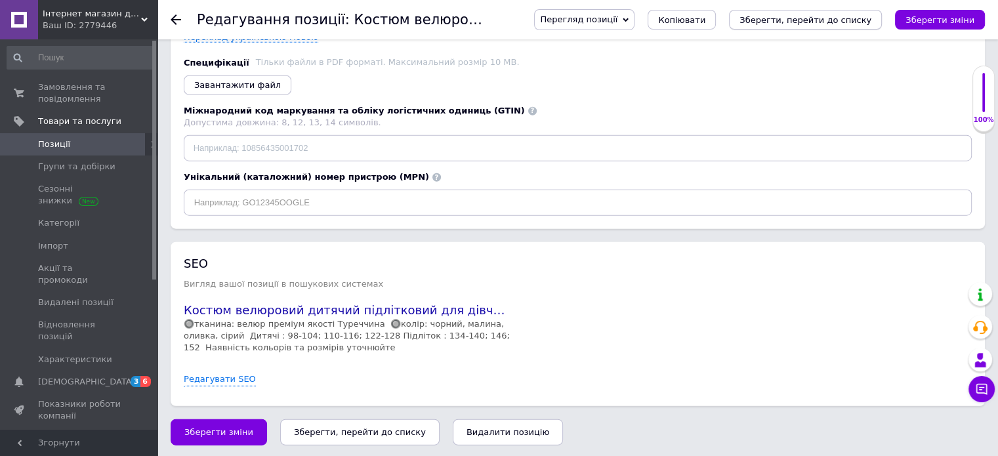
click at [856, 23] on icon "Зберегти, перейти до списку" at bounding box center [806, 20] width 132 height 10
checkbox input "true"
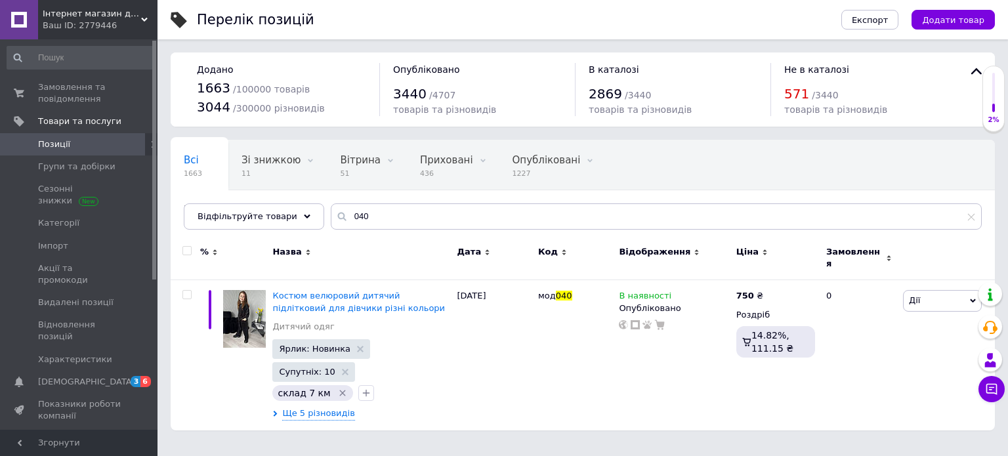
drag, startPoint x: 866, startPoint y: 170, endPoint x: 776, endPoint y: 219, distance: 102.2
click at [776, 219] on div "Всі 1663 Зі знижкою 11 Видалити Редагувати Вітрина 51 Видалити Редагувати Прихо…" at bounding box center [583, 185] width 824 height 90
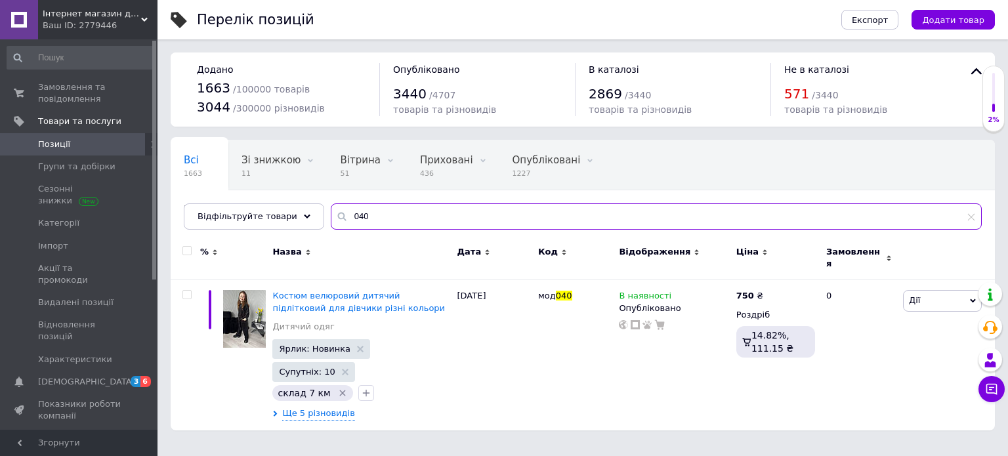
click at [776, 219] on input "040" at bounding box center [656, 216] width 651 height 26
paste input "№2486 ‼️/ Sn 1021"
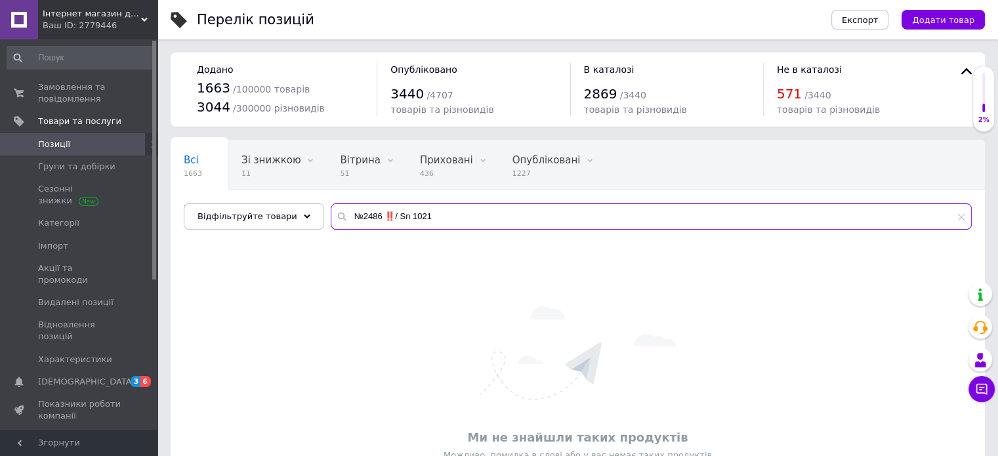
click at [381, 215] on input "№2486 ‼️/ Sn 1021" at bounding box center [651, 216] width 641 height 26
type input "Sn 1021"
click at [417, 214] on input "Sn 1021" at bounding box center [651, 216] width 641 height 26
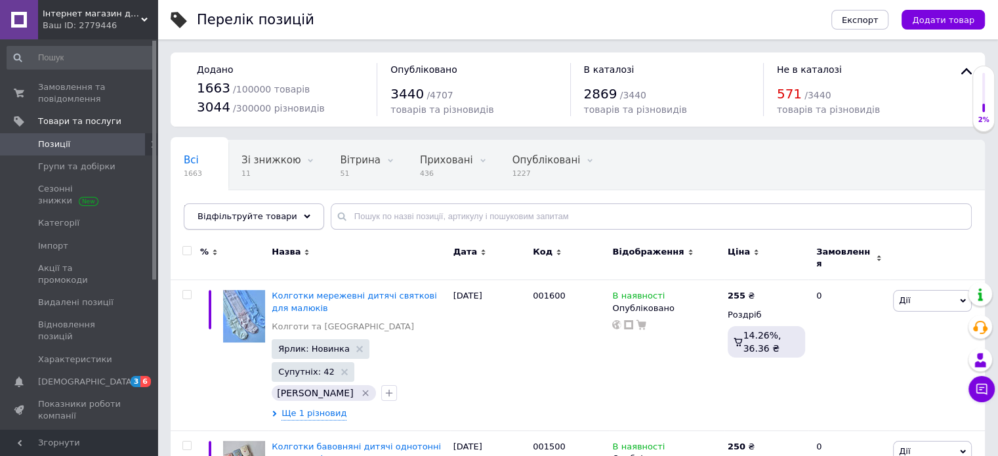
click at [277, 221] on span "Відфільтруйте товари" at bounding box center [248, 216] width 100 height 10
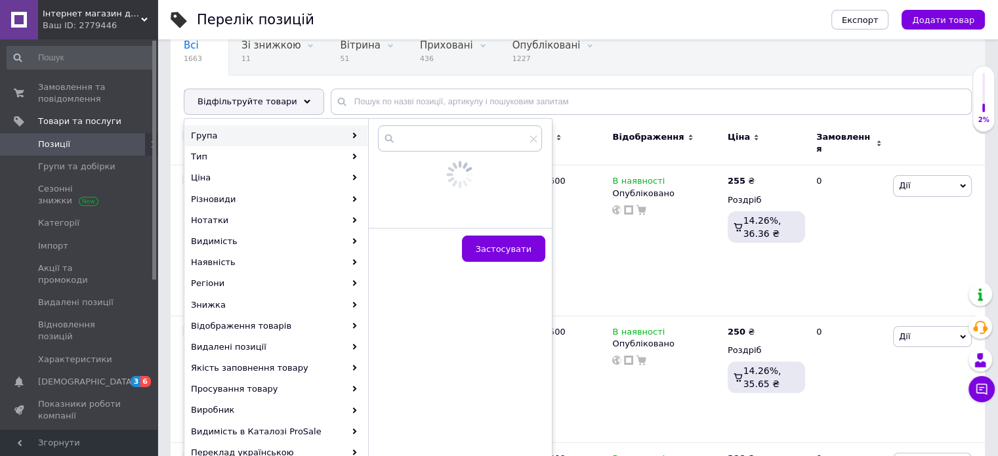
scroll to position [116, 0]
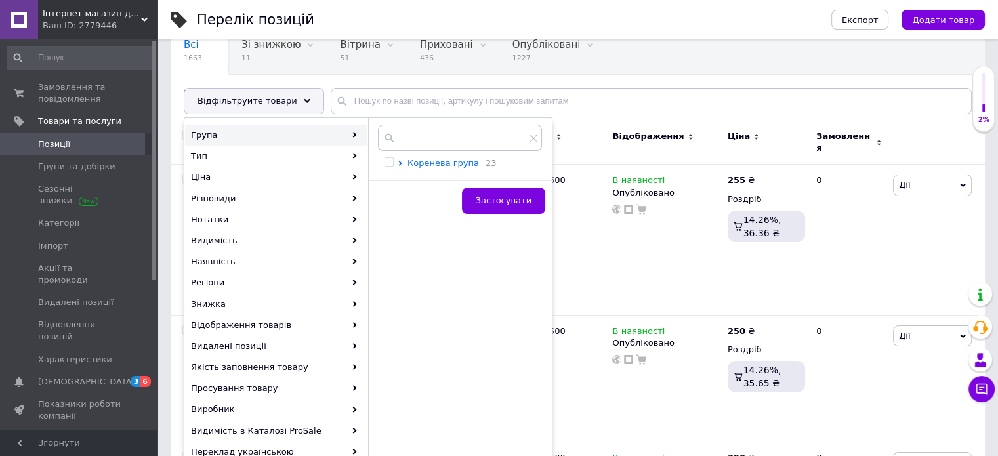
click at [426, 166] on span "Коренева група" at bounding box center [444, 163] width 72 height 10
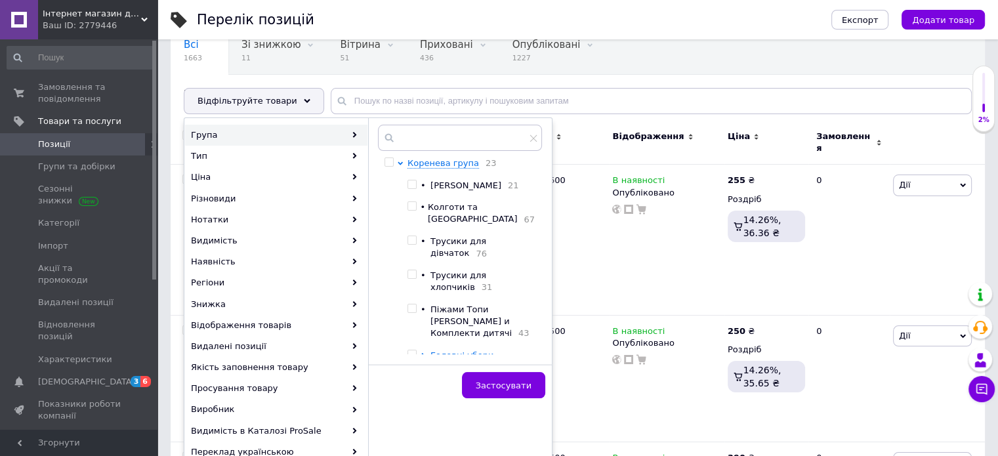
scroll to position [160, 0]
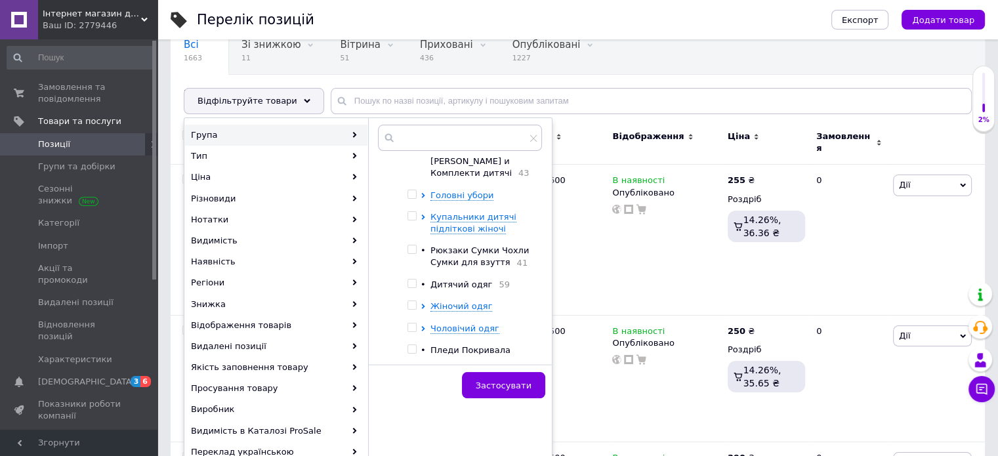
click at [411, 280] on input "checkbox" at bounding box center [412, 284] width 9 height 9
checkbox input "true"
click at [496, 383] on span "Застосувати" at bounding box center [504, 386] width 56 height 10
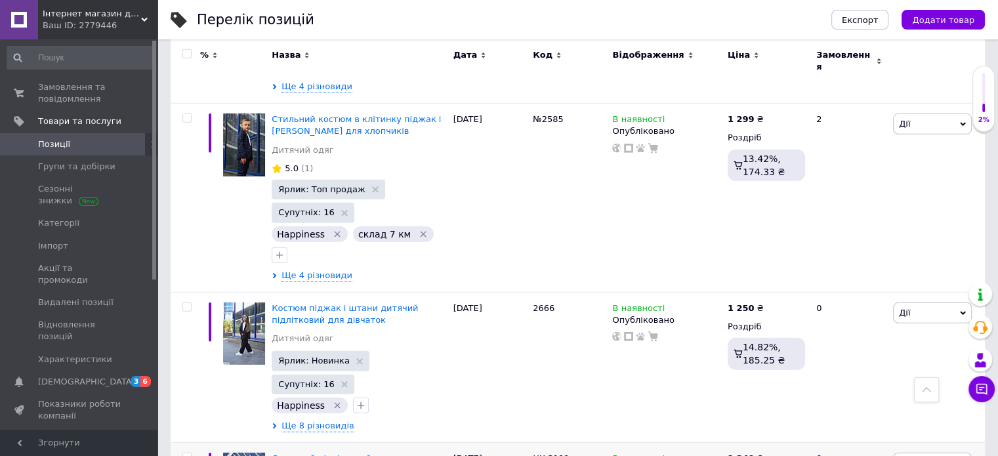
scroll to position [8878, 0]
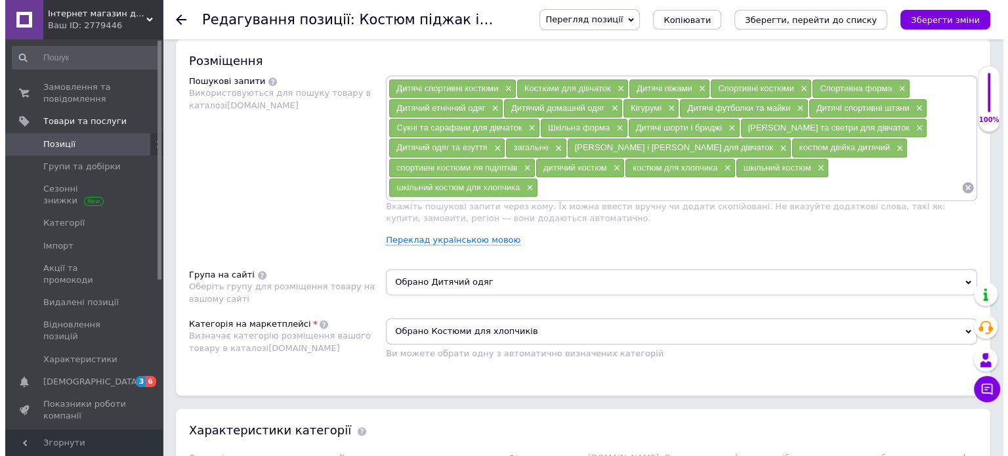
scroll to position [643, 0]
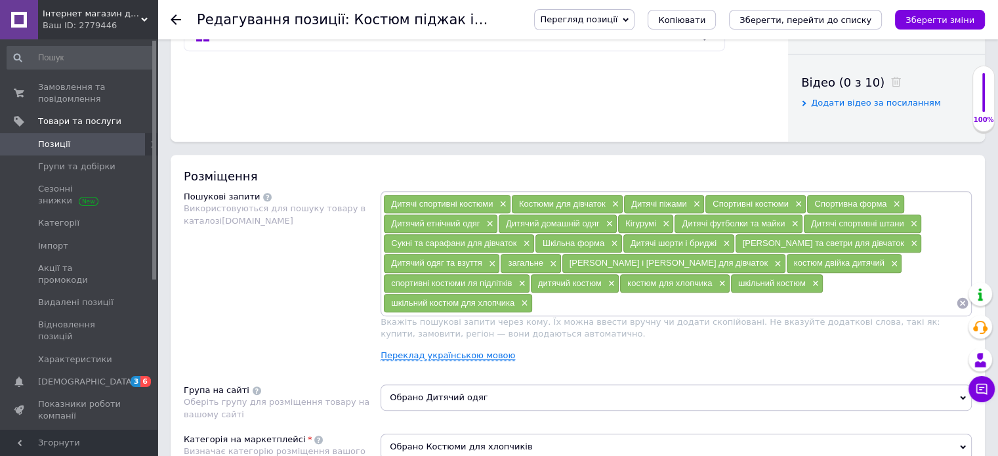
click at [450, 352] on link "Переклад українською мовою" at bounding box center [448, 355] width 135 height 11
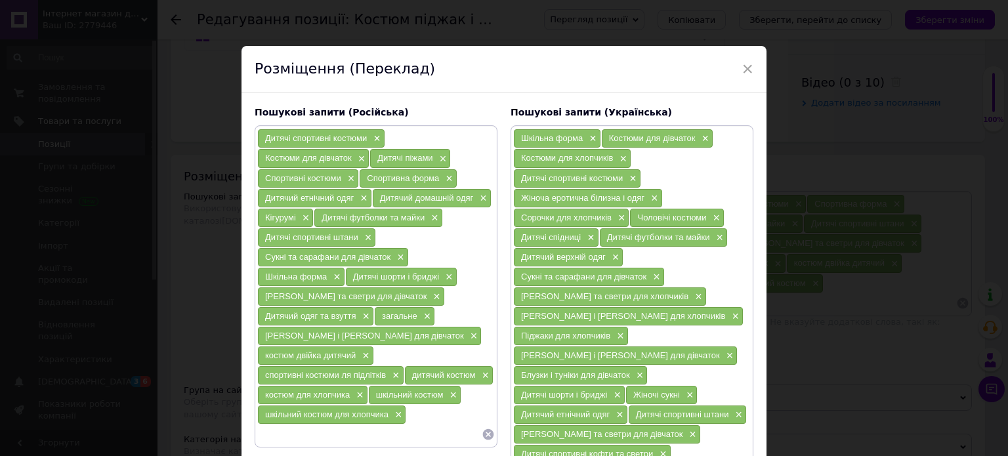
scroll to position [139, 0]
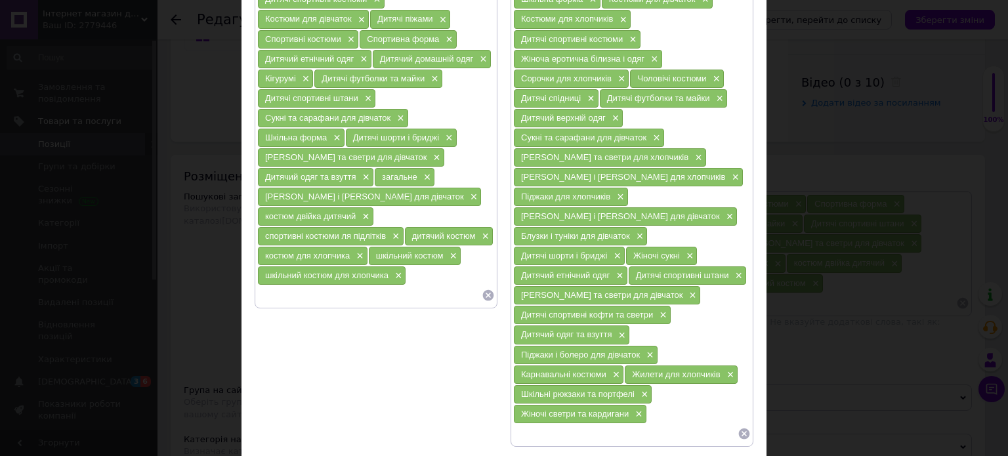
click at [485, 293] on icon at bounding box center [488, 295] width 11 height 11
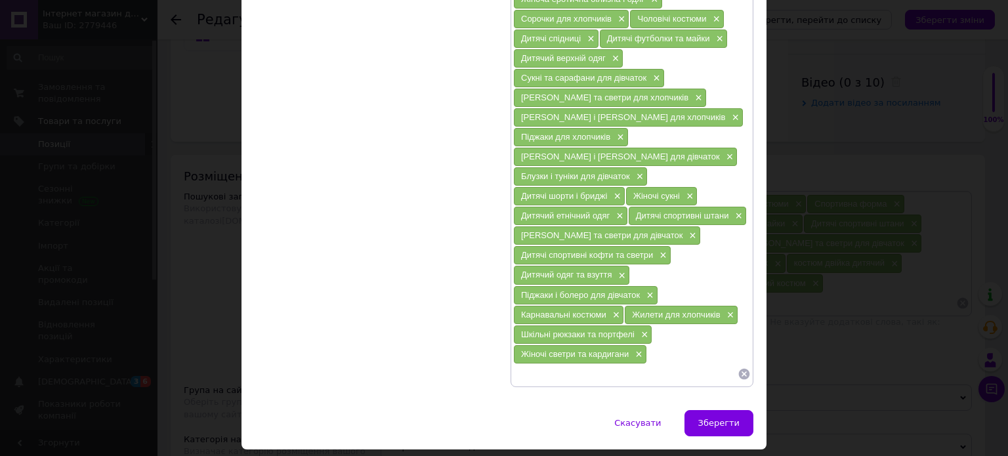
scroll to position [200, 0]
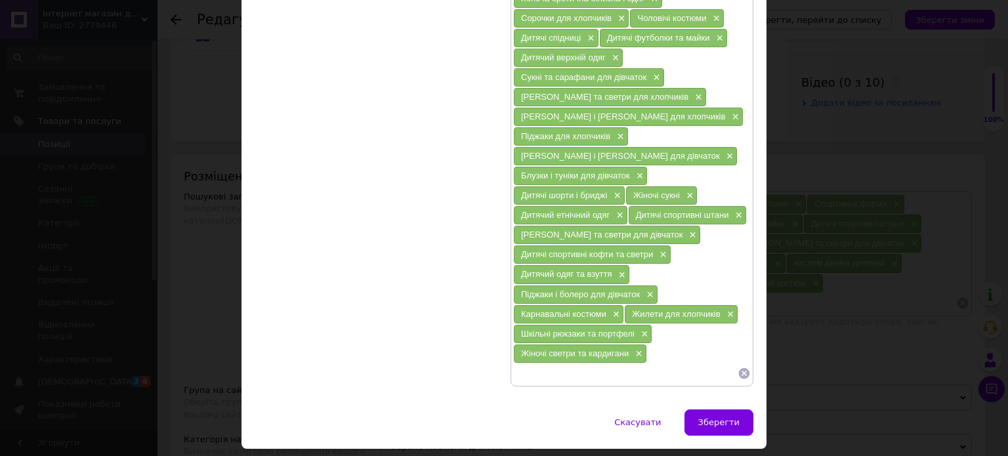
click at [744, 368] on icon at bounding box center [744, 373] width 11 height 11
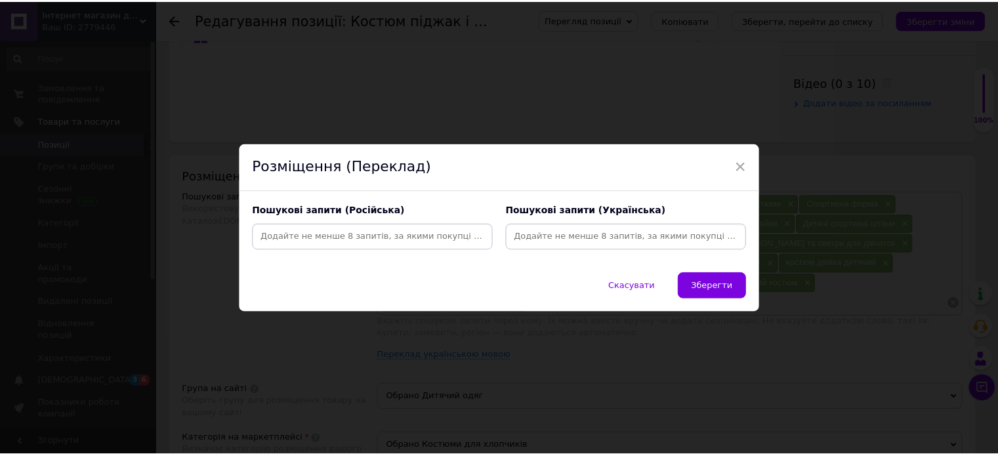
scroll to position [0, 0]
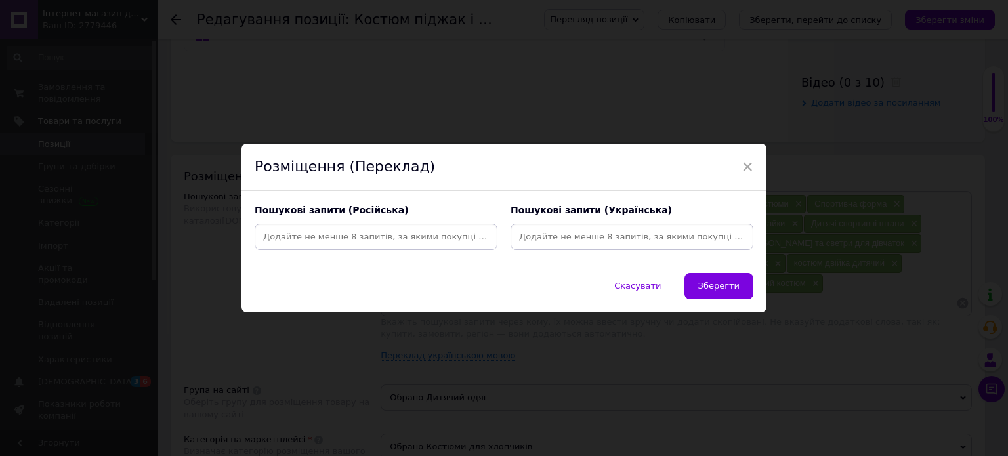
click at [457, 238] on input at bounding box center [376, 237] width 238 height 20
click at [719, 282] on span "Зберегти" at bounding box center [718, 286] width 41 height 10
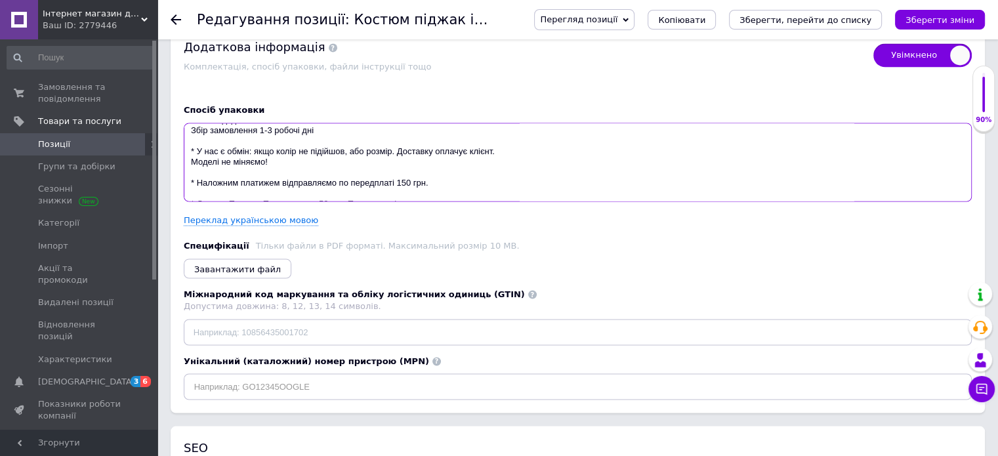
scroll to position [63, 0]
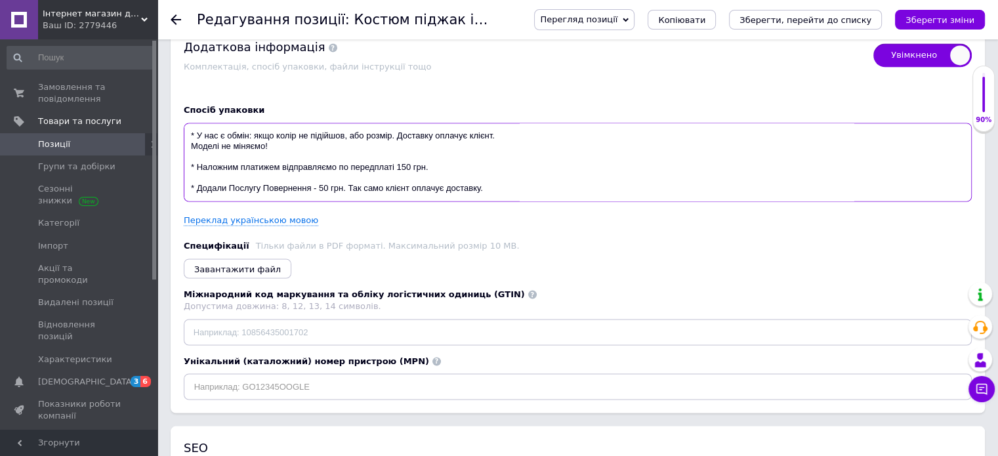
drag, startPoint x: 185, startPoint y: 118, endPoint x: 512, endPoint y: 202, distance: 337.5
click at [512, 202] on div "Спосіб упаковки * Ми відправляємо: новою поштою і укр поштою. Робочі дні: Понед…" at bounding box center [578, 249] width 814 height 328
paste textarea "ісляплатою відправляємо новою поштою по передплаті 150 грн.(комісія 2% від варт…"
checkbox input "true"
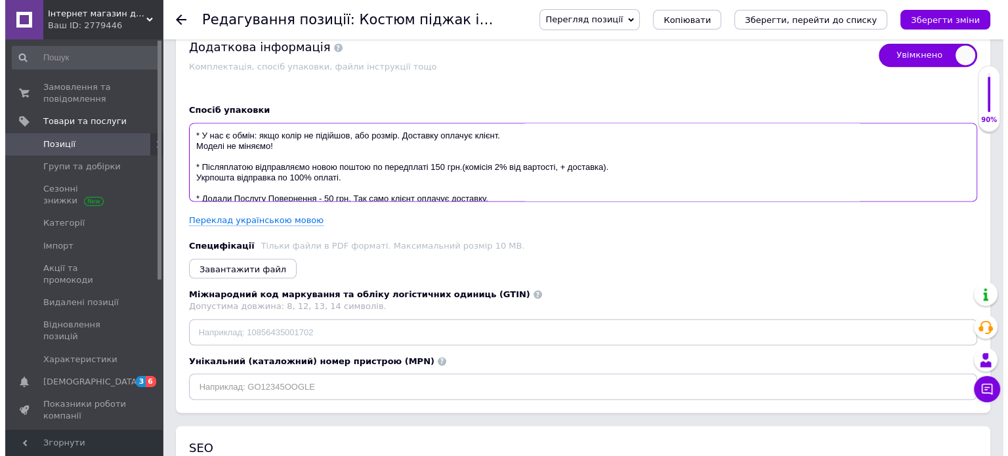
scroll to position [76, 0]
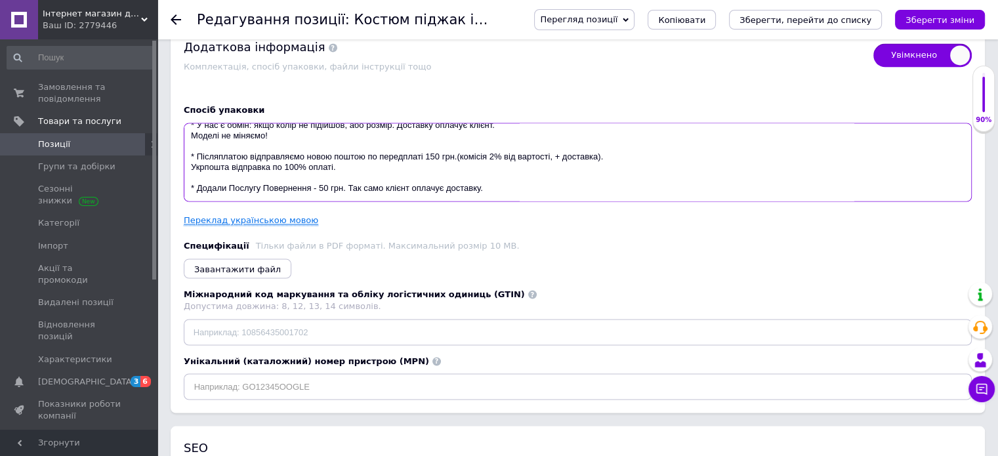
type textarea "* Ми відправляємо: новою поштою і укр поштою. Робочі дні: Понеділок, середа, су…"
click at [281, 215] on link "Переклад українською мовою" at bounding box center [251, 220] width 135 height 11
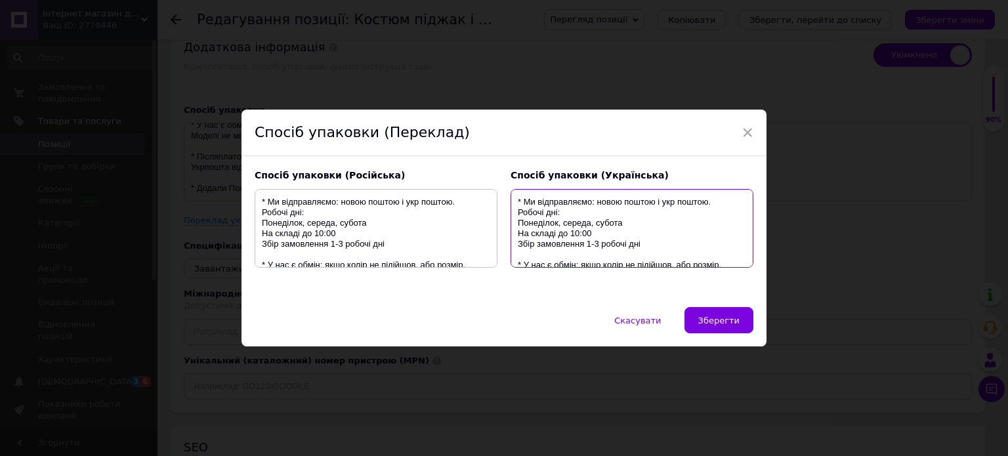
scroll to position [95, 0]
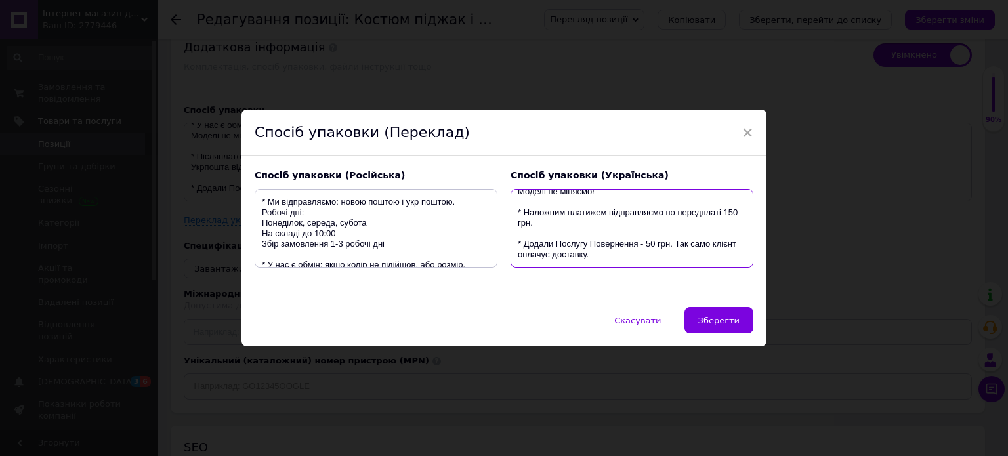
drag, startPoint x: 512, startPoint y: 200, endPoint x: 727, endPoint y: 299, distance: 237.0
click at [727, 299] on div "Спосіб упаковки (Російська) * Ми відправляємо: новою поштою і укр поштою. Робоч…" at bounding box center [504, 231] width 525 height 151
paste textarea "ісляплатою відправляємо новою поштою по передплаті 150 грн.(комісія 2% від варт…"
checkbox input "true"
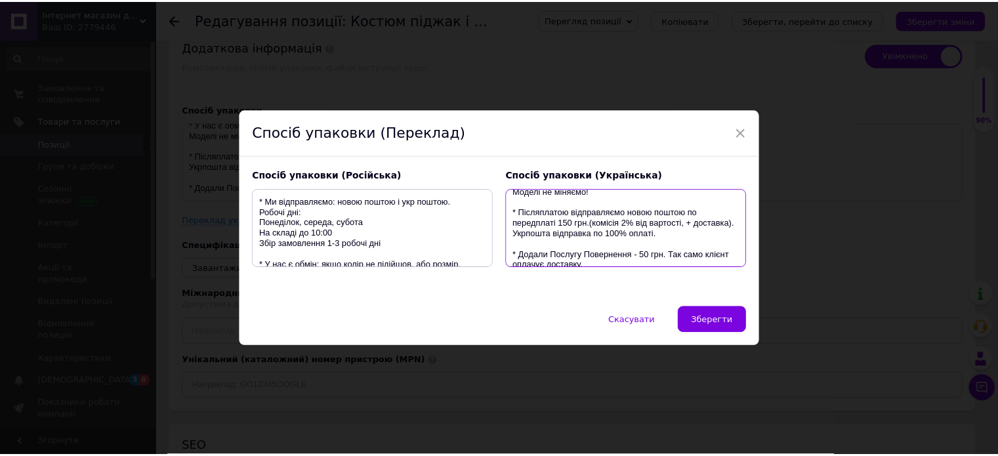
scroll to position [118, 0]
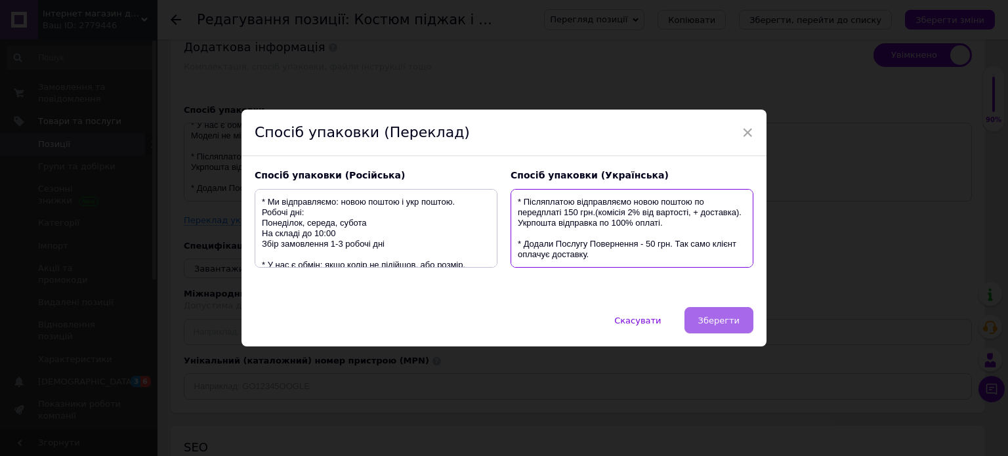
type textarea "* Ми відправляємо: новою поштою і укр поштою. Робочі дні: Понеділок, середа, су…"
click at [725, 320] on span "Зберегти" at bounding box center [718, 321] width 41 height 10
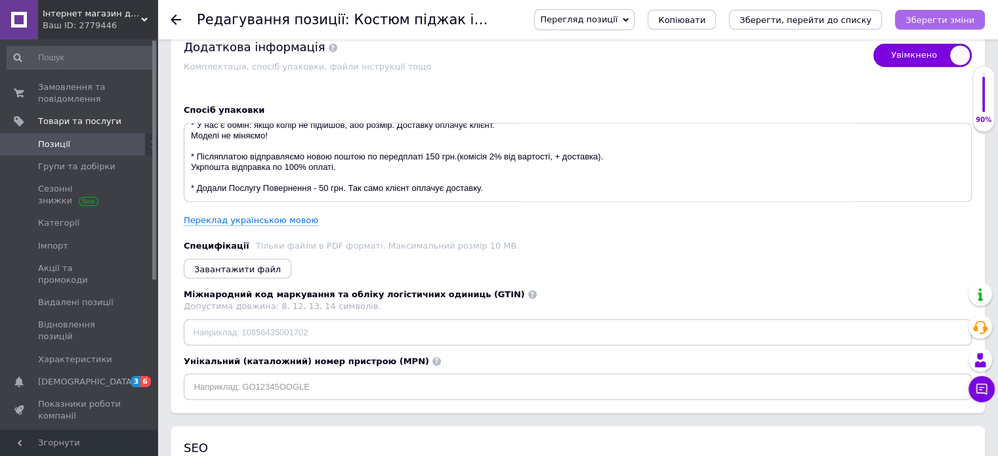
click at [929, 20] on icon "Зберегти зміни" at bounding box center [940, 20] width 69 height 10
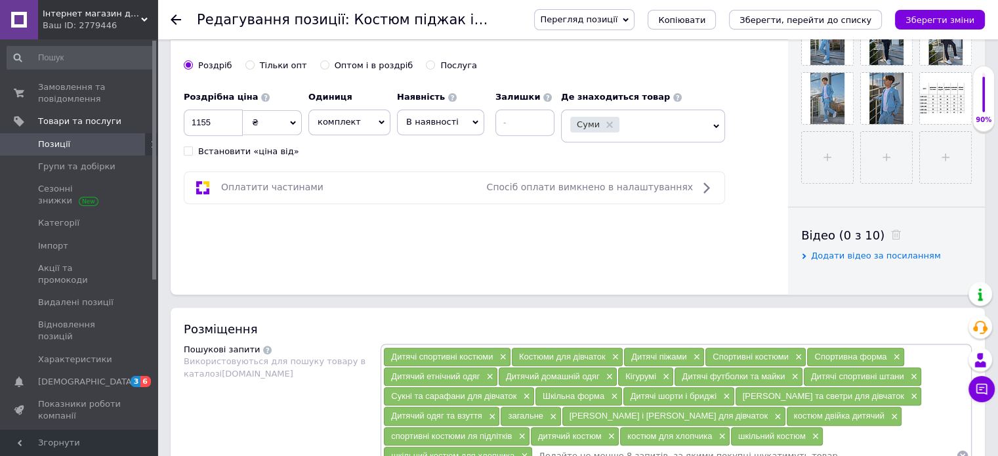
scroll to position [638, 0]
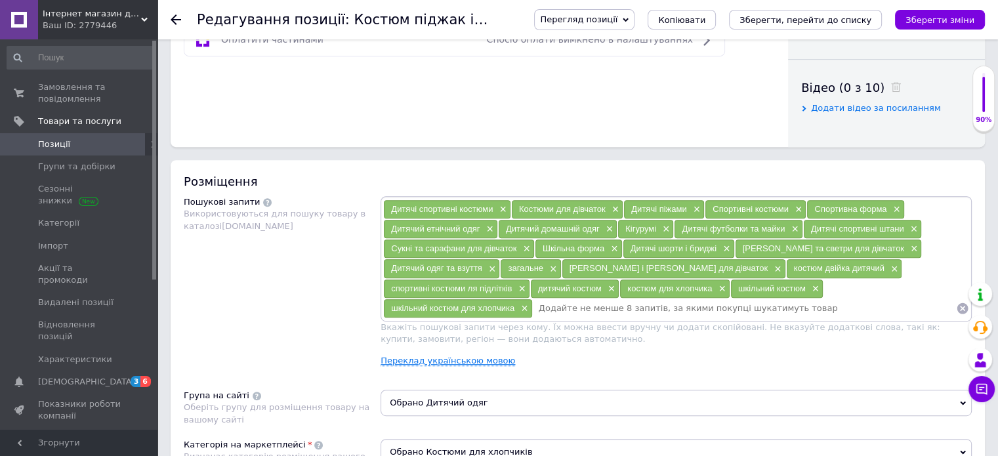
click at [467, 358] on link "Переклад українською мовою" at bounding box center [448, 361] width 135 height 11
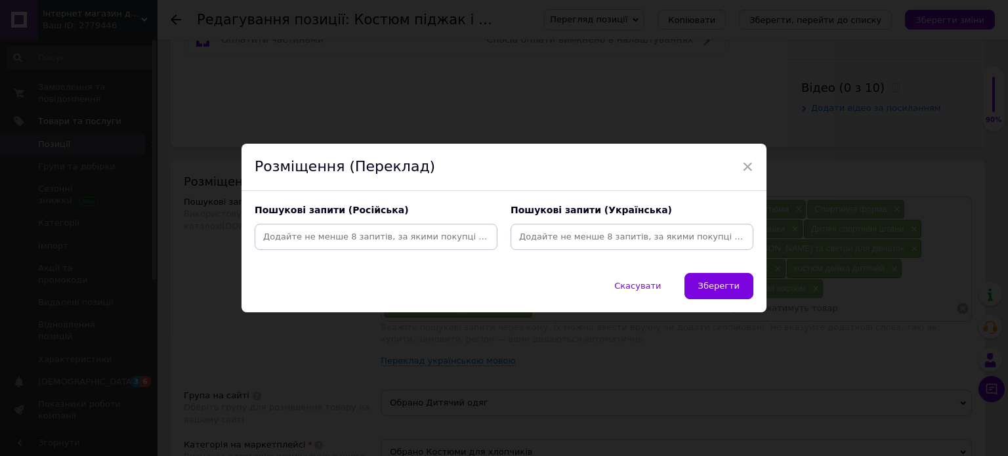
click at [465, 238] on input at bounding box center [376, 237] width 238 height 20
checkbox input "true"
paste input "Костюми для хлопчиків"
type input "Костюми для хлопчиків"
checkbox input "true"
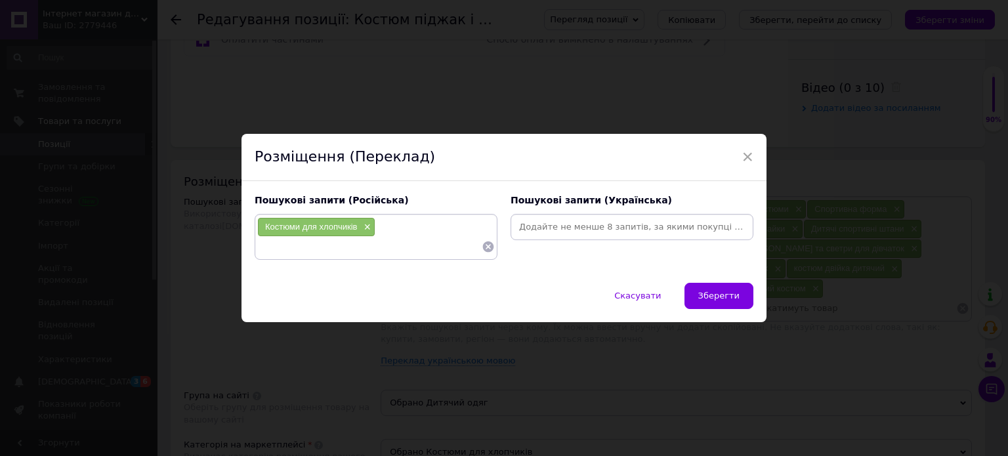
paste input "сорочки для хлопчиків"
type input "сорочки для хлопчиків"
checkbox input "true"
paste input "штани та піджак для хлопчика"
type input "штани та піджак для хлопчика"
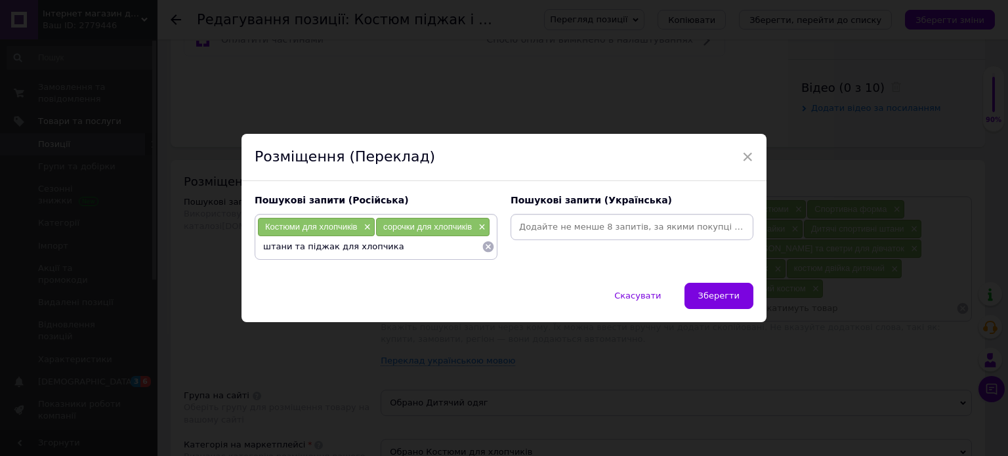
checkbox input "true"
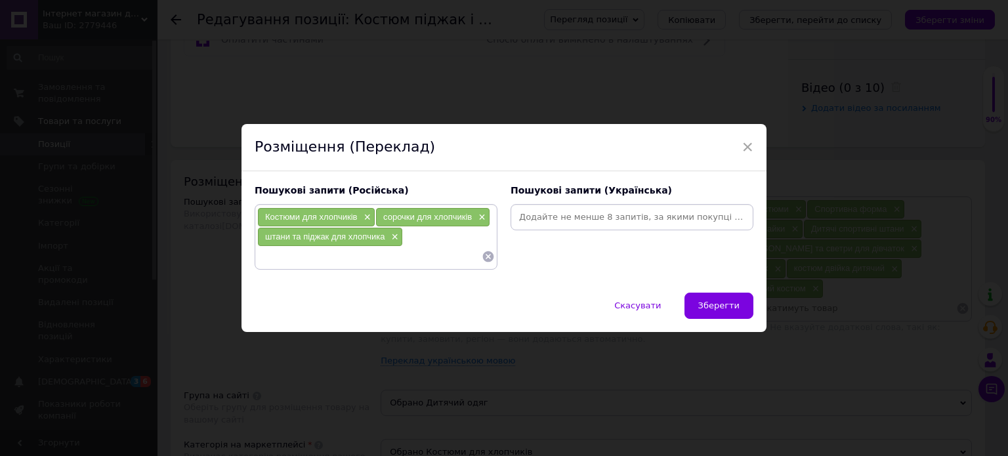
paste input "штани та футболка для хлопця"
type input "штани та футболка для хлопця"
checkbox input "true"
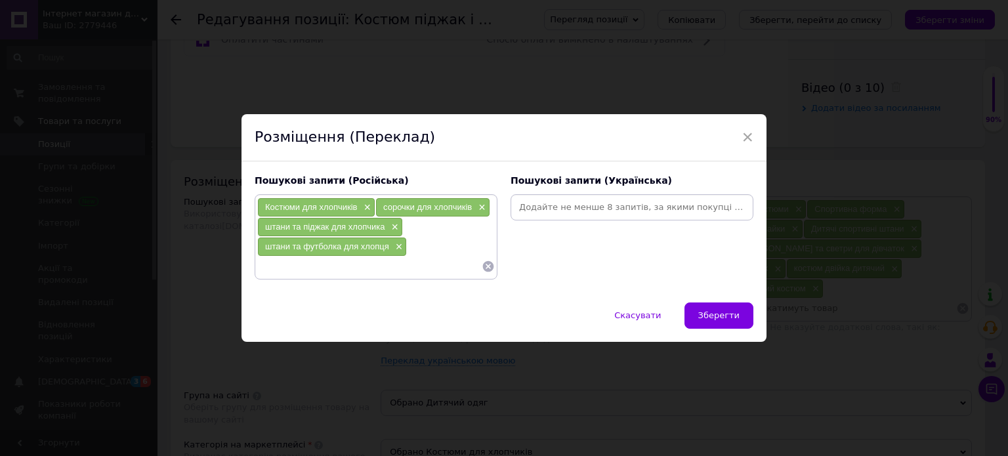
paste input "костюм для хлопчиків"
type input "костюм для хлопчиків"
checkbox input "true"
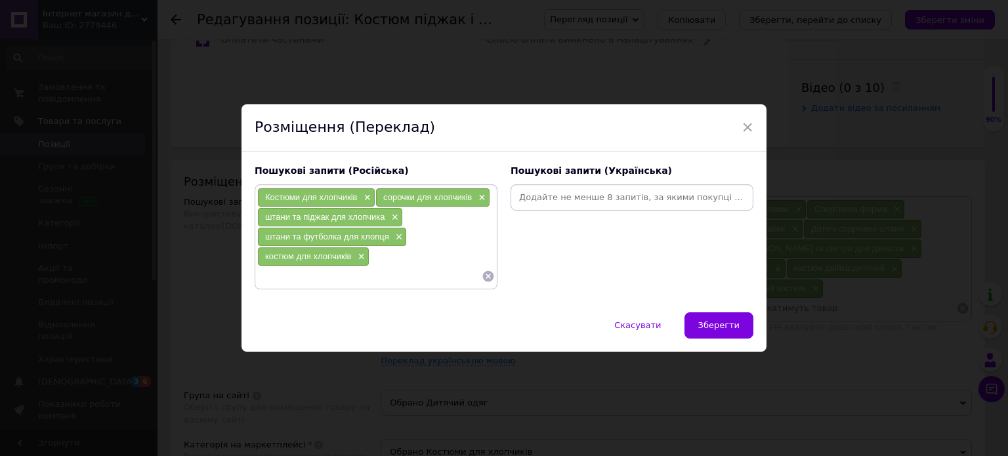
paste input "футболка штани кофта на хлопчика"
type input "футболка штани кофта на хлопчика"
checkbox input "true"
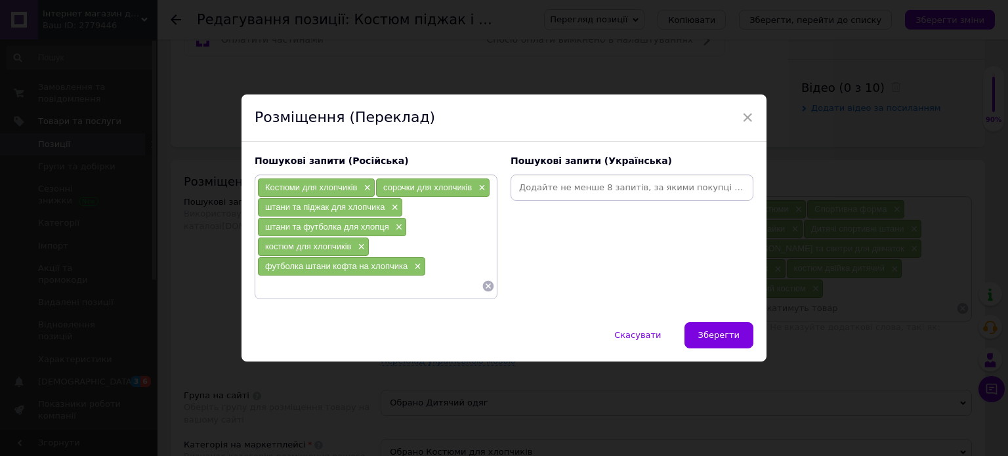
paste input "сорочки і піджаки для хлопчиків"
type input "сорочки і піджаки для хлопчиків"
checkbox input "true"
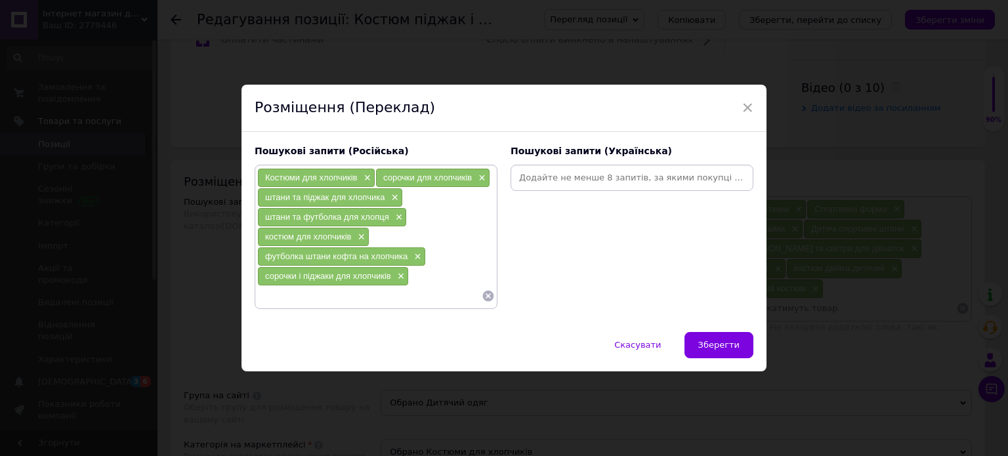
paste input "кофта одежа для хлопчиків"
type input "кофта одежа для хлопчиків"
checkbox input "true"
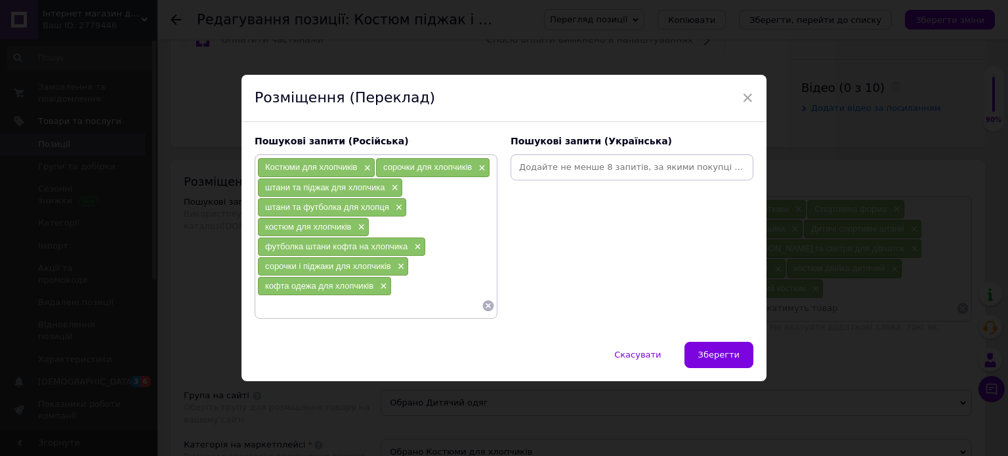
paste input "якісна шкільна форма для хлопчиків"
type input "якісна шкільна форма для хлопчиків"
checkbox input "true"
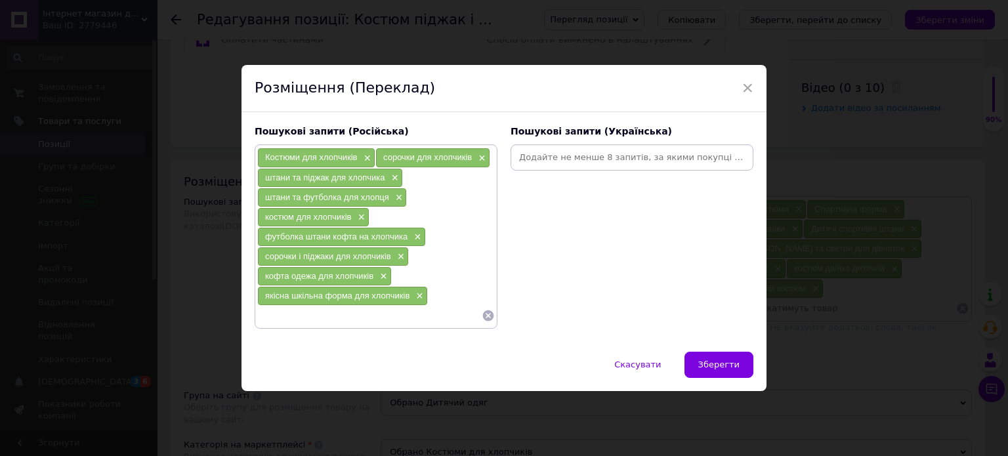
paste input "шкільний одяг для хлопчиків"
type input "шкільний одяг для хлопчиків"
checkbox input "true"
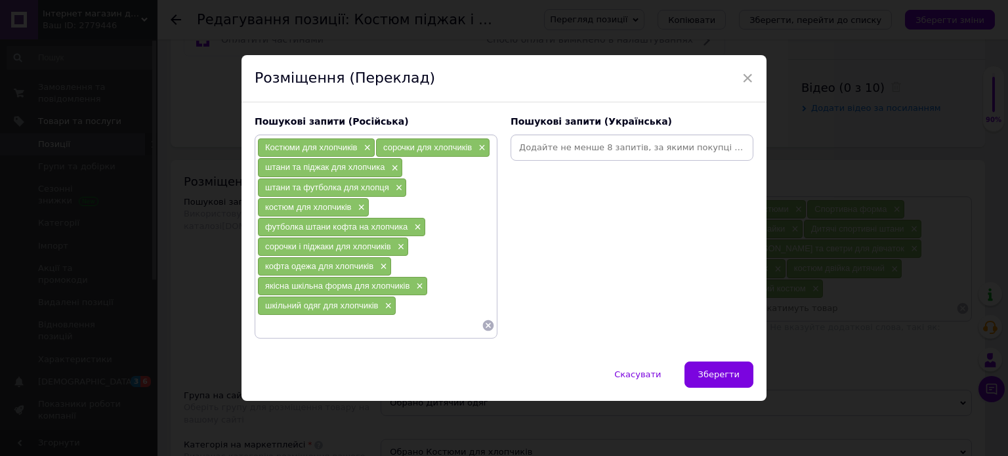
paste input "гарна шкільна форма для хлопчика"
type input "гарна шкільна форма для хлопчика"
checkbox input "true"
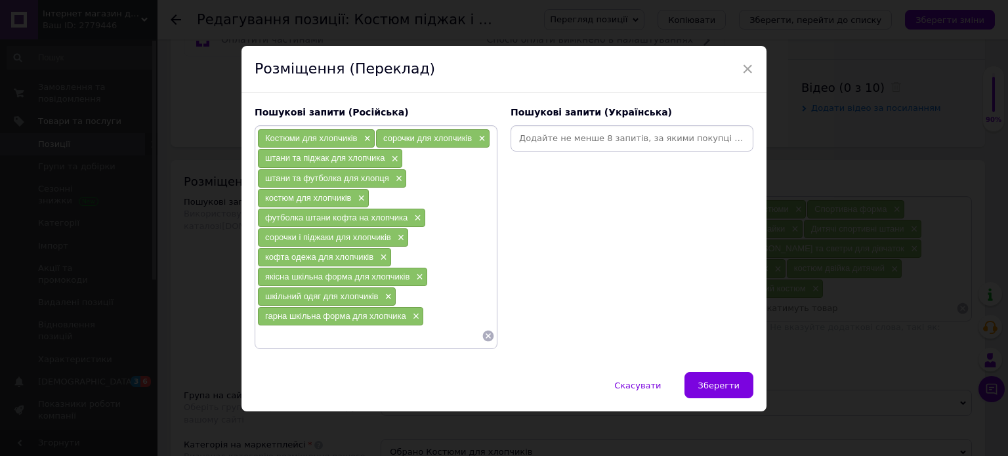
click at [566, 142] on input at bounding box center [632, 139] width 238 height 20
paste input "Костюми для хлопчиків"
checkbox input "true"
type input "Костюми для хлопчиків"
checkbox input "true"
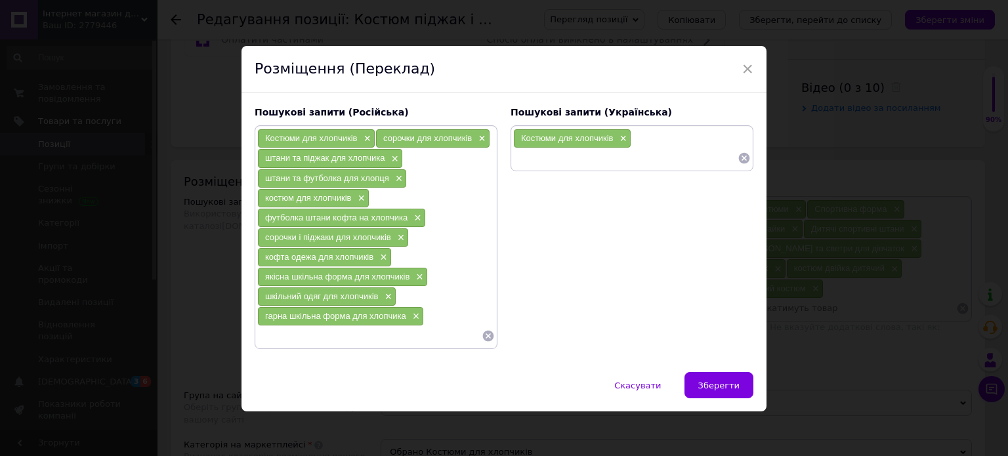
paste input "сорочки для хлопчиків"
type input "сорочки для хлопчиків"
checkbox input "true"
paste input "штани та піджак для хлопчика"
type input "штани та піджак для хлопчика"
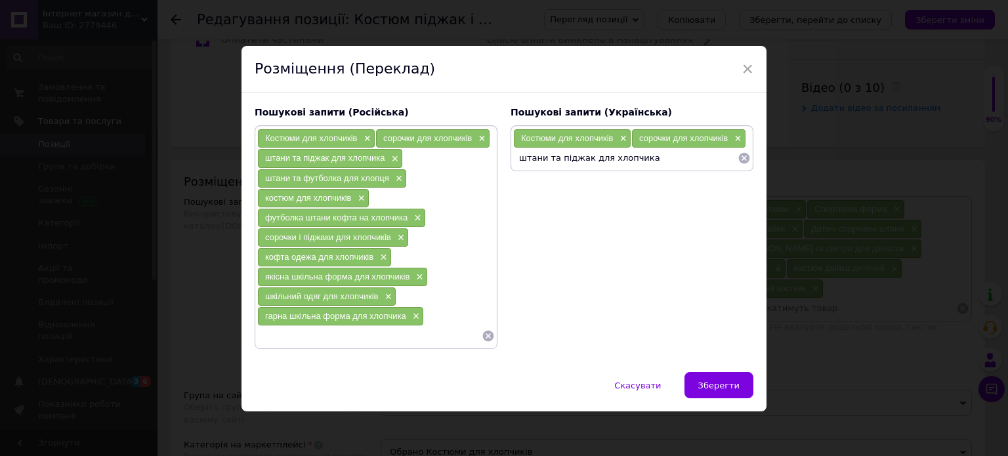
checkbox input "true"
paste input "штани та футболка для хлопця"
type input "штани та футболка для хлопця"
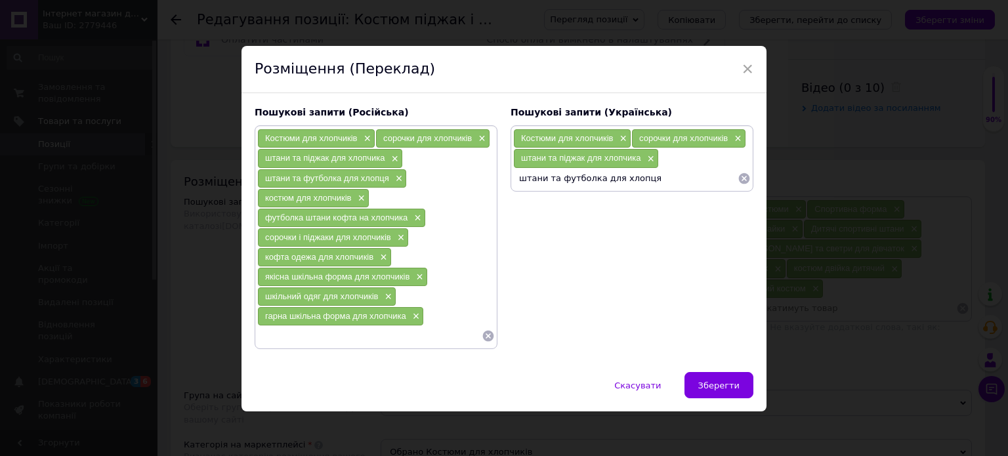
checkbox input "true"
paste input "костюм для хлопчиків"
type input "костюм для хлопчиків"
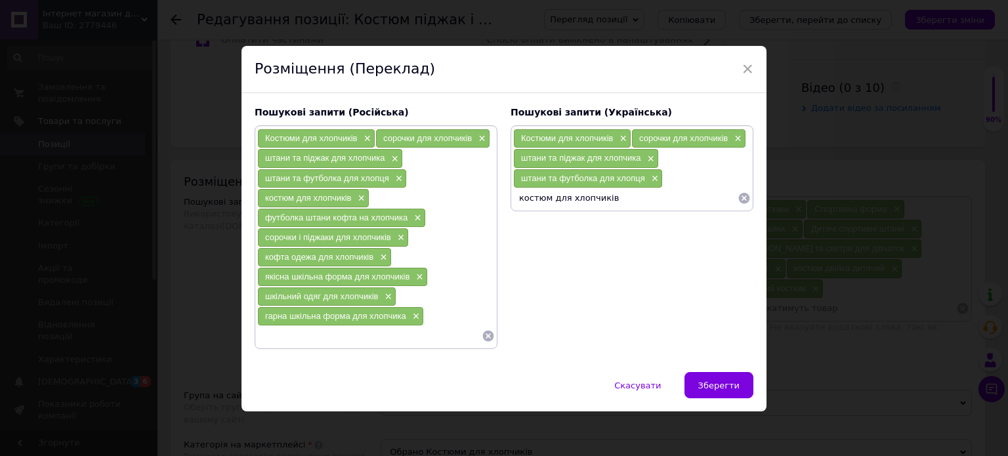
checkbox input "true"
paste input "футболка штани кофта на хлопчика"
type input "футболка штани кофта на хлопчика"
checkbox input "true"
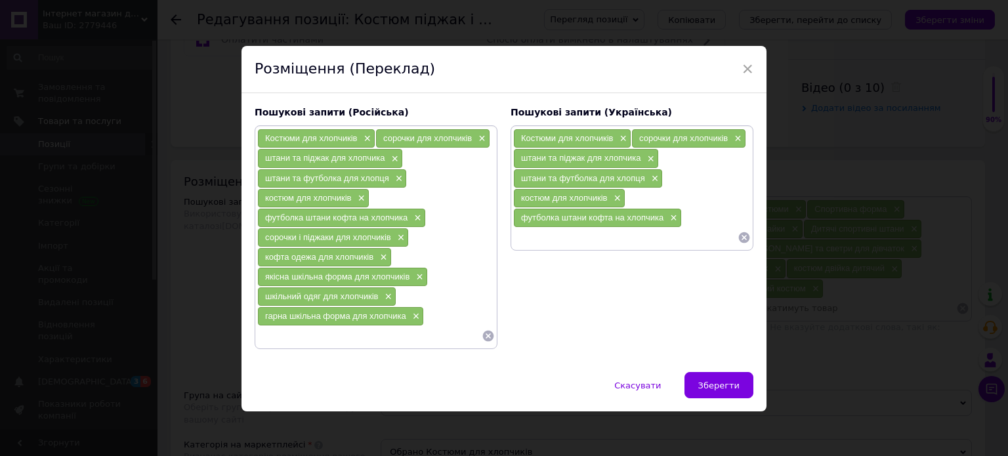
paste input "сорочки і піджаки для хлопчиків"
type input "сорочки і піджаки для хлопчиків"
checkbox input "true"
paste input "кофта одежа для хлопчиків"
type input "кофта одежа для хлопчиків"
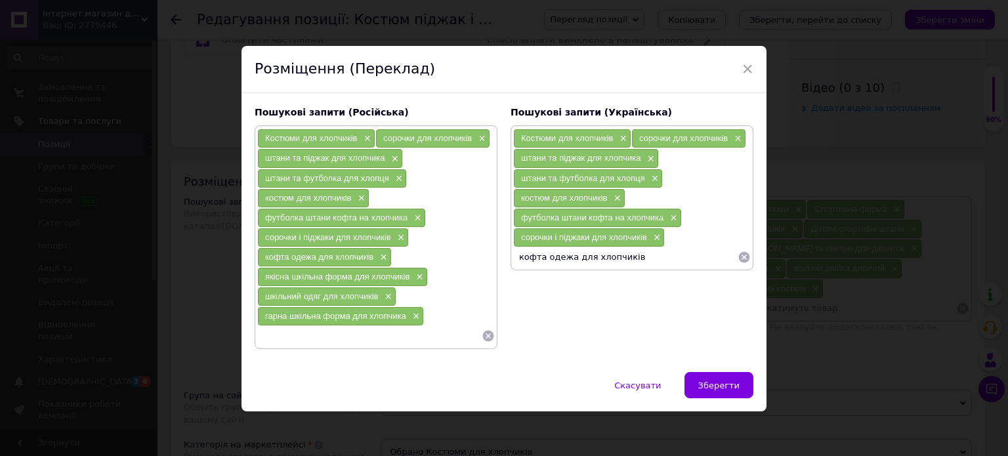
checkbox input "true"
paste input "якісна шкільна форма для хлопчиків"
type input "якісна шкільна форма для хлопчиків"
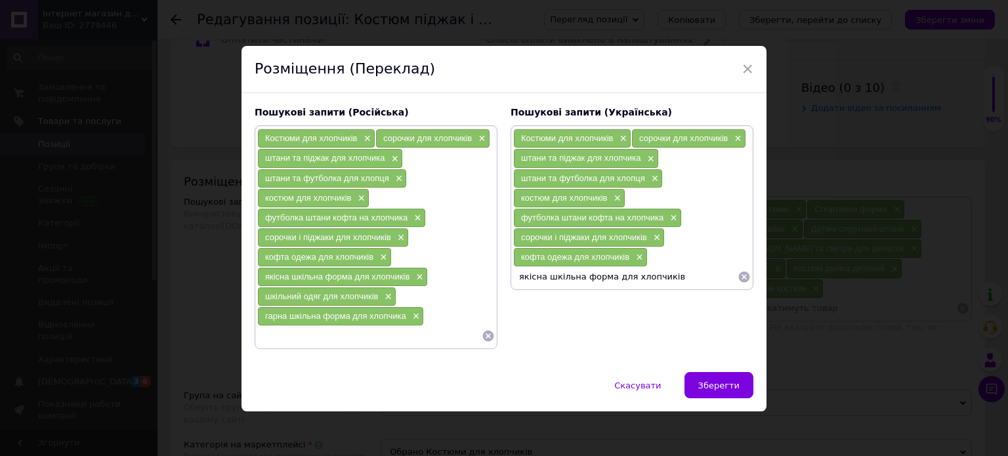
checkbox input "true"
paste input "шкільний одяг для хлопчиків"
type input "шкільний одяг для хлопчиків"
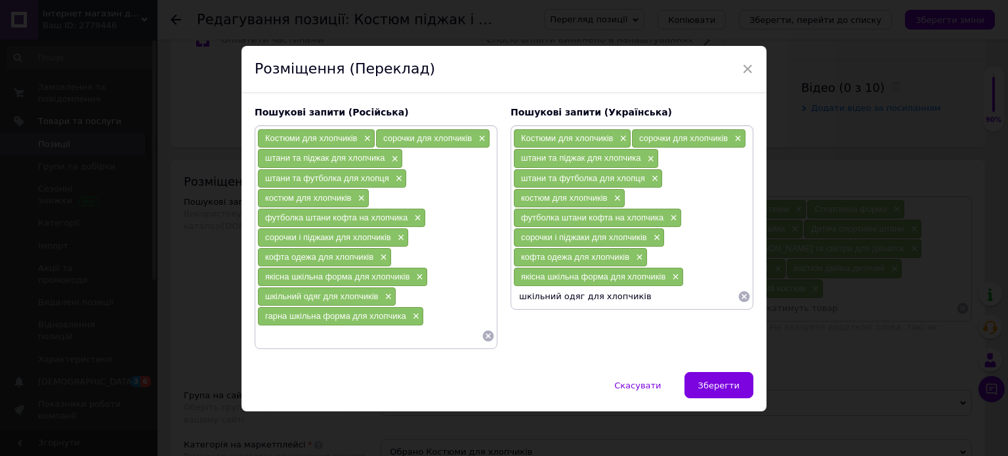
checkbox input "true"
paste input "гарна шкільна форма для хлопчика"
type input "гарна шкільна форма для хлопчика"
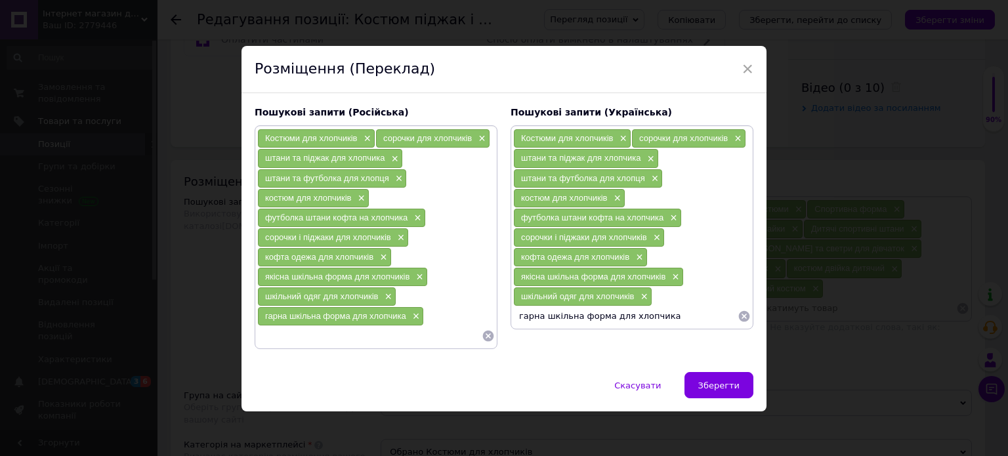
checkbox input "true"
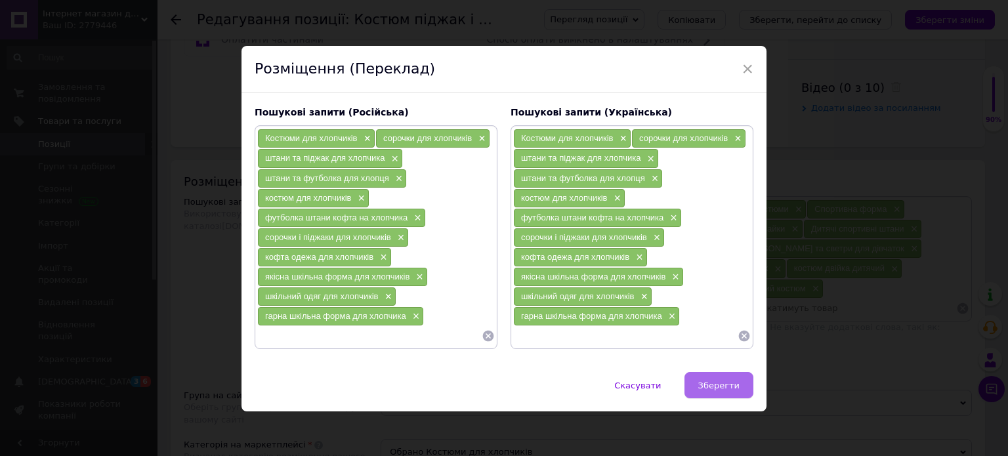
click at [697, 377] on button "Зберегти" at bounding box center [719, 385] width 69 height 26
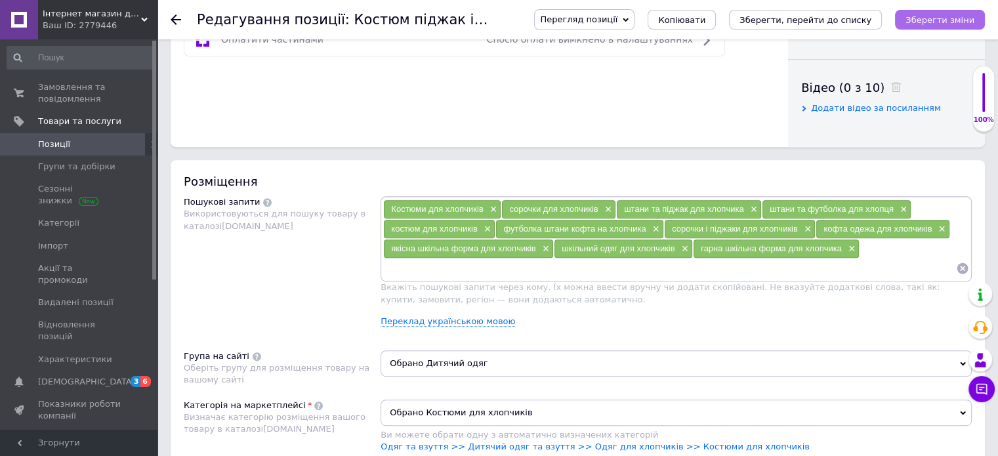
click at [936, 24] on icon "Зберегти зміни" at bounding box center [940, 20] width 69 height 10
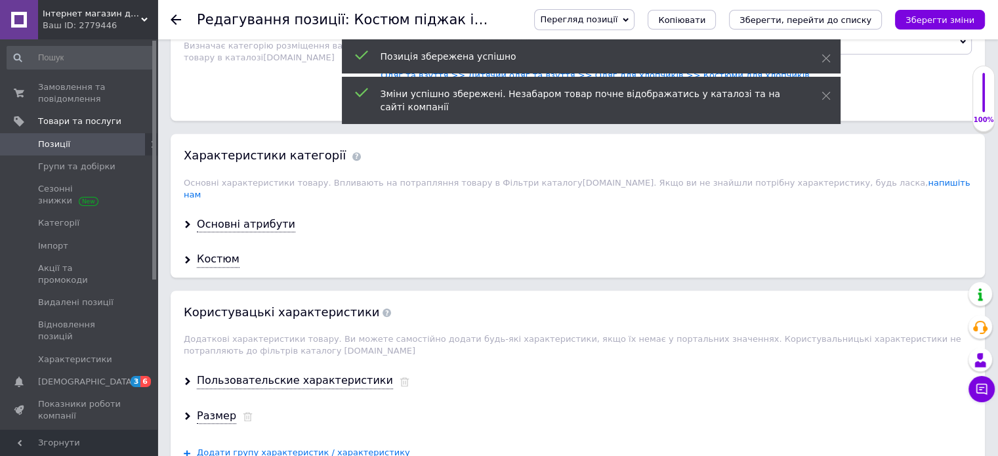
scroll to position [1023, 0]
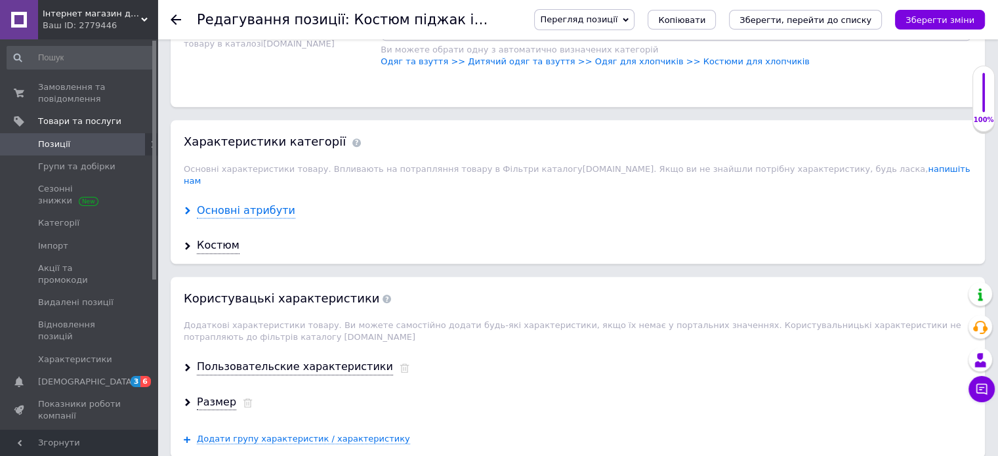
click at [253, 203] on div "Основні атрибути" at bounding box center [246, 210] width 98 height 15
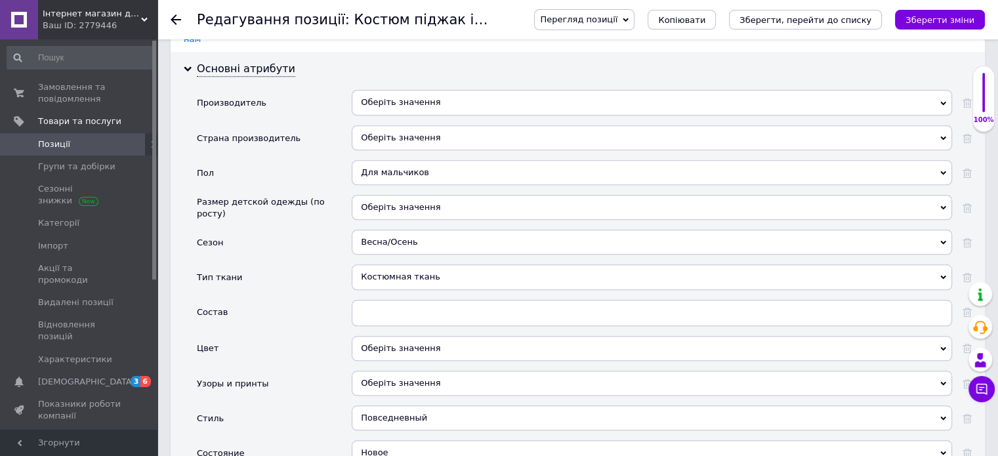
scroll to position [1118, 0]
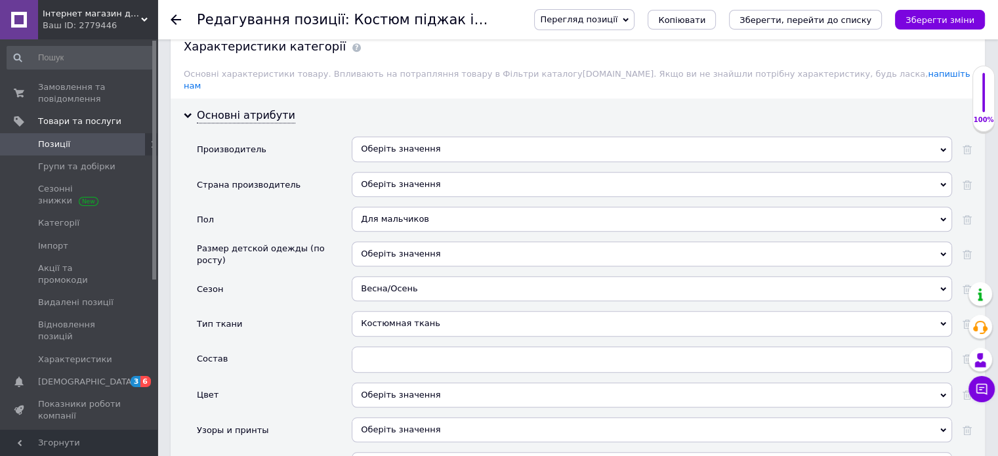
click at [408, 172] on div "Оберіть значення" at bounding box center [652, 184] width 600 height 25
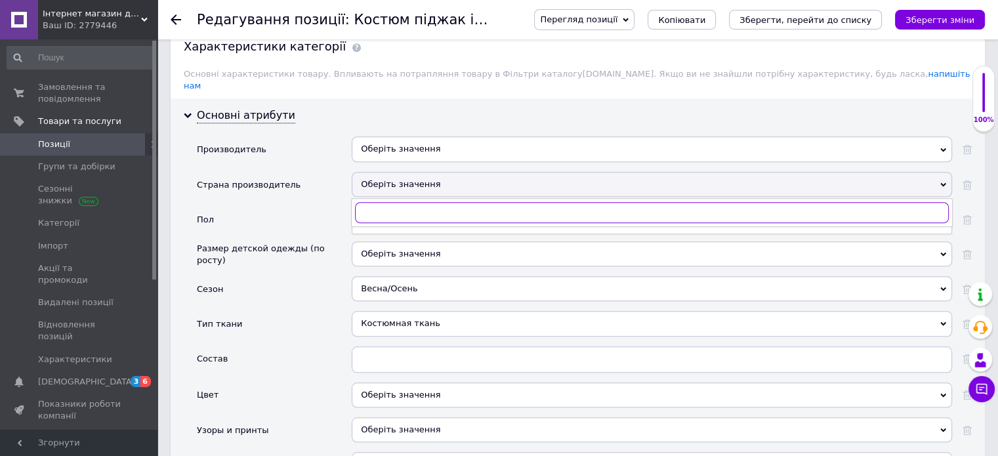
checkbox input "true"
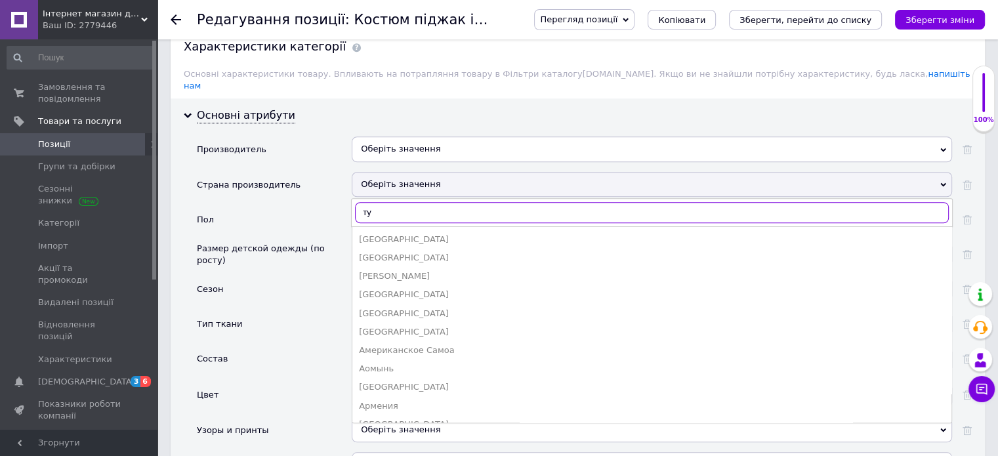
type input "тур"
checkbox input "true"
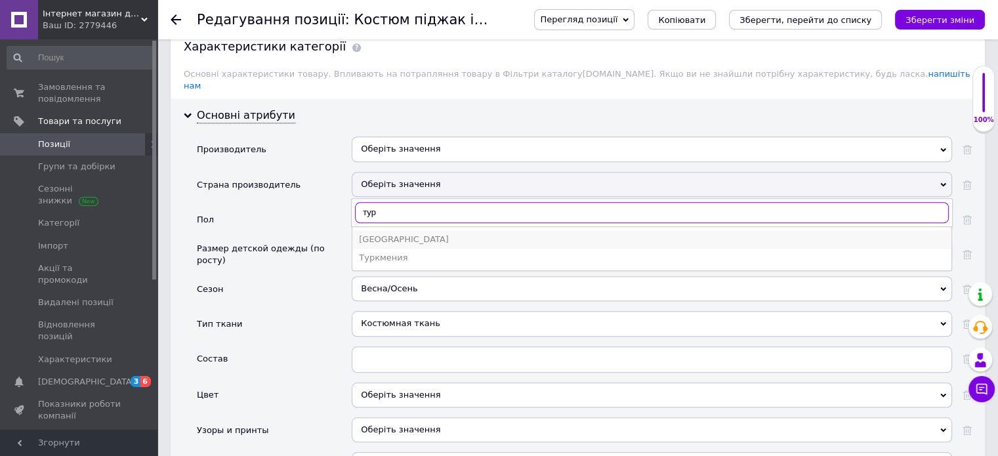
type input "тур"
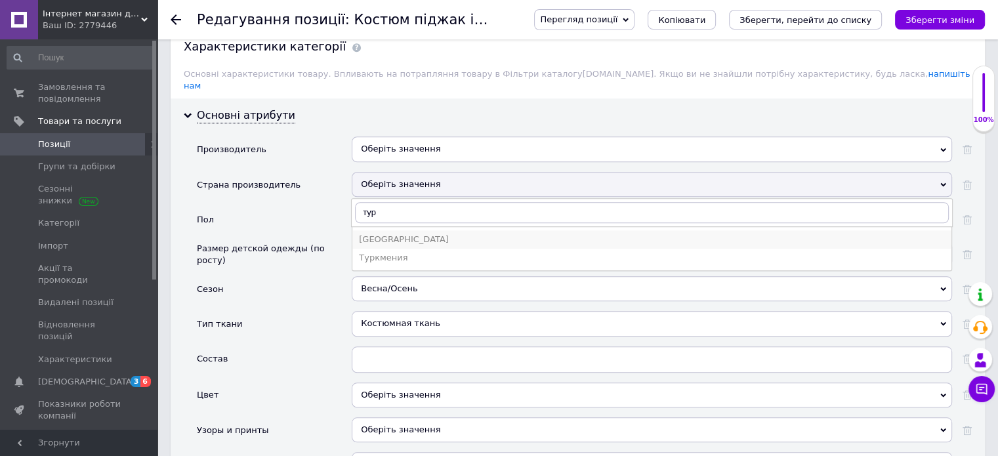
click at [380, 234] on div "[GEOGRAPHIC_DATA]" at bounding box center [652, 240] width 586 height 12
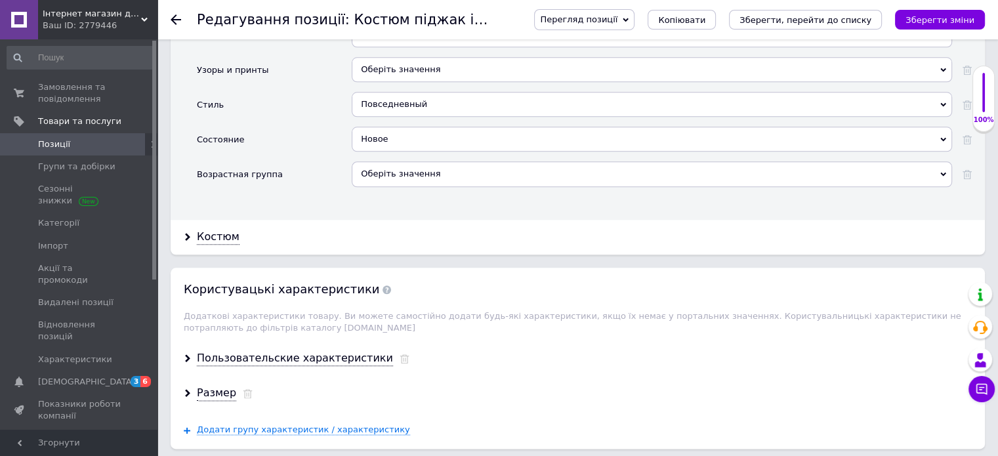
scroll to position [1415, 0]
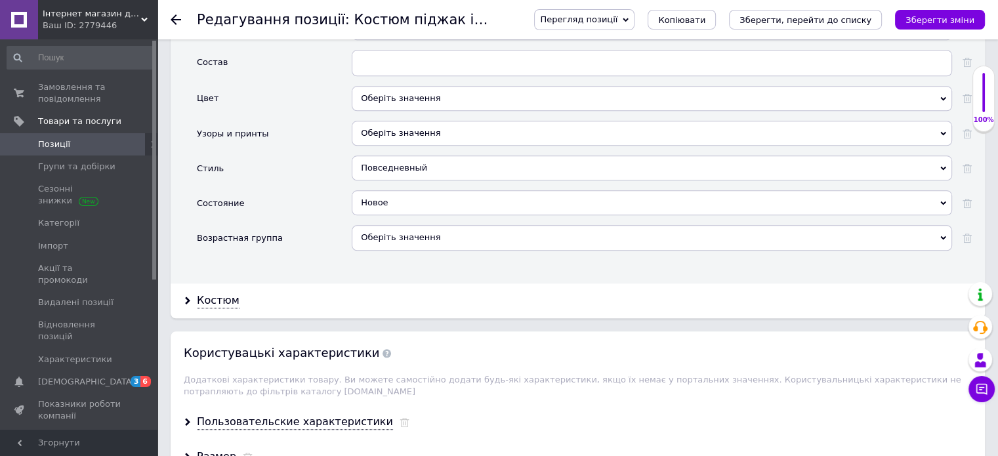
click at [411, 86] on div "Оберіть значення" at bounding box center [652, 98] width 600 height 25
checkbox input "true"
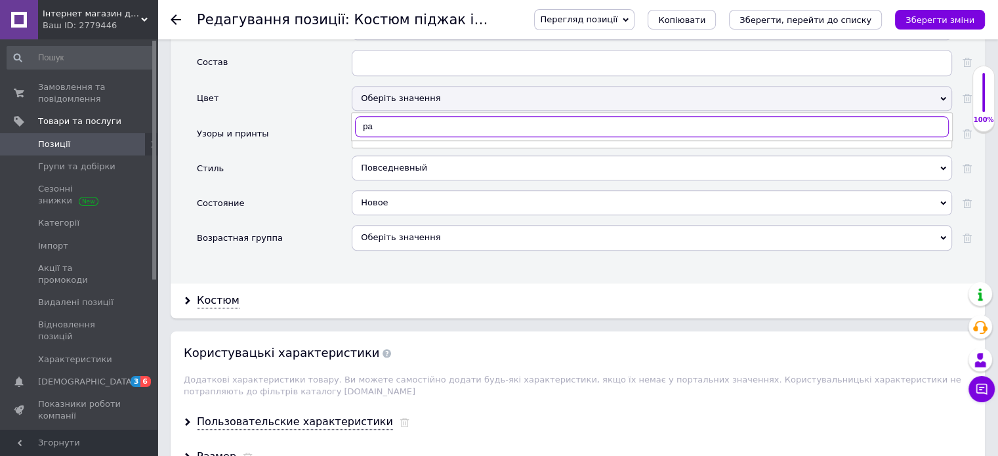
type input "раз"
checkbox input "true"
type input "раз"
click at [397, 148] on div "Разные цвета" at bounding box center [652, 154] width 586 height 12
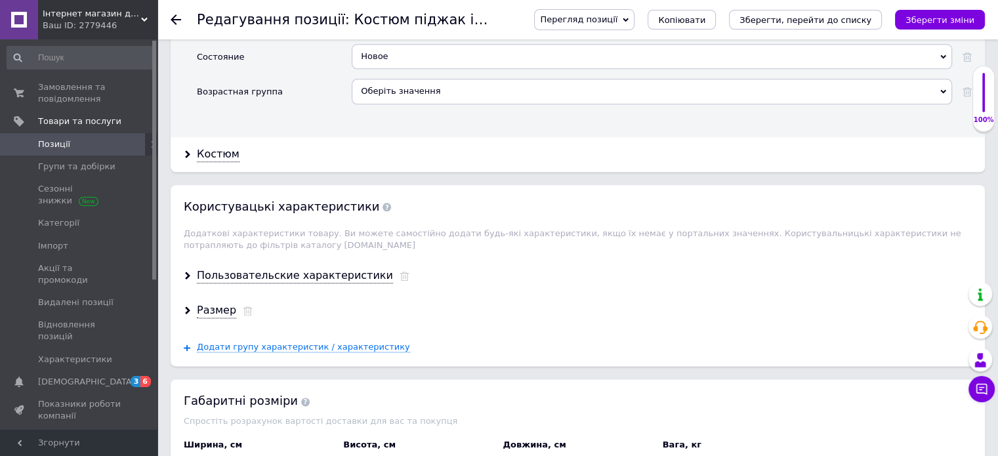
scroll to position [1562, 0]
click at [221, 146] on div "Костюм" at bounding box center [218, 153] width 43 height 15
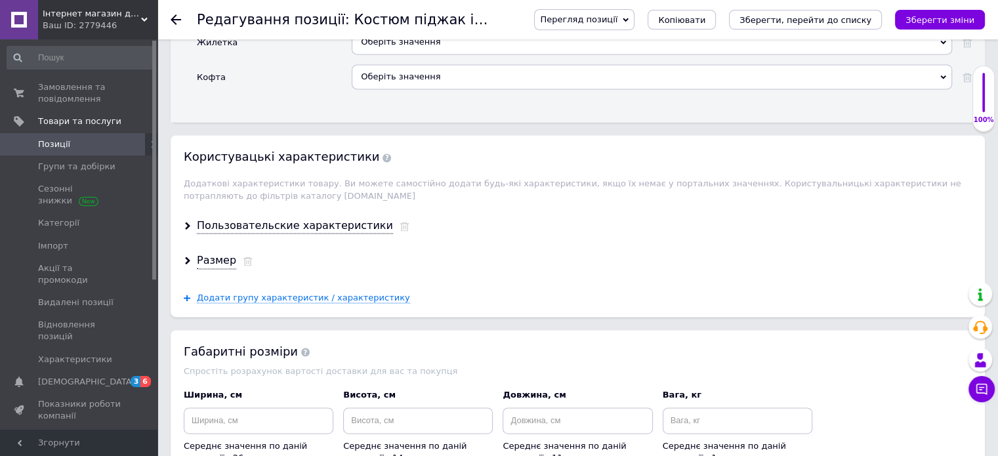
scroll to position [1898, 0]
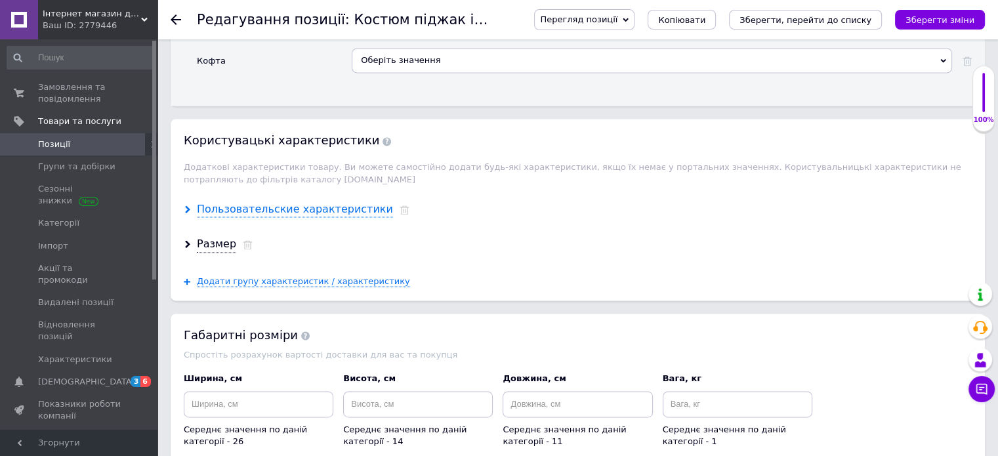
click at [312, 202] on div "Пользовательские характеристики" at bounding box center [295, 209] width 196 height 15
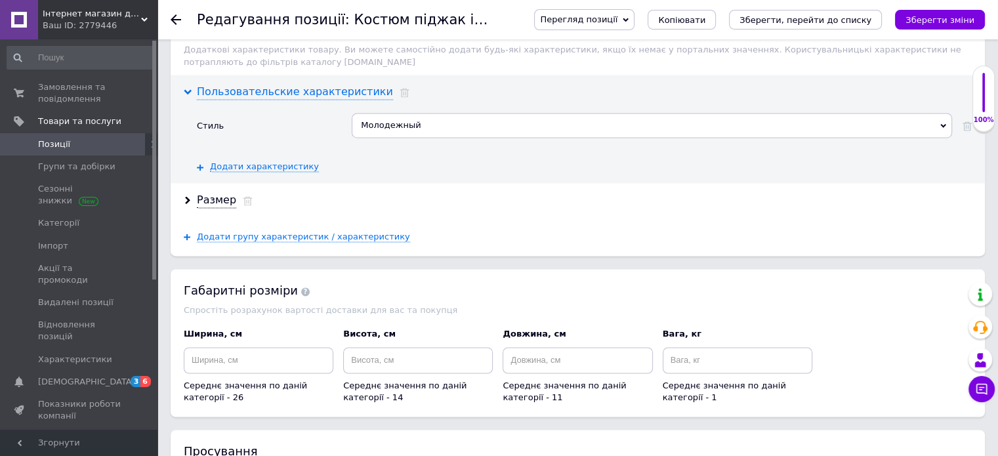
scroll to position [2016, 0]
click at [211, 192] on div "Размер" at bounding box center [216, 199] width 39 height 15
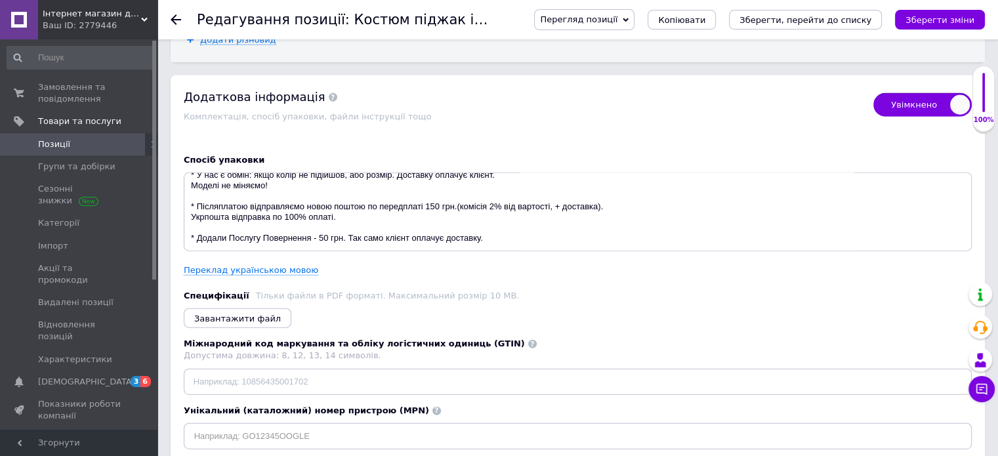
scroll to position [3249, 0]
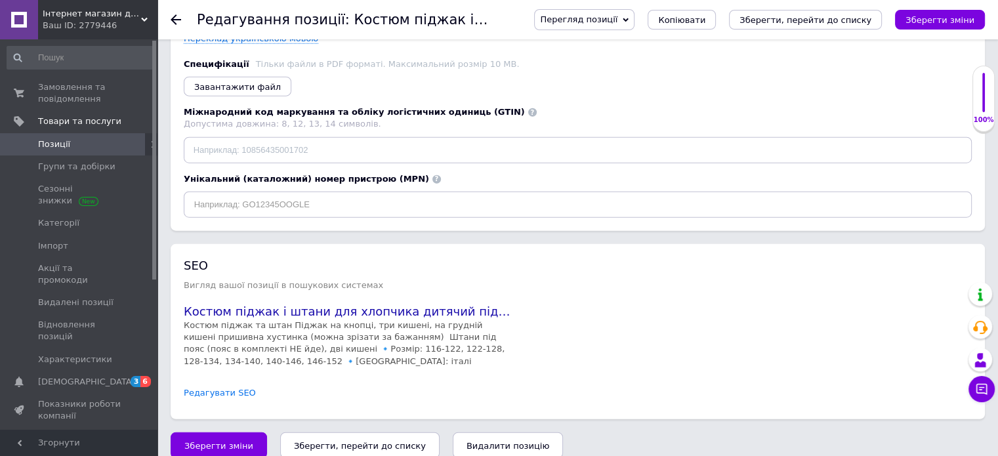
click at [207, 387] on link "Редагувати SEO" at bounding box center [220, 393] width 72 height 12
checkbox input "true"
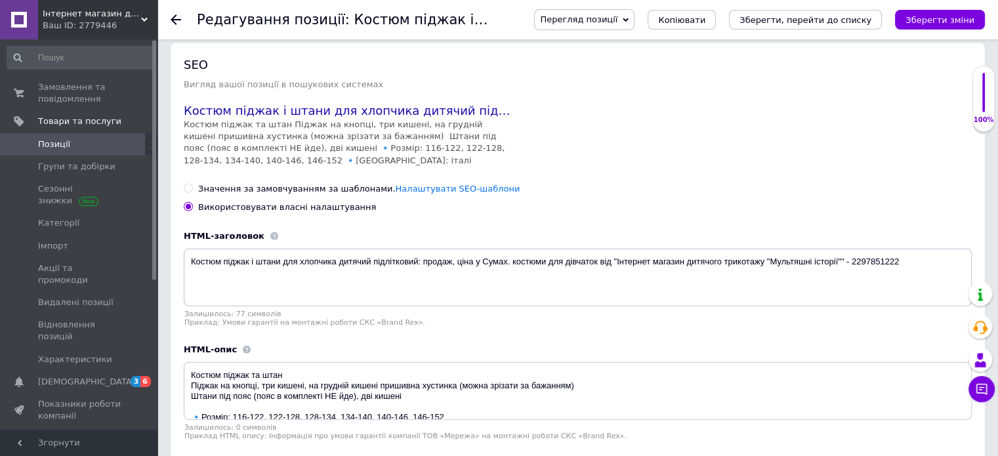
scroll to position [3512, 0]
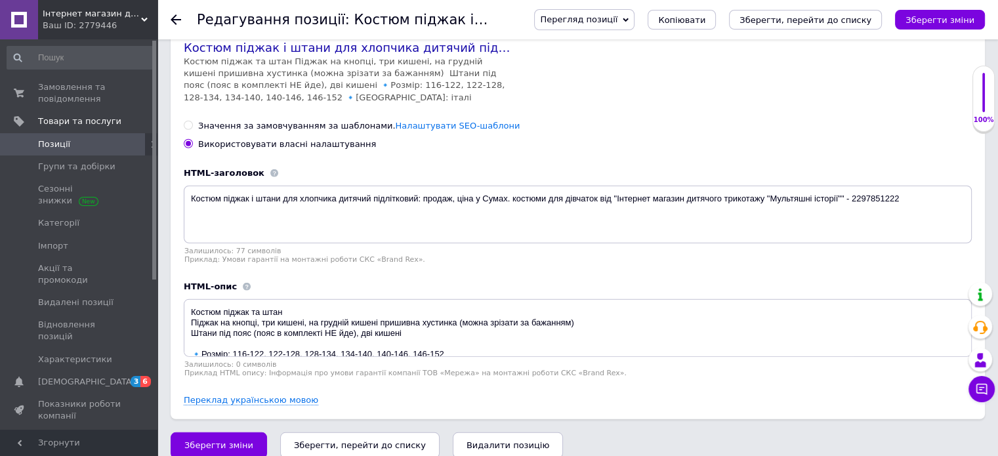
click at [190, 121] on input "Значення за замовчуванням за шаблонами. Налаштувати SEO-шаблони" at bounding box center [188, 125] width 9 height 9
radio input "true"
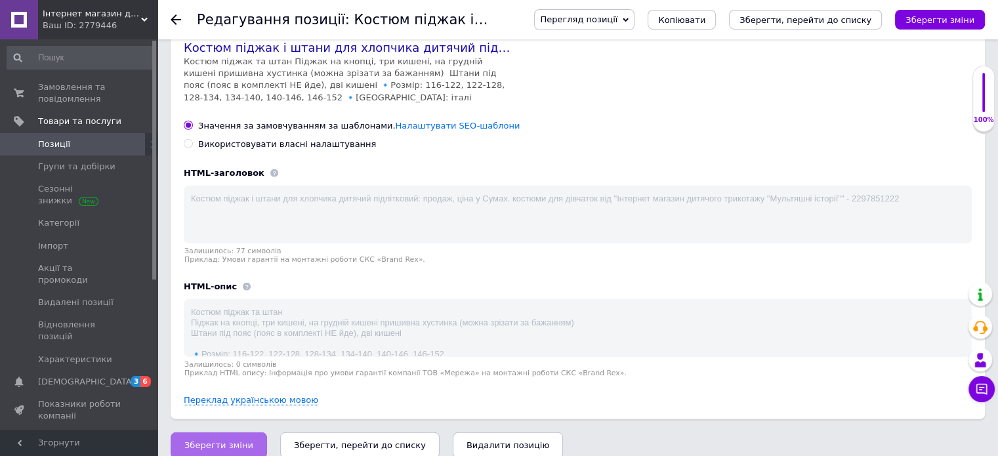
click at [210, 440] on span "Зберегти зміни" at bounding box center [218, 445] width 69 height 10
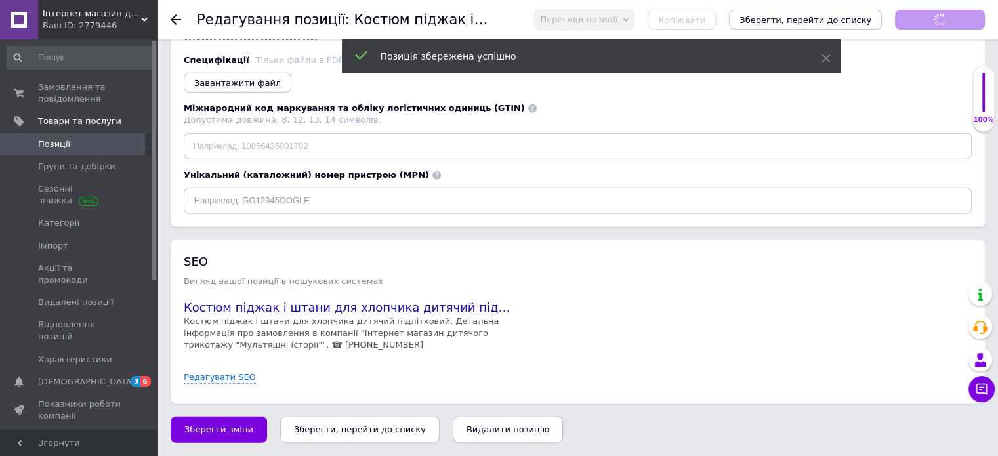
scroll to position [3237, 0]
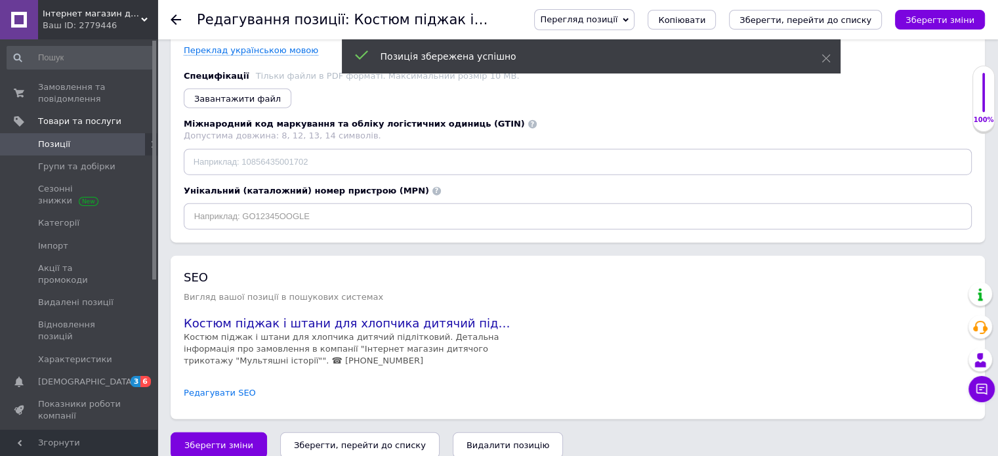
click at [222, 387] on link "Редагувати SEO" at bounding box center [220, 393] width 72 height 12
checkbox input "true"
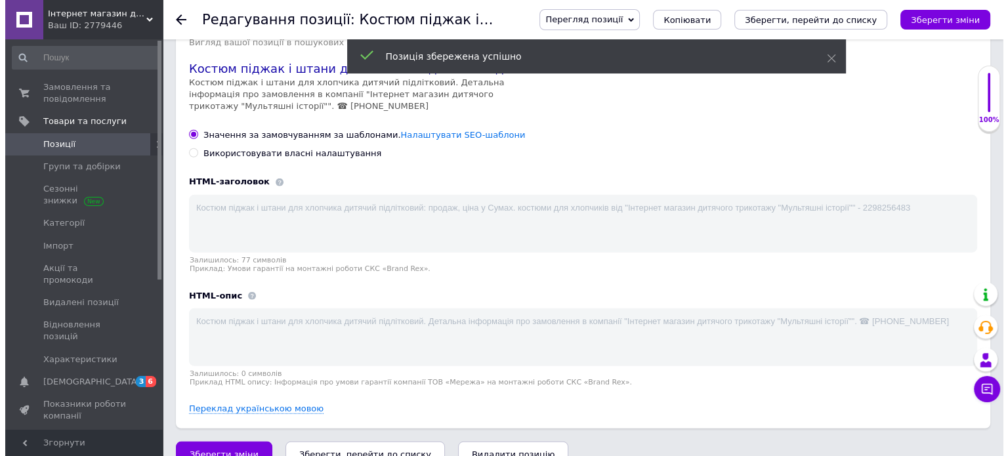
scroll to position [3500, 0]
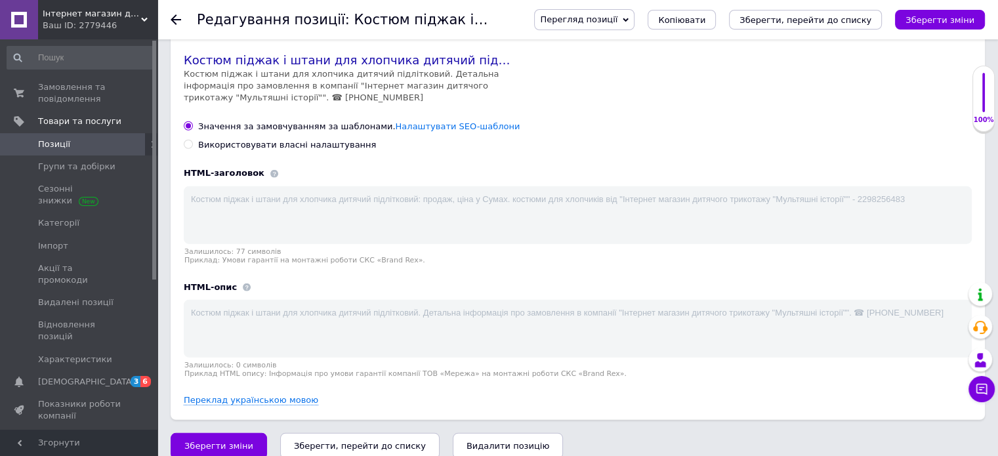
click at [186, 140] on input "Використовувати власні налаштування" at bounding box center [188, 144] width 9 height 9
radio input "true"
checkbox input "true"
type textarea "Костюм піджак і штани для хлопчика дитячий підлітковий: продаж, ціна у Сумах. к…"
type textarea "Костюм піджак та штан Піджак на кнопці, три кишені, на грудній кишені пришивна …"
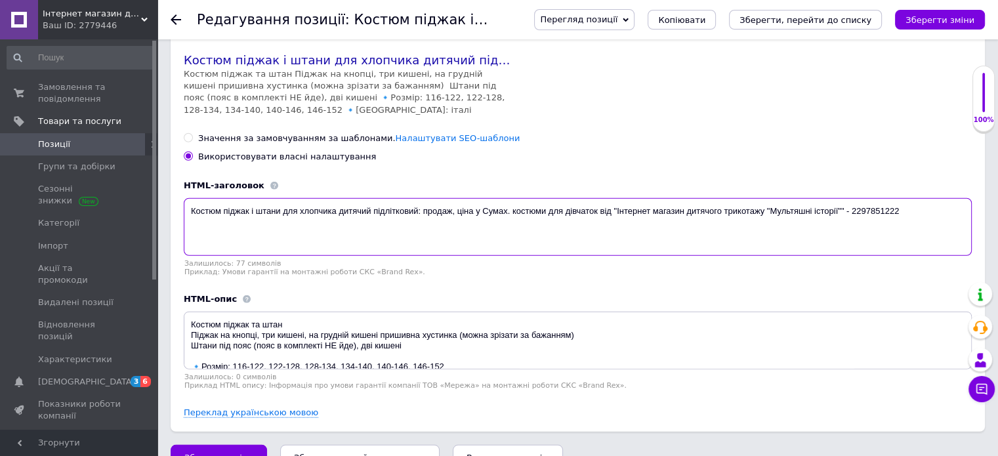
click at [248, 198] on textarea "Костюм піджак і штани для хлопчика дитячий підлітковий: продаж, ціна у Сумах. к…" at bounding box center [578, 227] width 788 height 58
paste textarea "хлопчиків від "Інтернет магазин дитячого трикотажу "Мультяшні історії"" - 22982…"
checkbox input "true"
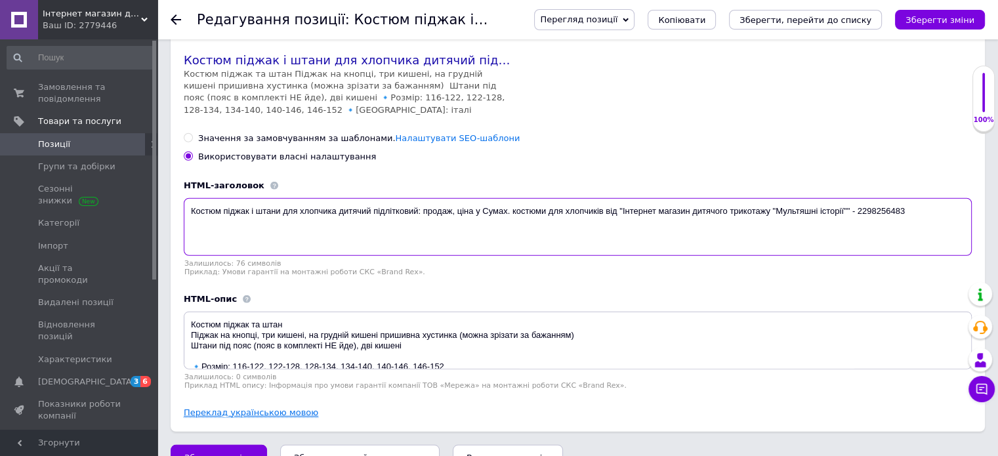
type textarea "Костюм піджак і штани для хлопчика дитячий підлітковий: продаж, ціна у Сумах. к…"
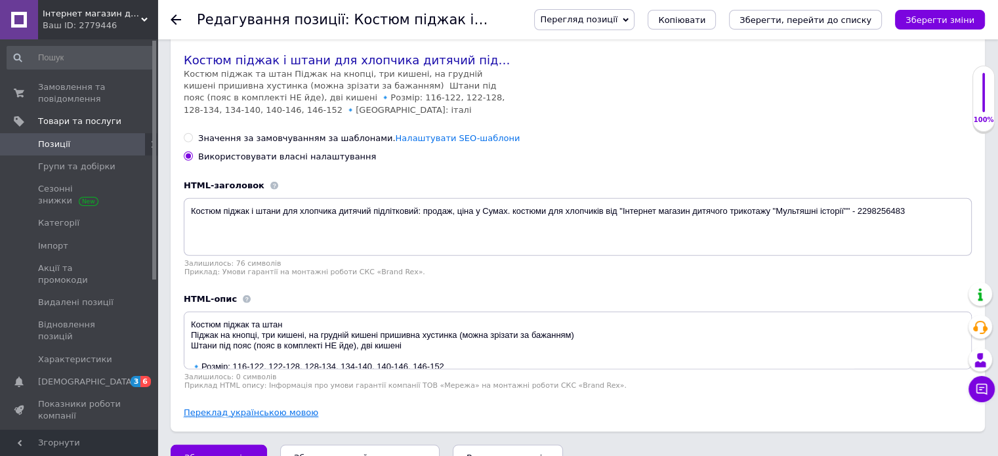
click at [250, 408] on link "Переклад українською мовою" at bounding box center [251, 413] width 135 height 11
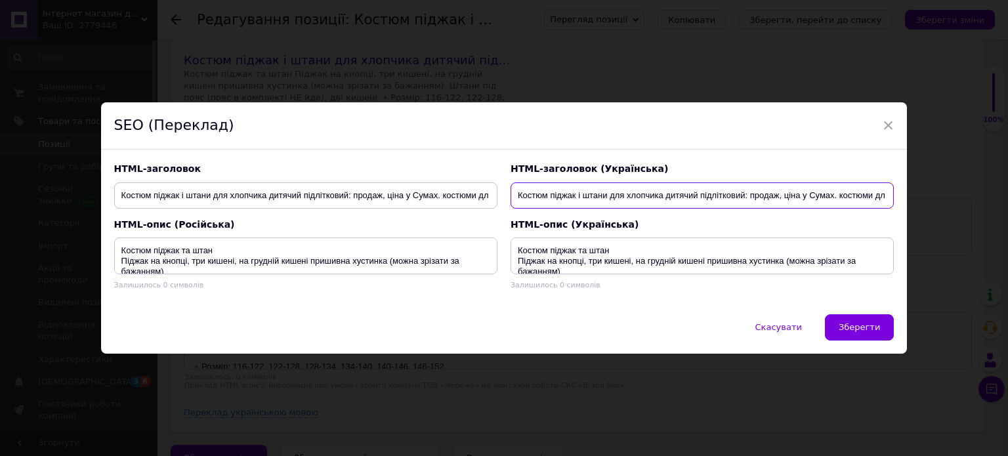
click at [558, 197] on input "Костюм піджак і штани для хлопчика дитячий підлітковий: продаж, ціна у Сумах. к…" at bounding box center [702, 195] width 383 height 26
checkbox input "true"
paste input "хлопчиків від "Інтернет магазин дитячого трикотажу "Мультяшні історії"" - 22982…"
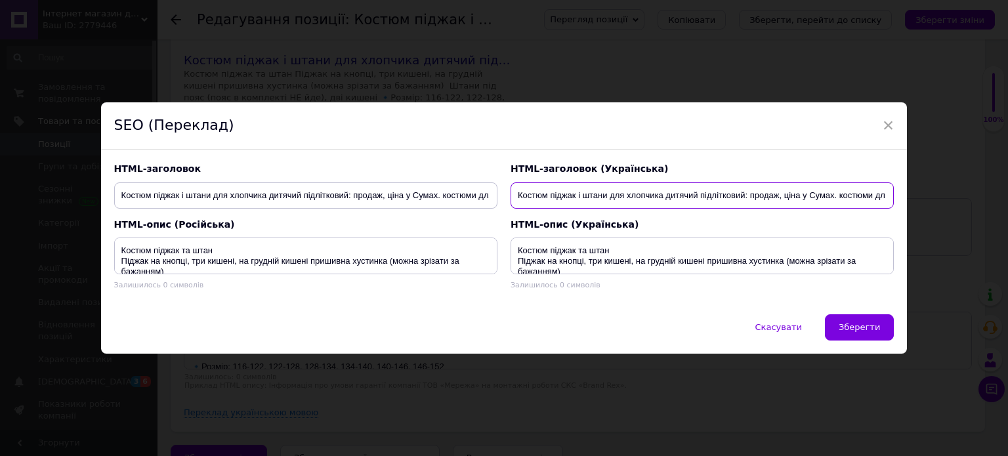
type input "Костюм піджак і штани для хлопчика дитячий підлітковий: продаж, ціна у Сумах. к…"
checkbox input "true"
type input "Костюм піджак і штани для хлопчика дитячий підлітковий: продаж, ціна у Сумах. к…"
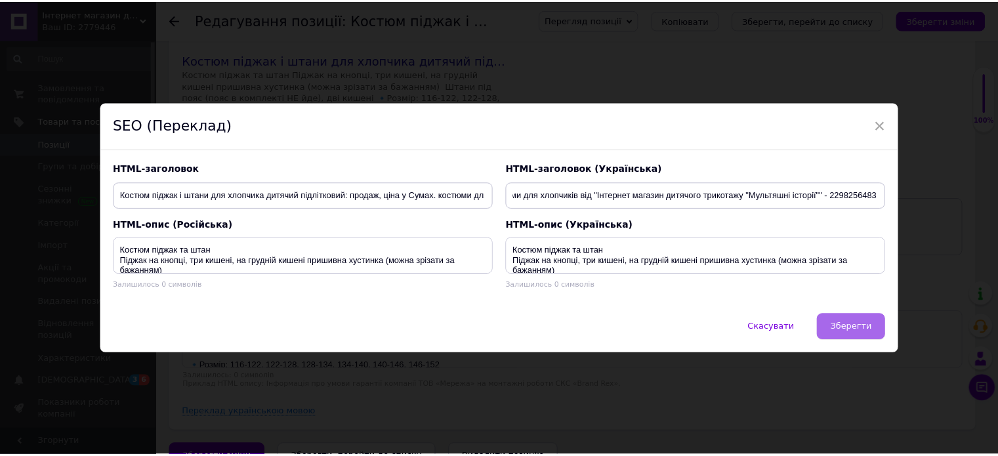
scroll to position [0, 0]
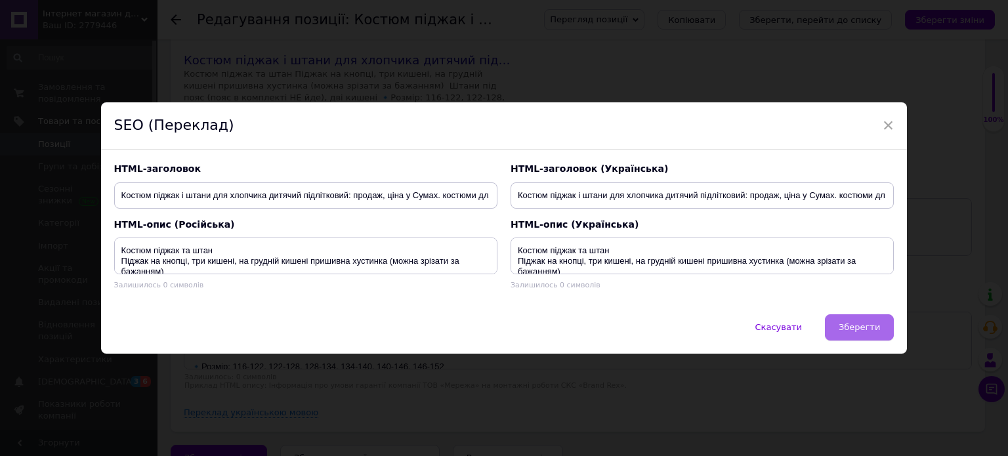
click at [848, 318] on button "Зберегти" at bounding box center [859, 327] width 69 height 26
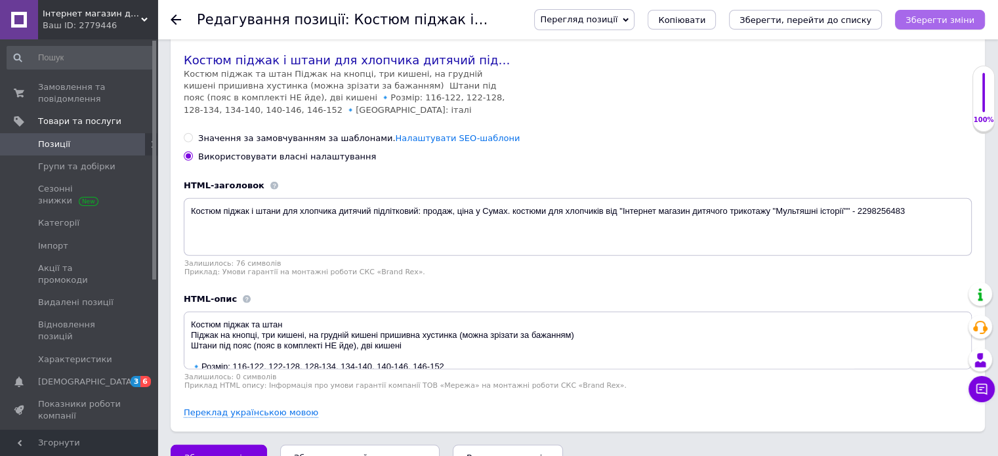
click at [943, 20] on icon "Зберегти зміни" at bounding box center [940, 20] width 69 height 10
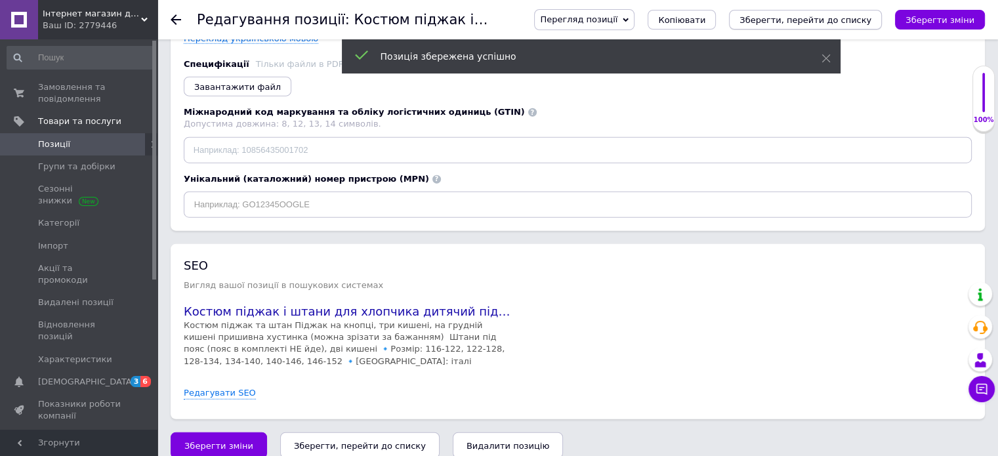
click at [862, 26] on button "Зберегти, перейти до списку" at bounding box center [805, 20] width 153 height 20
checkbox input "true"
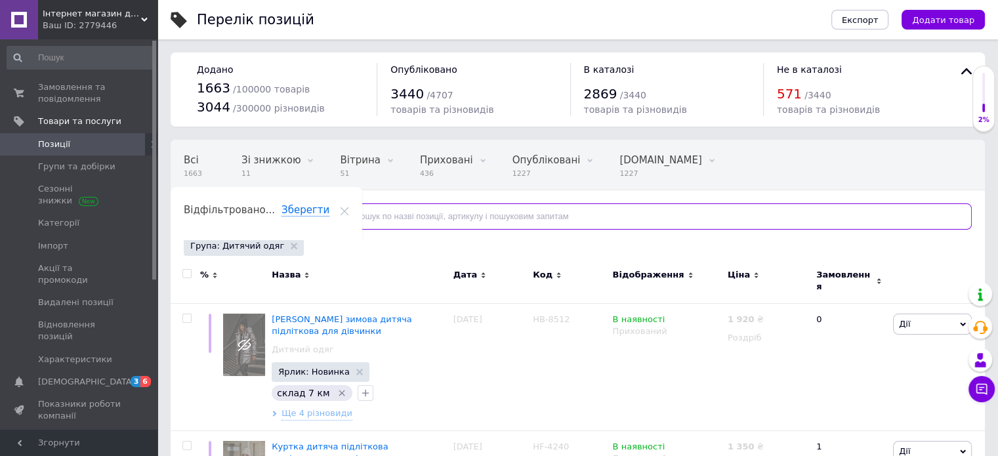
click at [360, 215] on input "text" at bounding box center [651, 216] width 641 height 26
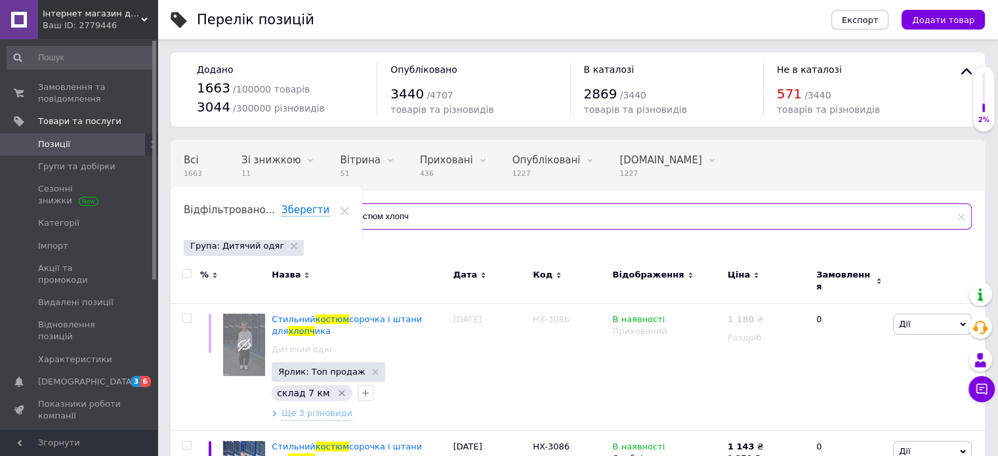
click at [440, 213] on input "костюм хлопч" at bounding box center [651, 216] width 641 height 26
paste input "№2568"
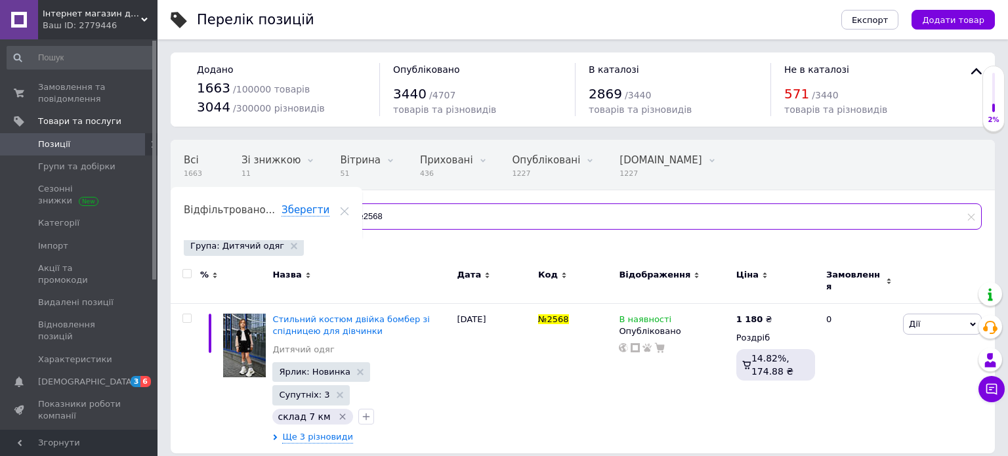
type input "№2568"
click at [872, 159] on div "Всі 1663 Зі знижкою 11 Видалити Редагувати Вітрина 51 Видалити Редагувати Прихо…" at bounding box center [553, 190] width 765 height 100
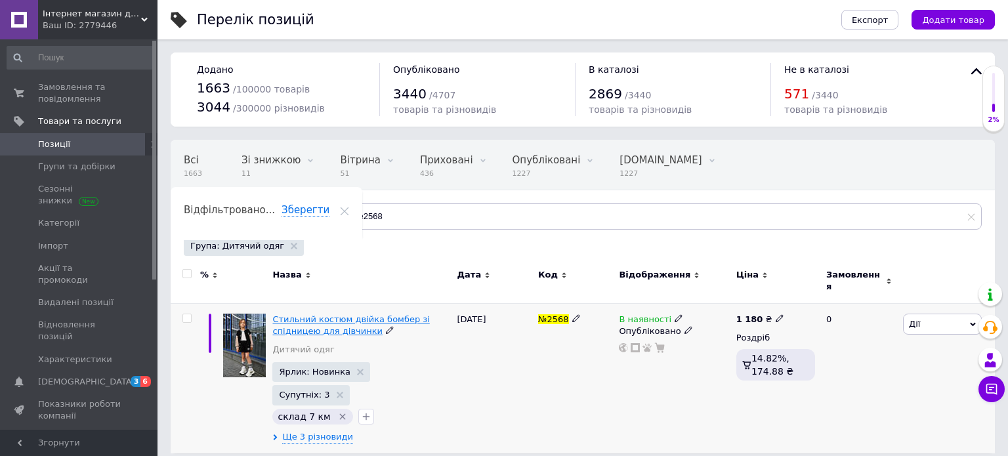
click at [318, 314] on span "Стильний костюм двійка бомбер зі спідницею для дівчинки" at bounding box center [350, 325] width 157 height 22
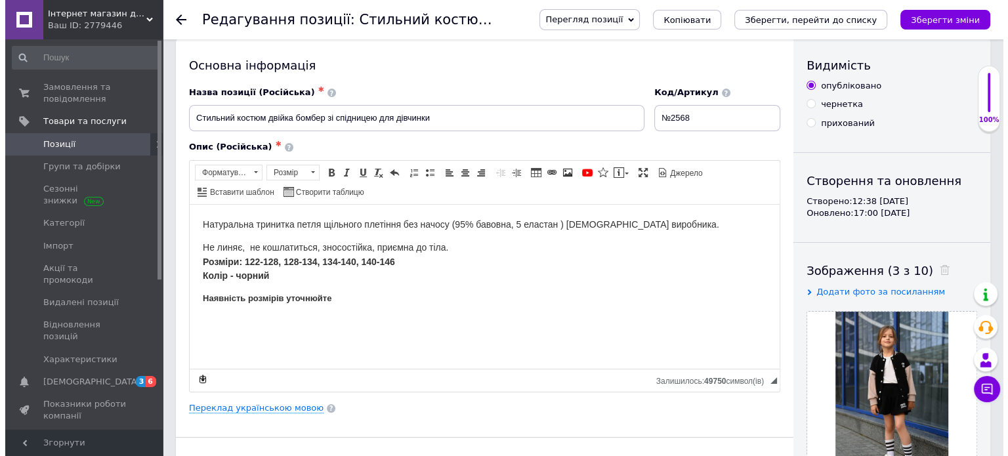
scroll to position [14, 0]
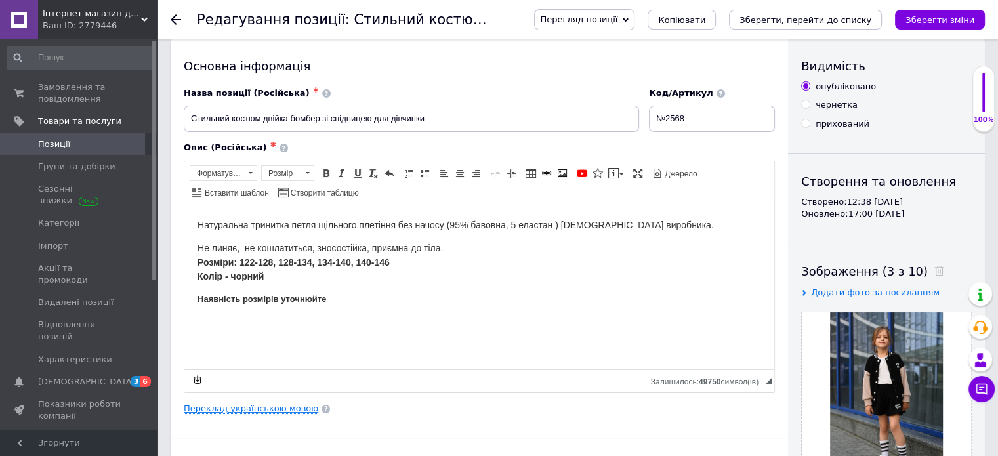
click at [274, 407] on link "Переклад українською мовою" at bounding box center [251, 409] width 135 height 11
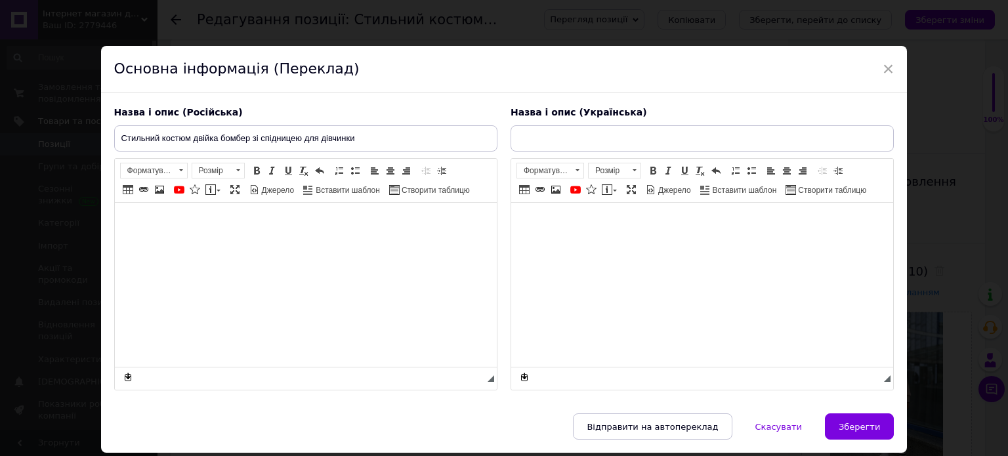
checkbox input "true"
type input "Стильний костюм двійка бомбер зі спідницею для дівчинки"
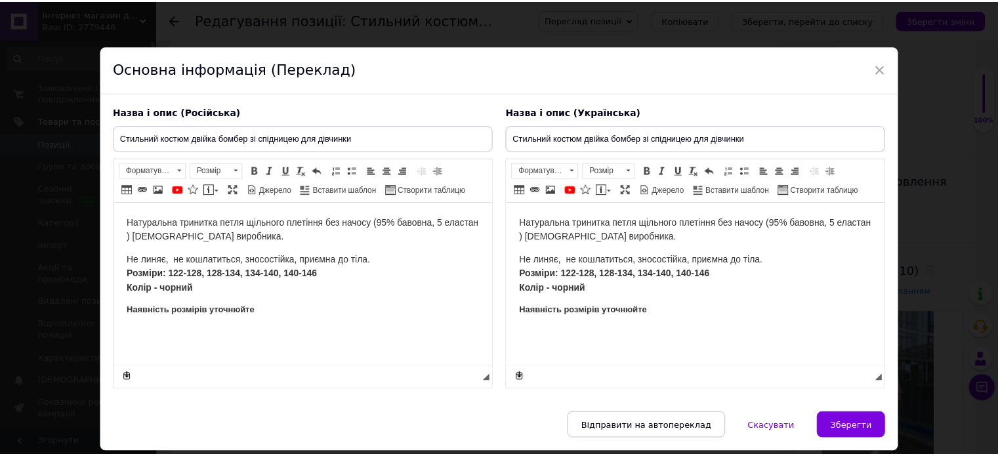
scroll to position [0, 0]
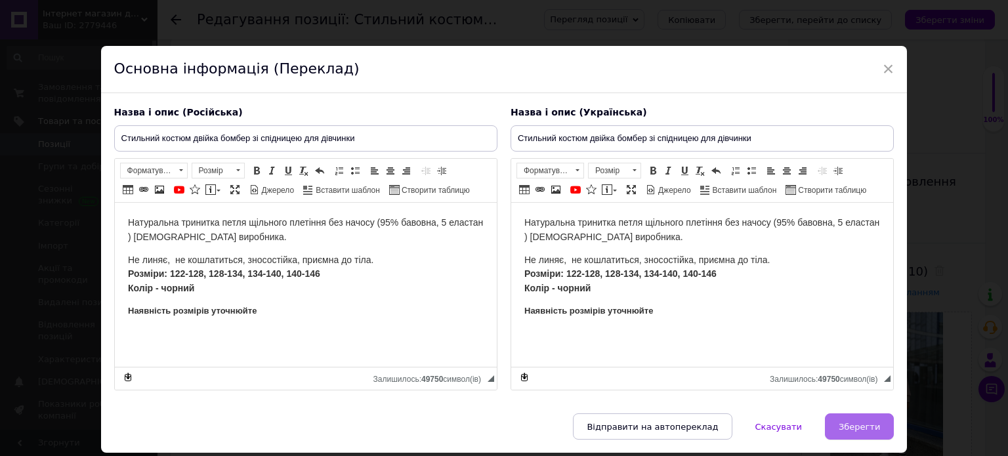
click at [862, 422] on span "Зберегти" at bounding box center [859, 427] width 41 height 10
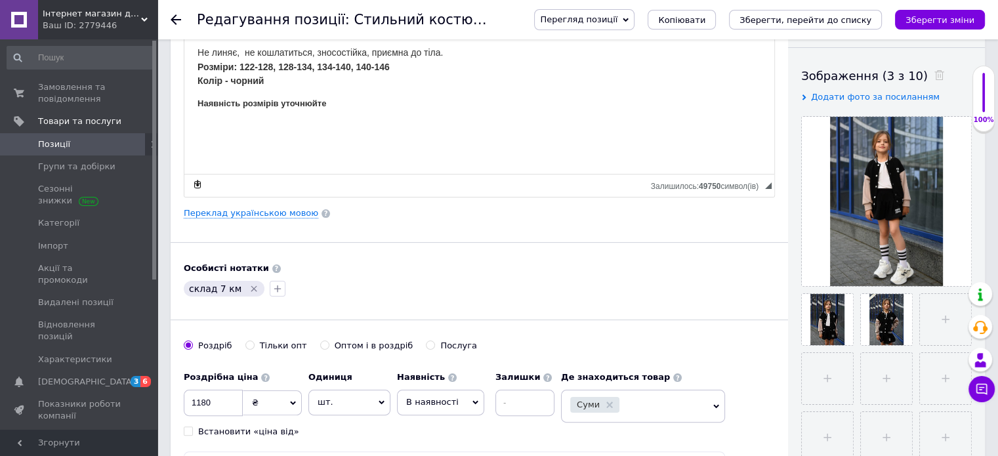
scroll to position [260, 0]
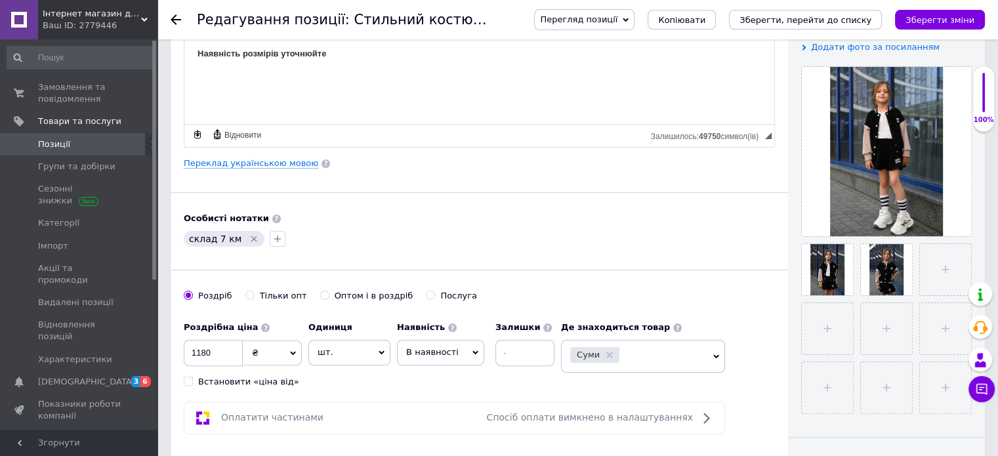
click at [787, 162] on div "Основна інформація Назва позиції (Російська) ✱ Стильний костюм двійка бомбер зі…" at bounding box center [480, 159] width 618 height 732
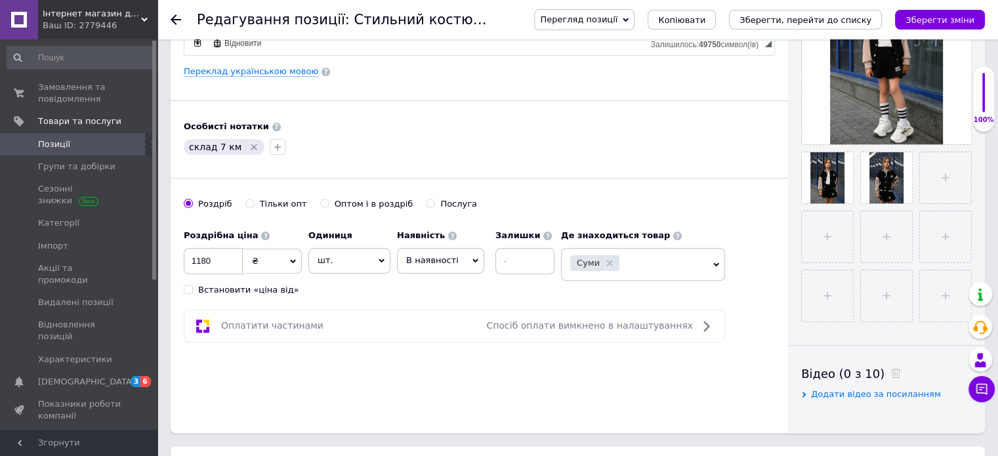
scroll to position [352, 0]
click at [425, 327] on div "Оплатити частинами Спосіб оплати вимкнено в налаштуваннях" at bounding box center [455, 326] width 530 height 16
click at [937, 26] on button "Зберегти зміни" at bounding box center [940, 20] width 90 height 20
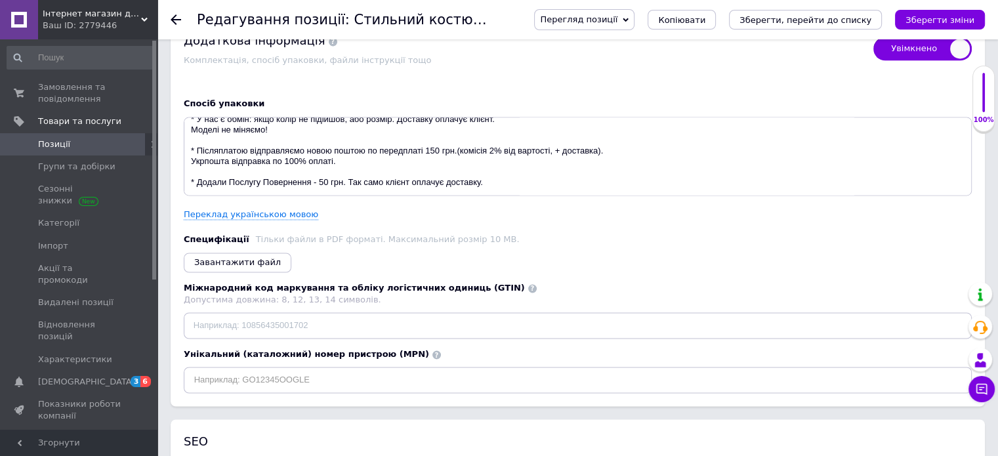
scroll to position [2271, 0]
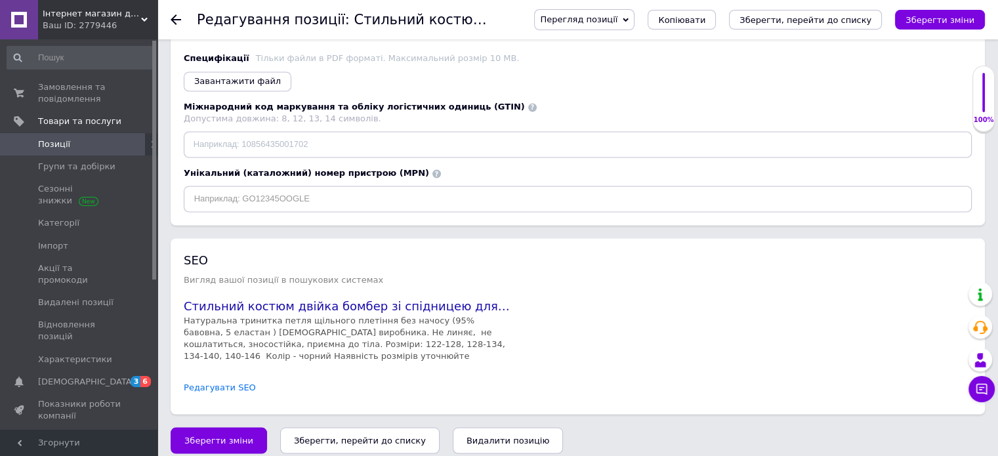
click at [235, 381] on link "Редагувати SEO" at bounding box center [220, 387] width 72 height 12
checkbox input "true"
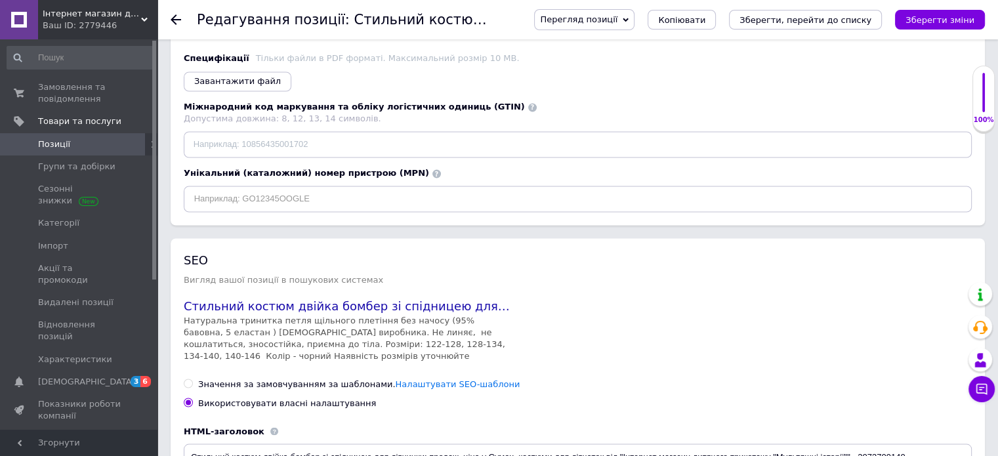
scroll to position [2534, 0]
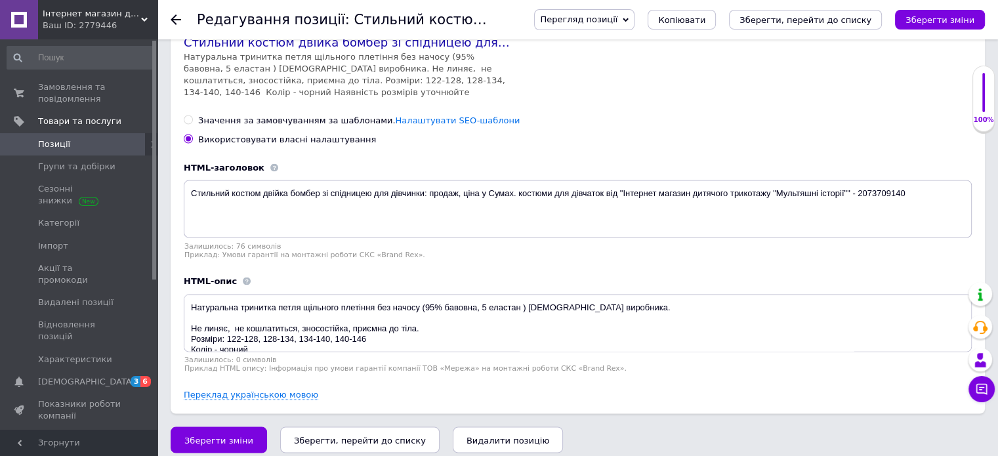
click at [185, 116] on input "Значення за замовчуванням за шаблонами. Налаштувати SEO-шаблони" at bounding box center [188, 120] width 9 height 9
radio input "true"
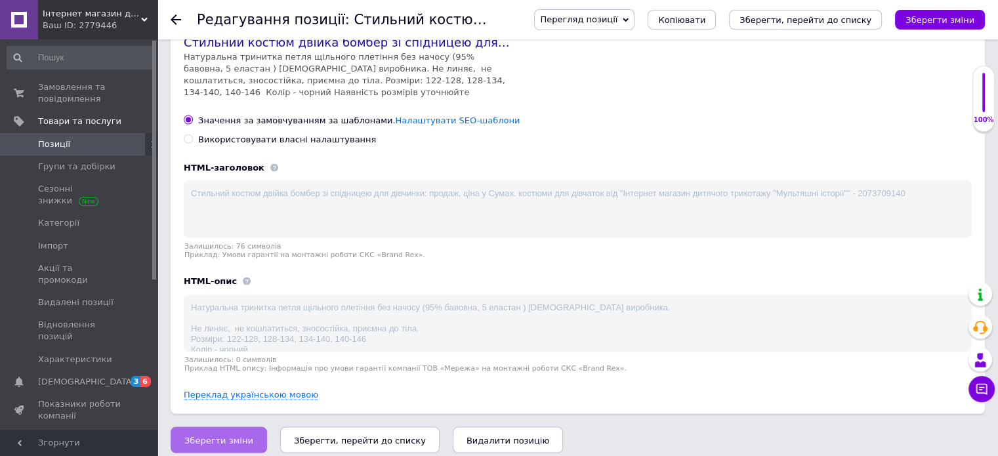
click at [205, 436] on span "Зберегти зміни" at bounding box center [218, 441] width 69 height 10
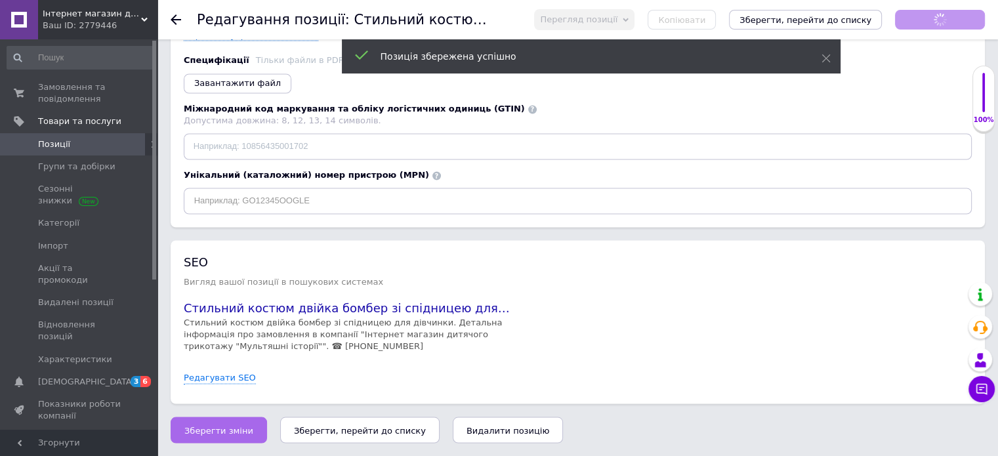
scroll to position [2258, 0]
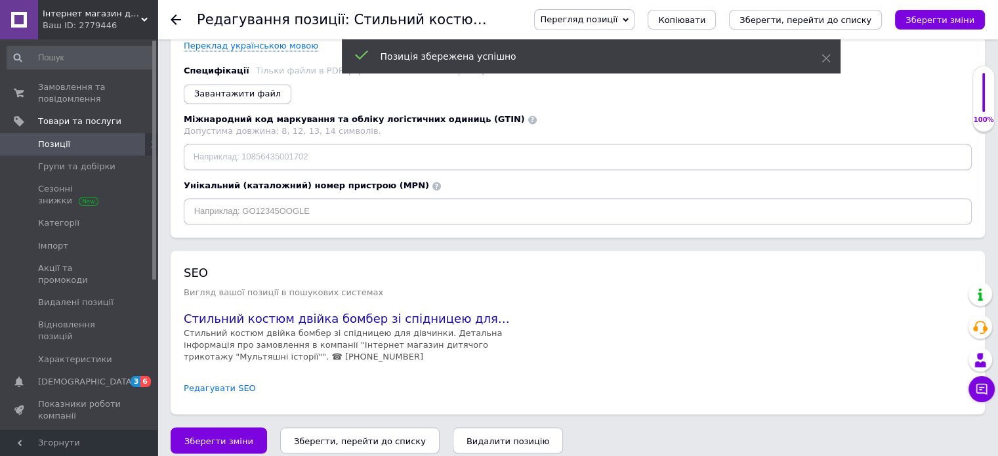
click at [219, 382] on link "Редагувати SEO" at bounding box center [220, 388] width 72 height 12
checkbox input "true"
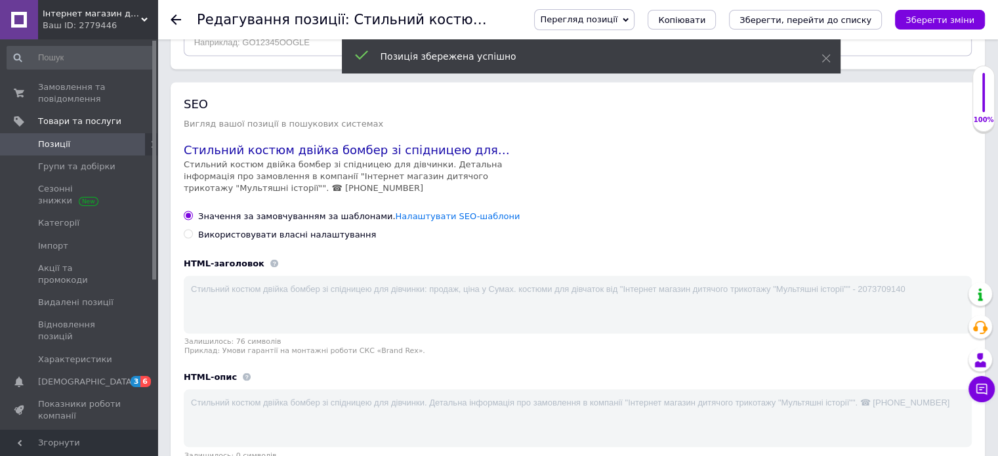
scroll to position [2458, 0]
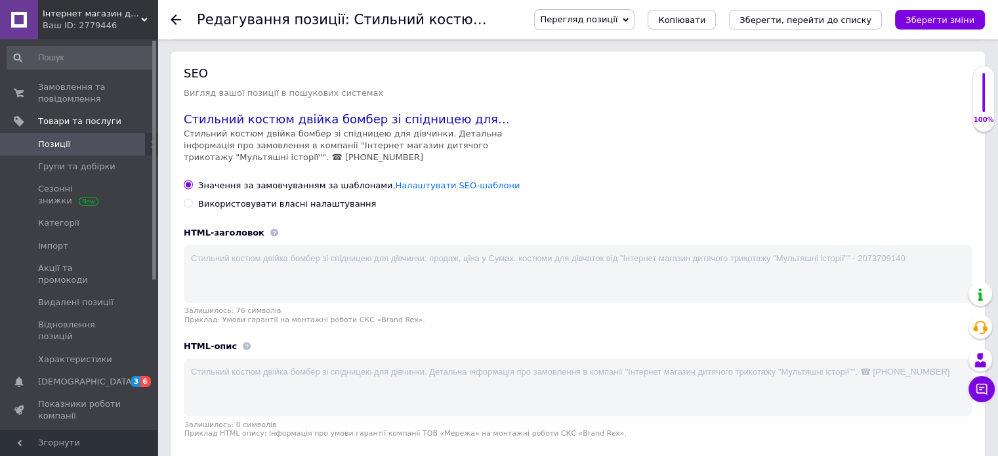
click at [188, 198] on input "Використовувати власні налаштування" at bounding box center [188, 202] width 9 height 9
radio input "true"
checkbox input "true"
type textarea "Натуральна тринитка петля щільного плетіння без начосу (95% бавовна, 5 еластан …"
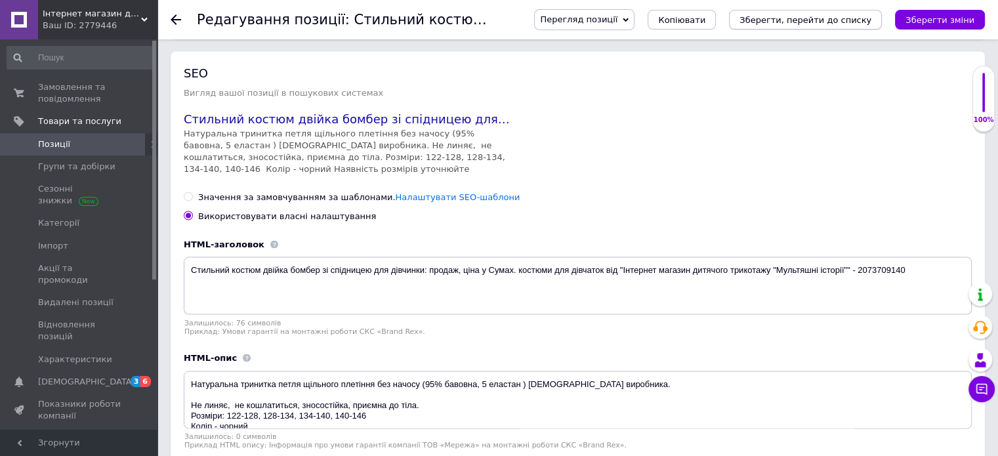
click at [816, 19] on icon "Зберегти, перейти до списку" at bounding box center [806, 20] width 132 height 10
checkbox input "true"
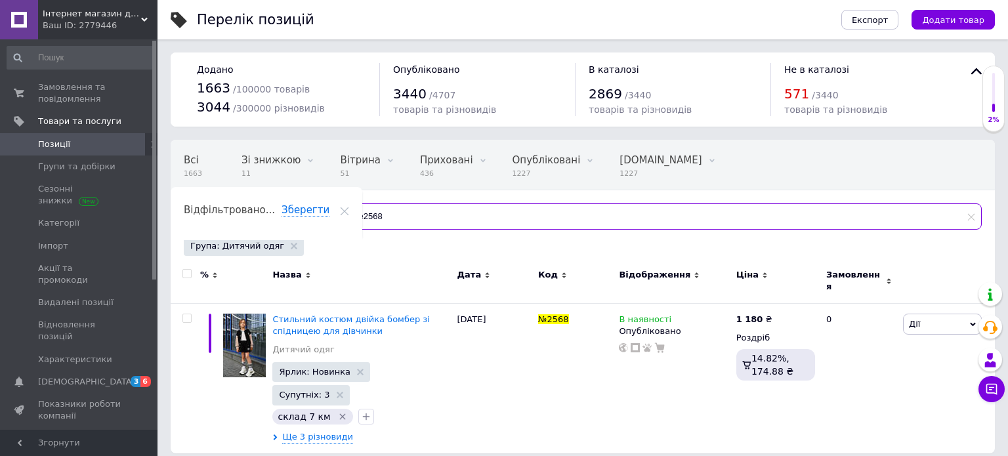
click at [686, 217] on input "№2568" at bounding box center [656, 216] width 651 height 26
type input "№"
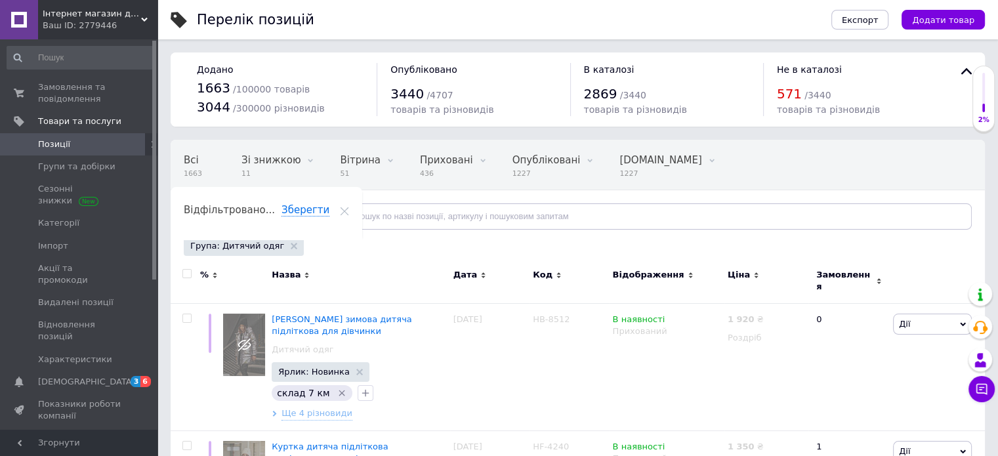
click at [883, 144] on div "Всі 1663 Зі знижкою 11 Видалити Редагувати Вітрина 51 Видалити Редагувати Прихо…" at bounding box center [553, 190] width 765 height 100
click at [506, 212] on input "text" at bounding box center [651, 216] width 641 height 26
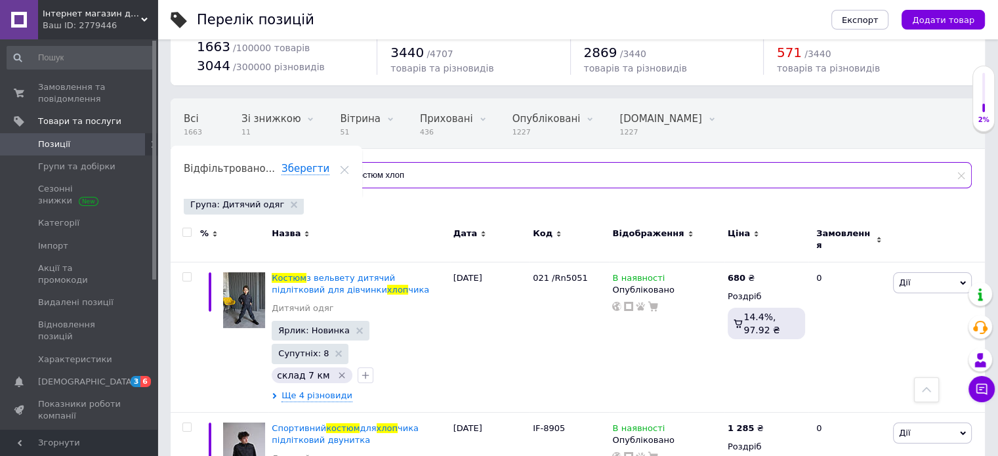
scroll to position [37, 0]
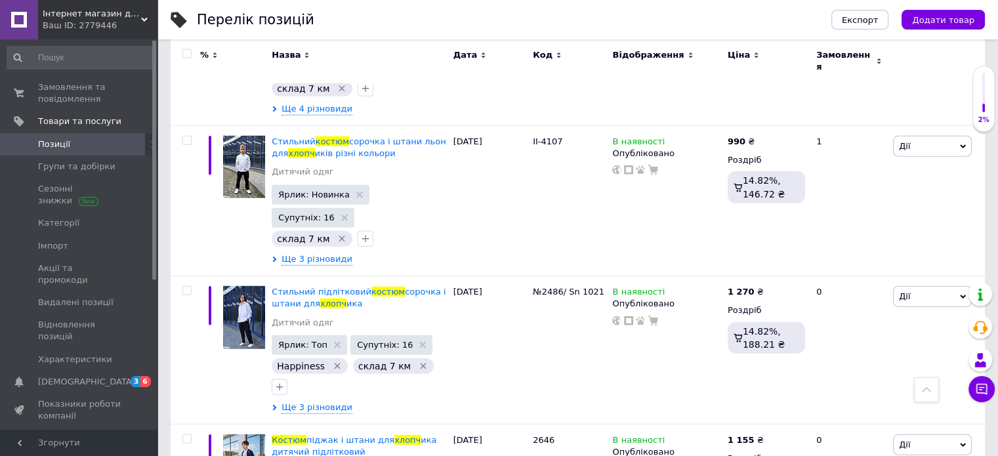
scroll to position [3544, 0]
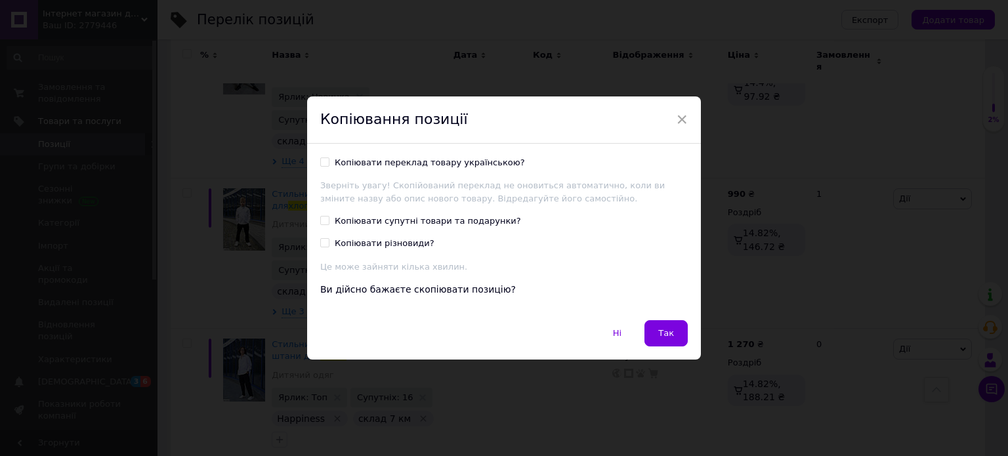
click at [321, 159] on input "Копіювати переклад товару українською?" at bounding box center [324, 162] width 9 height 9
click at [324, 225] on span at bounding box center [324, 220] width 9 height 9
click at [324, 224] on input "Копіювати супутні товари та подарунки?" at bounding box center [324, 220] width 9 height 9
click at [664, 329] on span "Так" at bounding box center [666, 333] width 16 height 10
